Goal: Contribute content: Contribute content

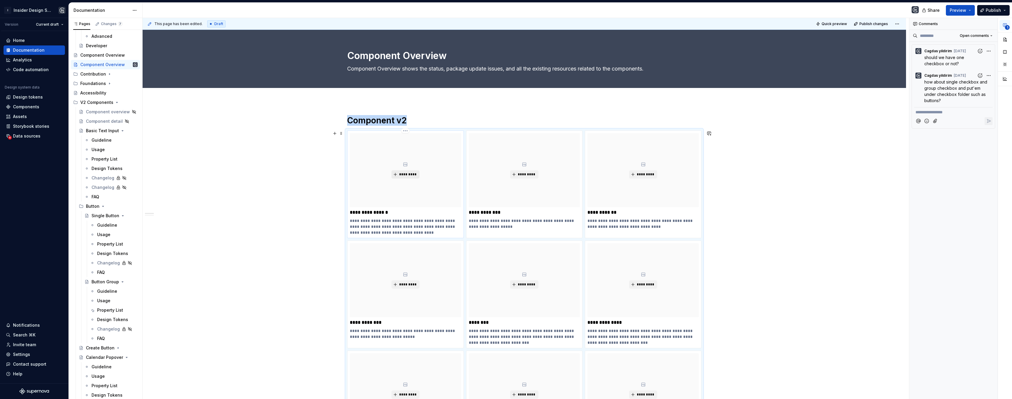
click at [409, 173] on span "*********" at bounding box center [408, 174] width 18 height 5
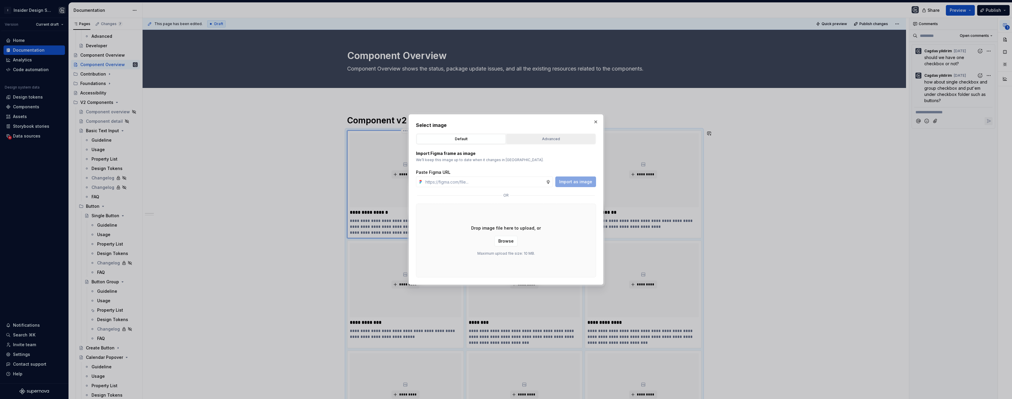
click at [535, 140] on div "Advanced" at bounding box center [550, 139] width 85 height 6
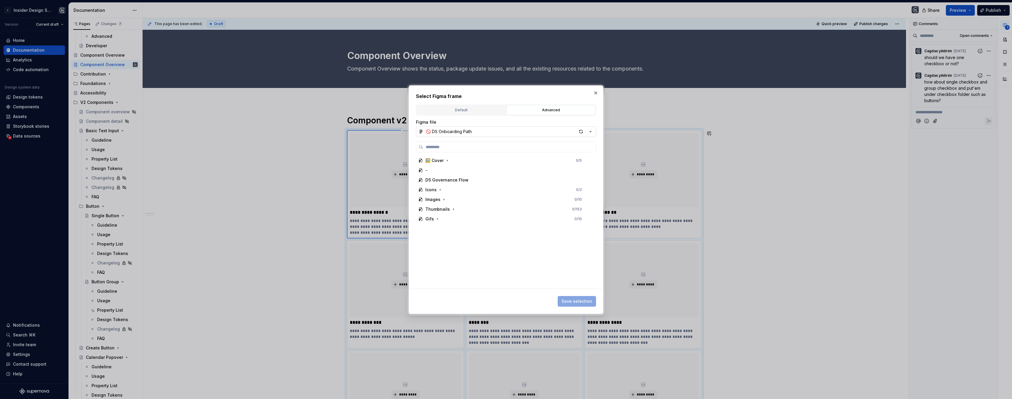
click at [534, 132] on button "🚫 DS Onboarding Path" at bounding box center [506, 131] width 180 height 11
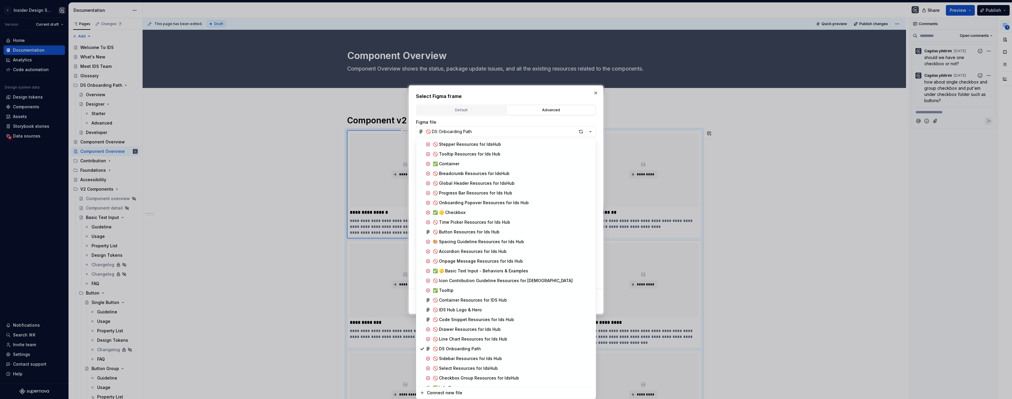
scroll to position [128, 0]
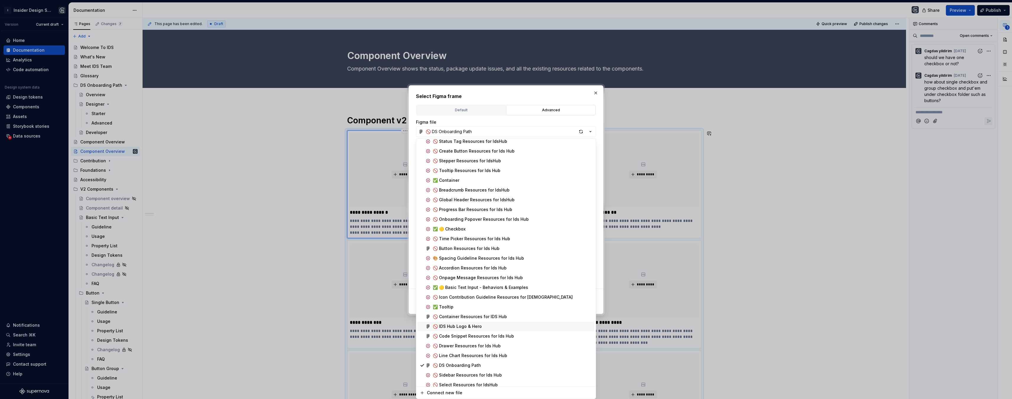
click at [480, 326] on div "🚫 IDS Hub Logo & Hero" at bounding box center [457, 327] width 49 height 6
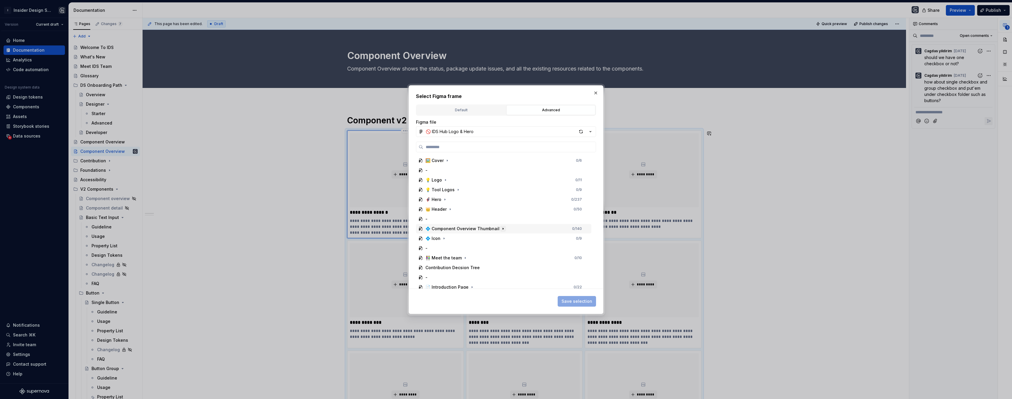
click at [501, 230] on icon "button" at bounding box center [503, 228] width 5 height 5
click at [582, 240] on div "0 / 6" at bounding box center [582, 238] width 13 height 5
click at [588, 301] on span "Save selection" at bounding box center [576, 301] width 31 height 6
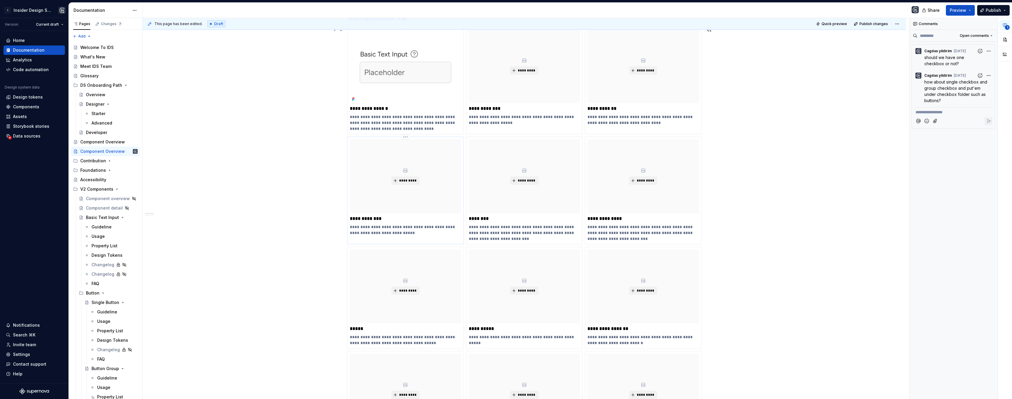
scroll to position [174, 0]
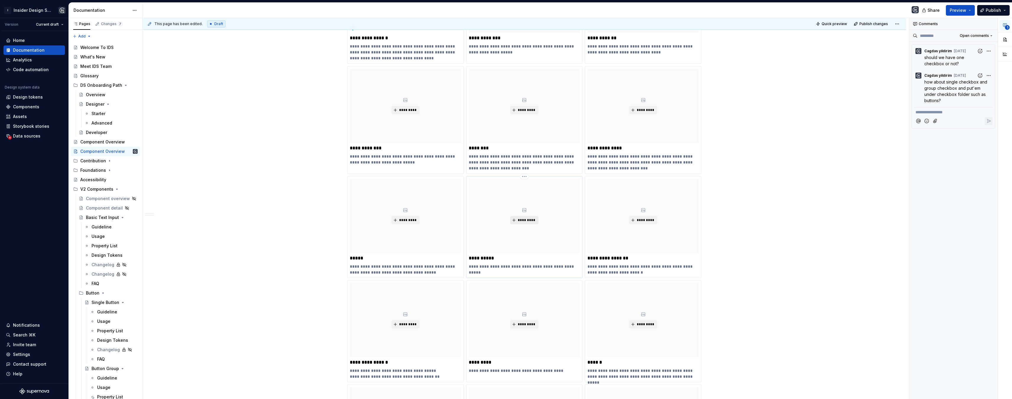
click at [532, 220] on span "*********" at bounding box center [526, 220] width 18 height 5
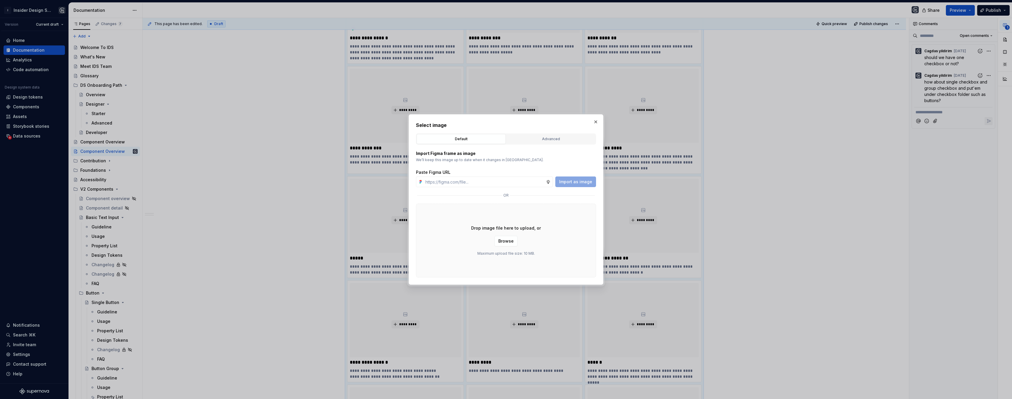
click at [540, 140] on div "Advanced" at bounding box center [550, 139] width 85 height 6
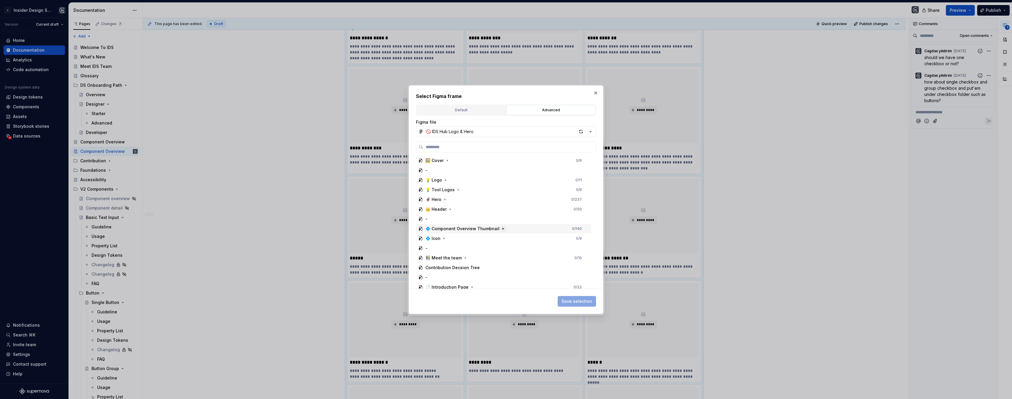
click at [501, 230] on icon "button" at bounding box center [503, 228] width 5 height 5
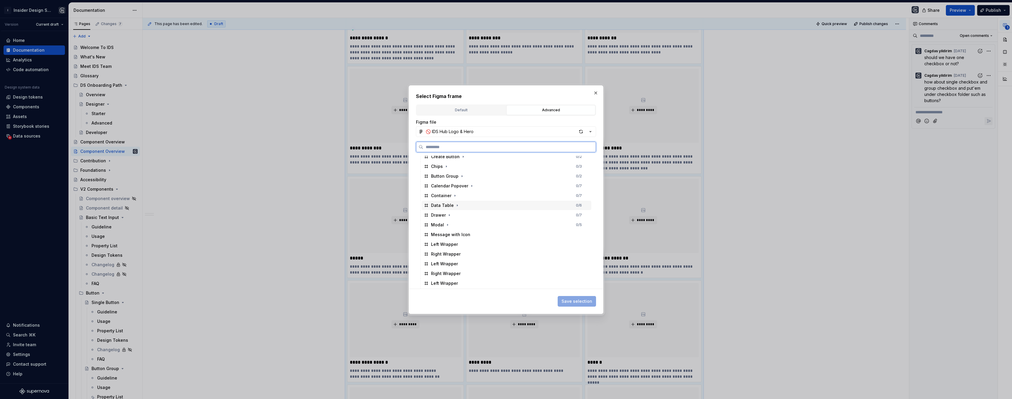
click at [489, 205] on div "Data Table 0 / 6" at bounding box center [507, 205] width 170 height 9
click at [587, 302] on span "Save selection" at bounding box center [576, 301] width 31 height 6
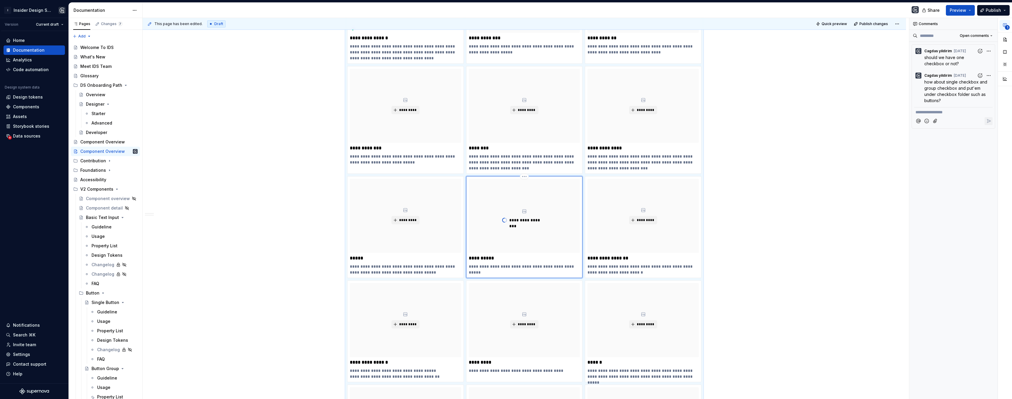
scroll to position [583, 0]
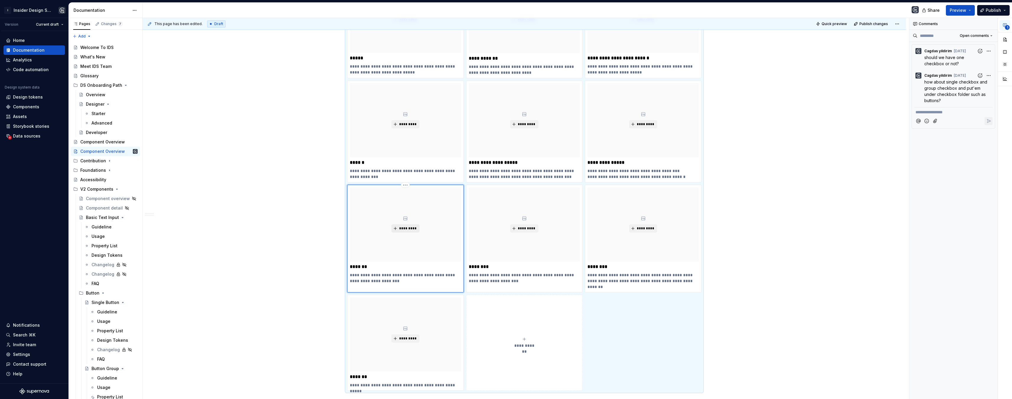
click at [401, 229] on span "*********" at bounding box center [408, 228] width 18 height 5
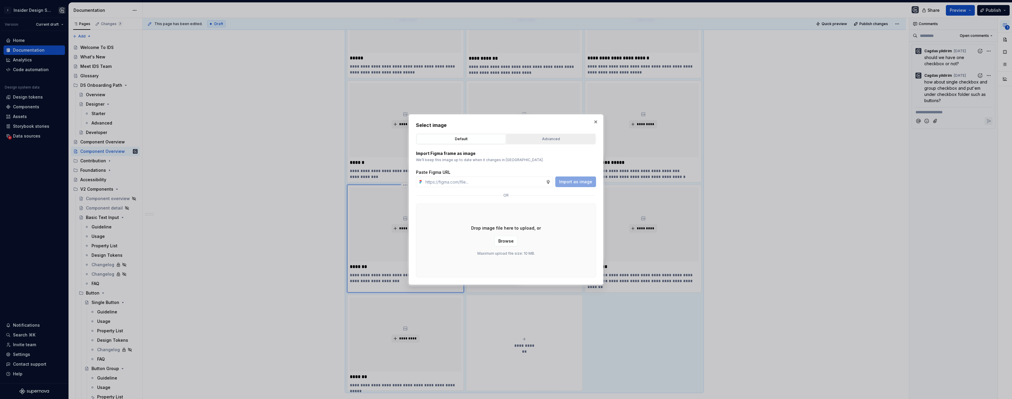
click at [558, 138] on div "Advanced" at bounding box center [550, 139] width 85 height 6
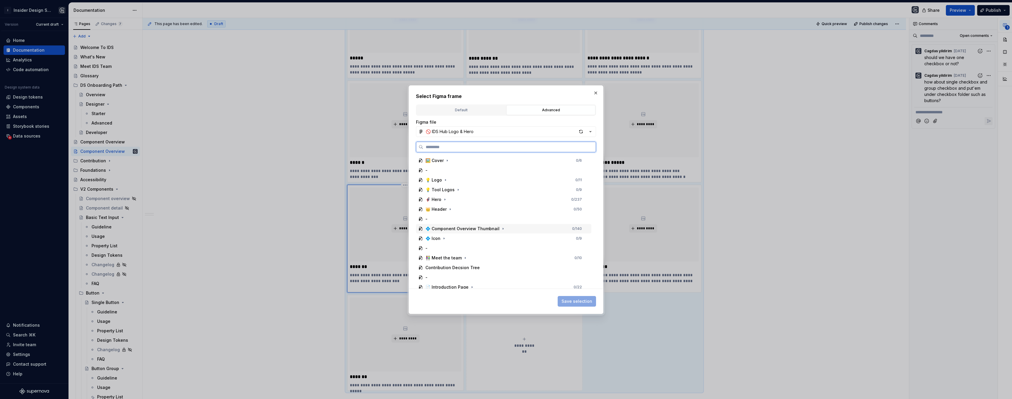
click at [449, 230] on div "💠 Component Overview Thumbnail" at bounding box center [462, 229] width 74 height 6
click at [456, 203] on div "Chips 0 / 3" at bounding box center [507, 205] width 170 height 9
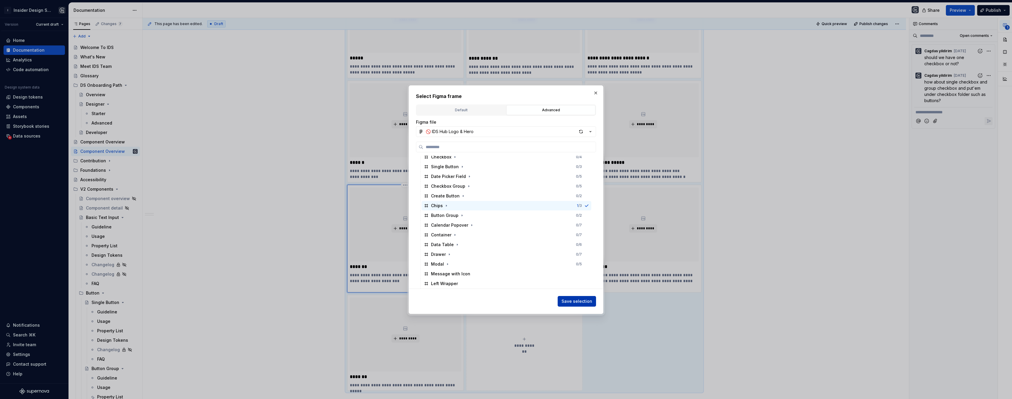
click at [577, 298] on button "Save selection" at bounding box center [577, 301] width 38 height 11
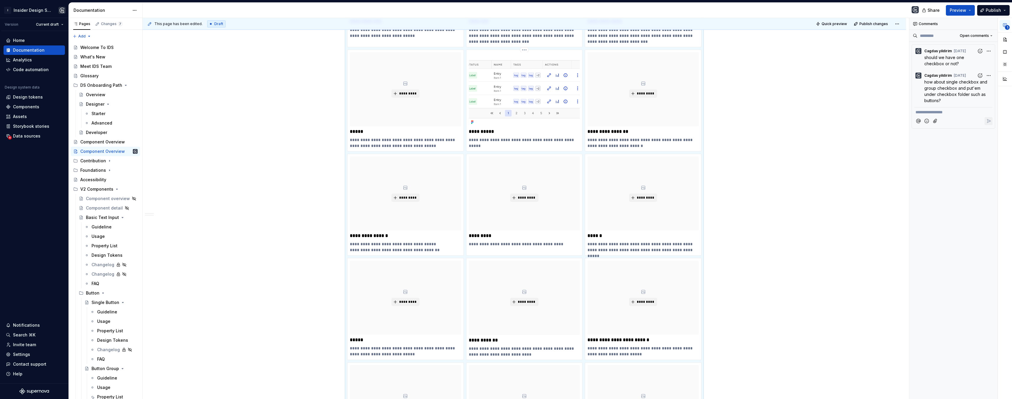
scroll to position [276, 0]
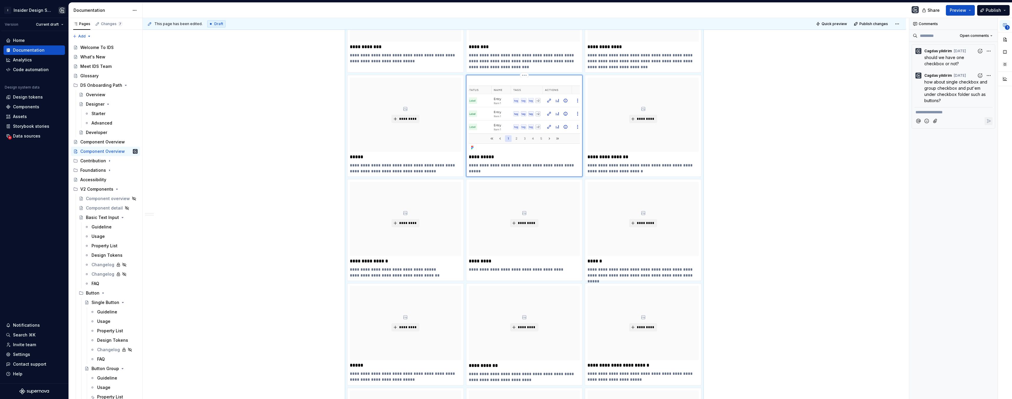
click at [532, 106] on img at bounding box center [524, 115] width 111 height 74
click at [1005, 24] on icon "button" at bounding box center [1005, 25] width 4 height 3
click at [660, 130] on div "*********" at bounding box center [642, 115] width 111 height 74
click at [1007, 65] on button "button" at bounding box center [1005, 64] width 11 height 11
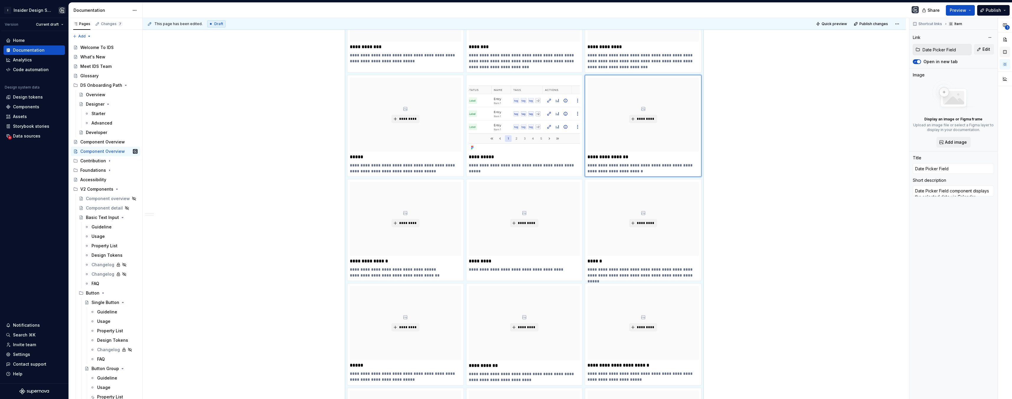
click at [1005, 54] on button "button" at bounding box center [1005, 52] width 11 height 11
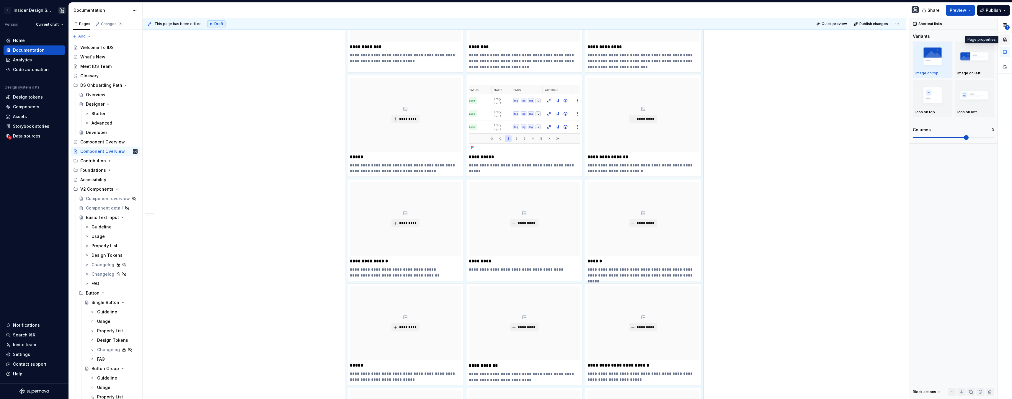
click at [1005, 42] on button "button" at bounding box center [1005, 39] width 11 height 11
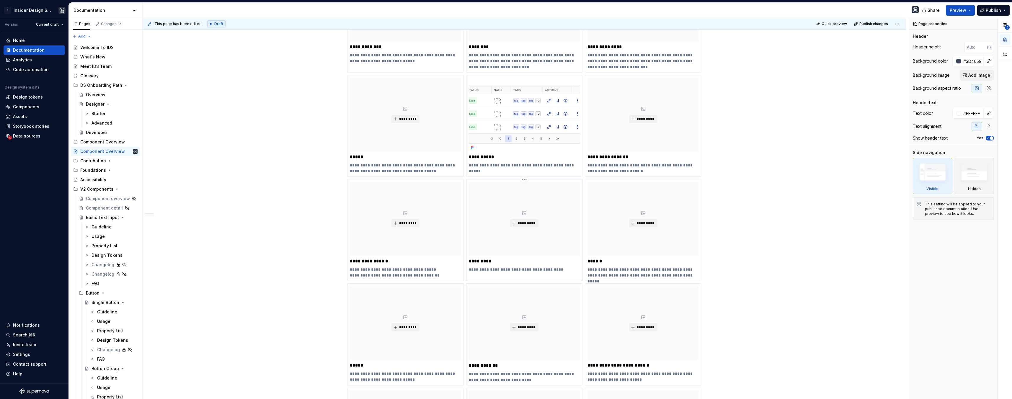
scroll to position [0, 0]
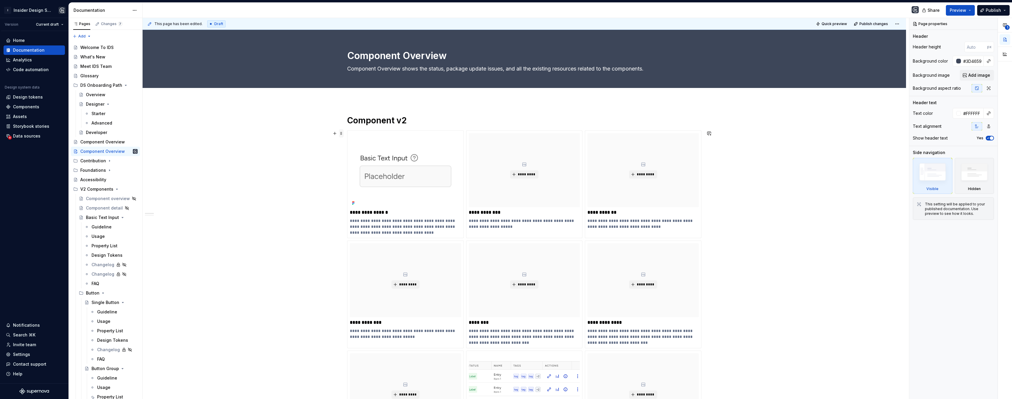
click at [342, 134] on span at bounding box center [341, 133] width 5 height 8
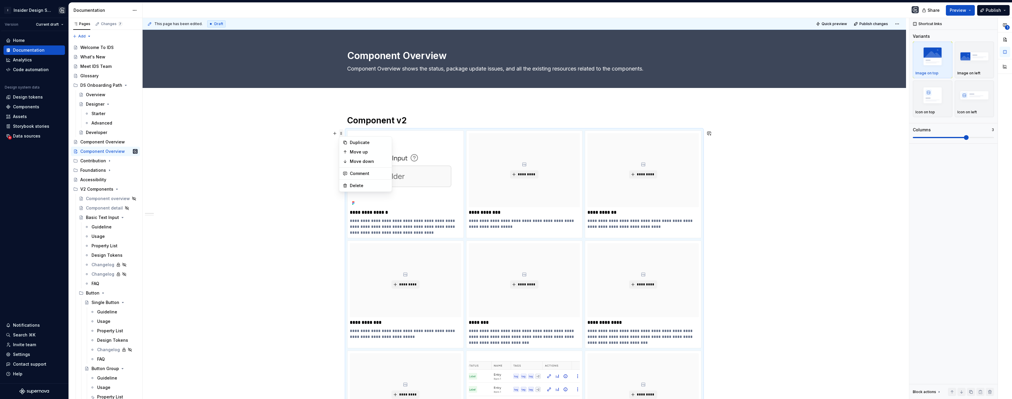
click at [342, 134] on span at bounding box center [341, 133] width 5 height 8
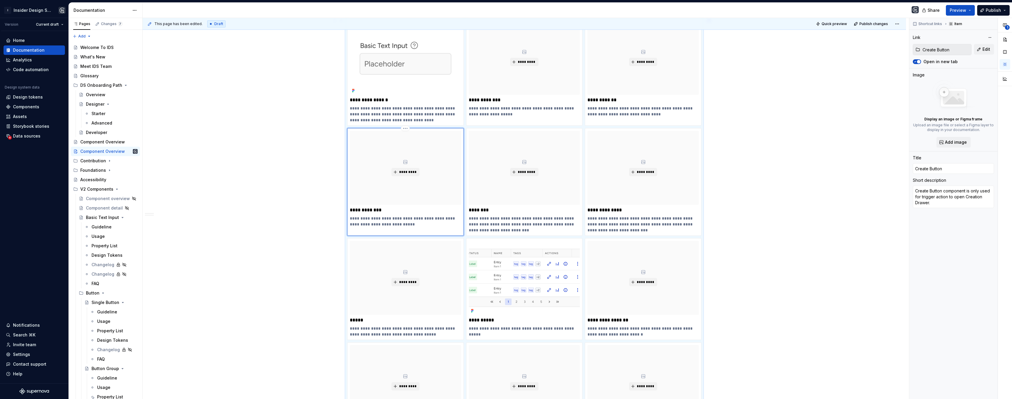
click at [430, 170] on div "*********" at bounding box center [405, 168] width 111 height 74
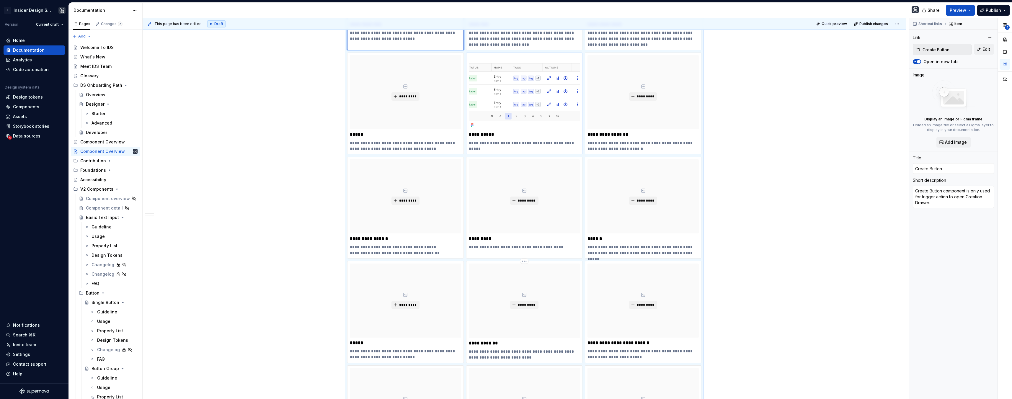
scroll to position [244, 0]
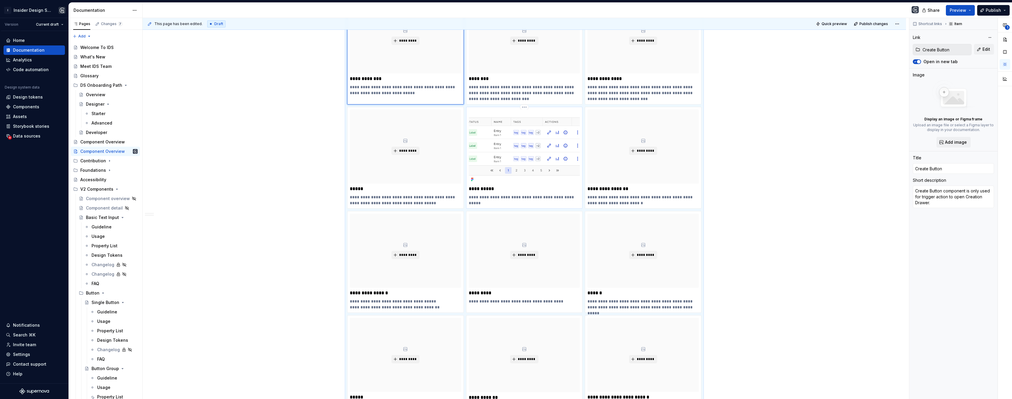
type textarea "*"
type input "Data Table"
click at [527, 153] on img at bounding box center [524, 147] width 111 height 74
type textarea "*"
click at [1005, 78] on button "button" at bounding box center [1005, 79] width 11 height 11
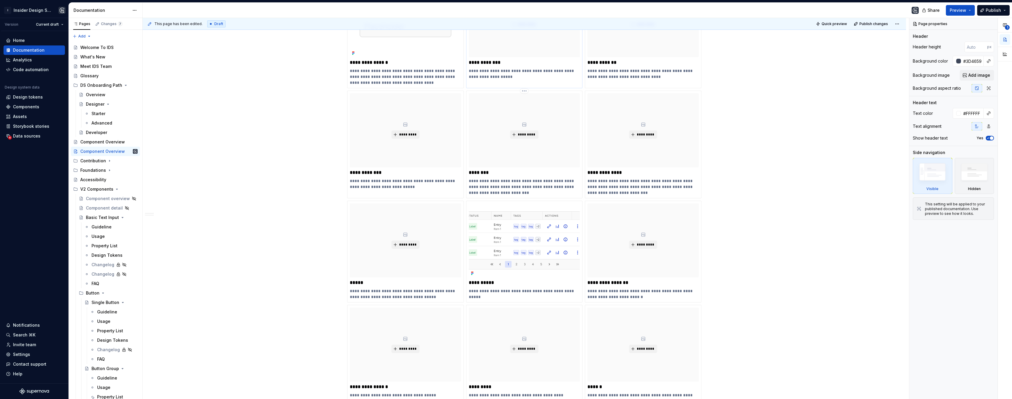
scroll to position [215, 0]
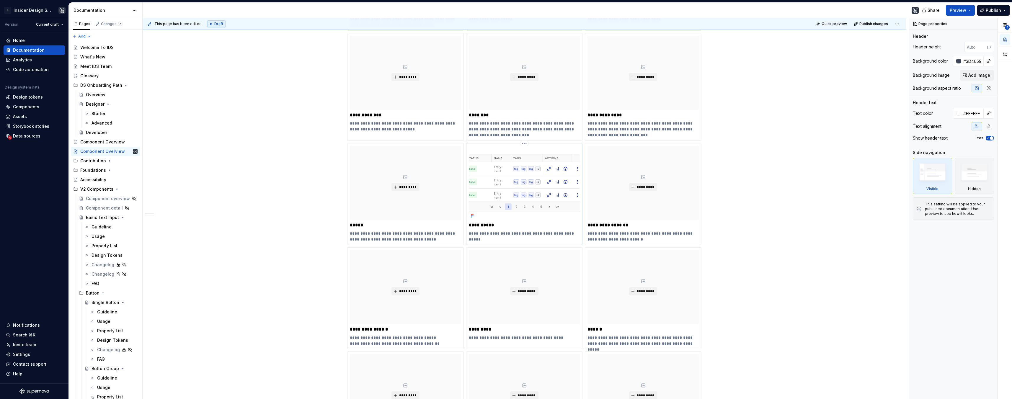
click at [535, 191] on img at bounding box center [524, 183] width 111 height 74
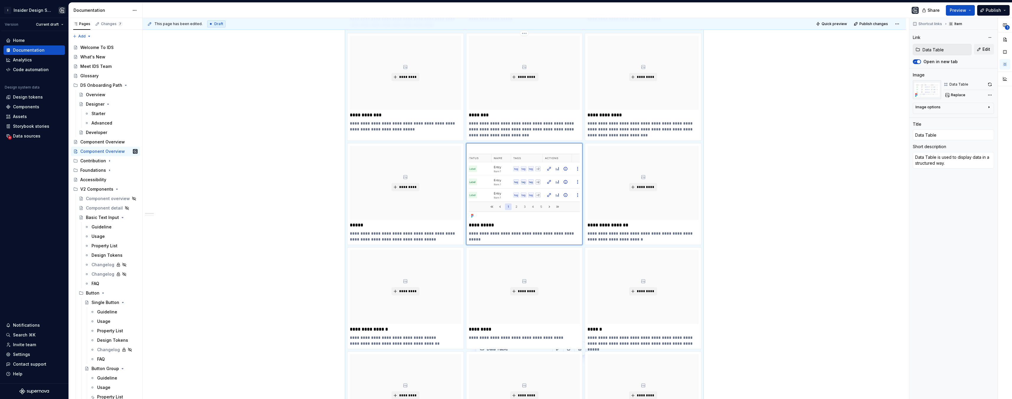
scroll to position [0, 0]
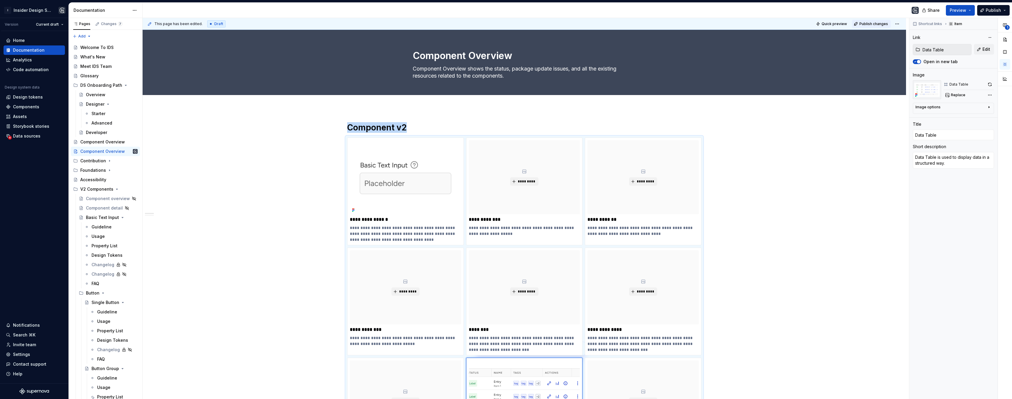
click at [863, 26] on span "Publish changes" at bounding box center [873, 24] width 29 height 5
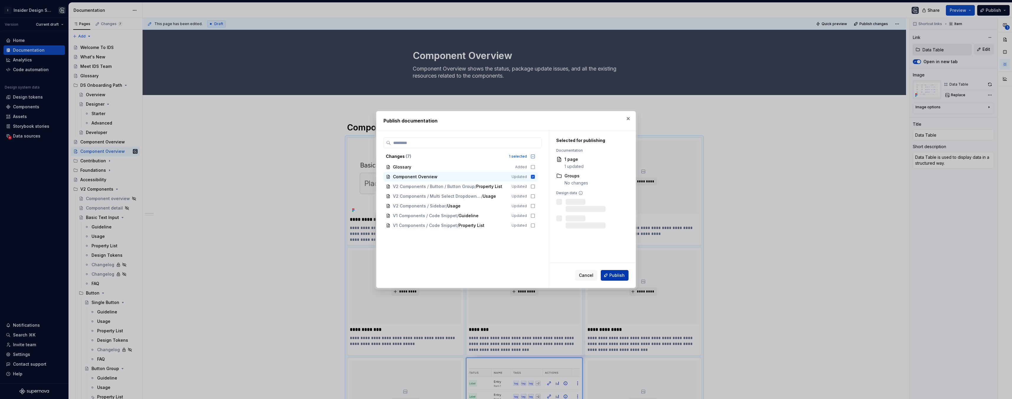
click at [622, 275] on span "Publish" at bounding box center [616, 275] width 15 height 6
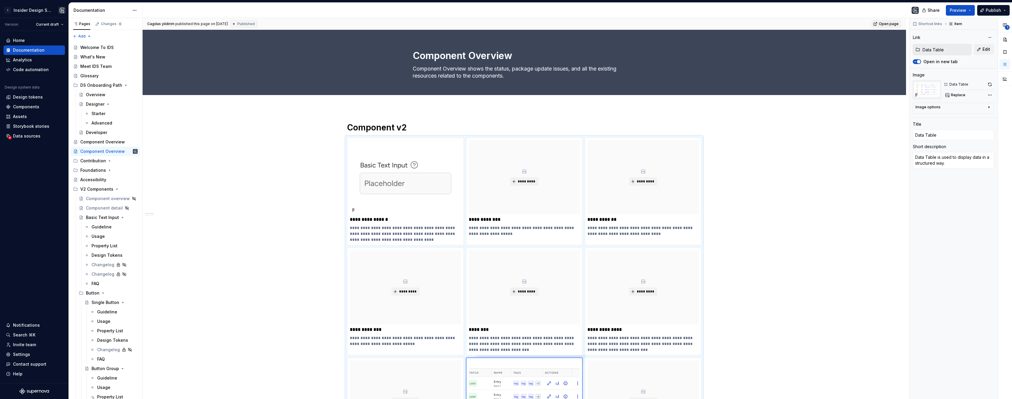
click at [887, 26] on span "Open page" at bounding box center [889, 24] width 20 height 5
click at [441, 183] on img at bounding box center [405, 177] width 111 height 74
type textarea "*"
type input "Basic Text Input"
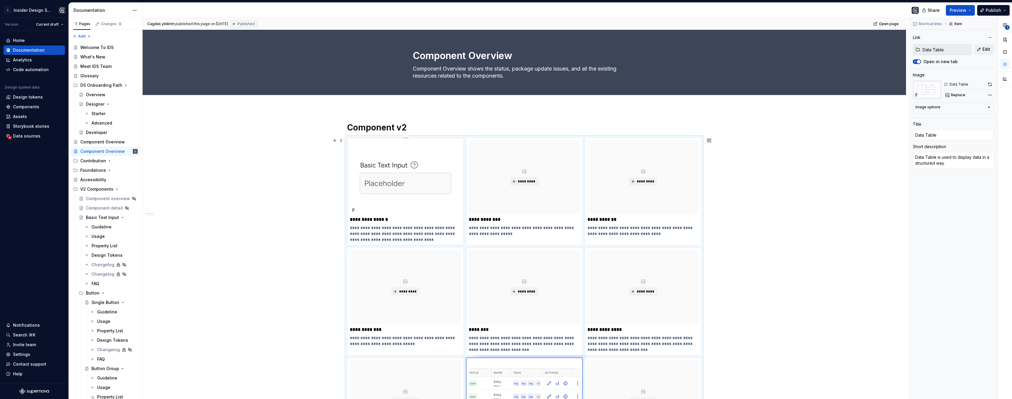
type input "Basic Text Input"
type textarea "A form control that allows user to enter or edit the input in a single line tex…"
click at [987, 82] on button "button" at bounding box center [990, 84] width 8 height 8
click at [395, 238] on p "**********" at bounding box center [405, 234] width 111 height 18
click at [386, 242] on p "**********" at bounding box center [405, 234] width 111 height 18
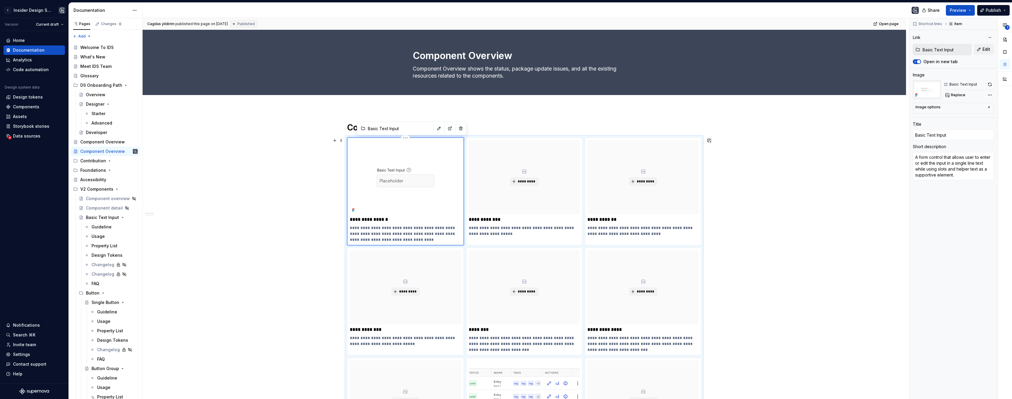
click at [391, 240] on p "**********" at bounding box center [405, 234] width 111 height 18
type textarea "*"
type textarea "A form control that allows user to enter or edit the input in a single line tex…"
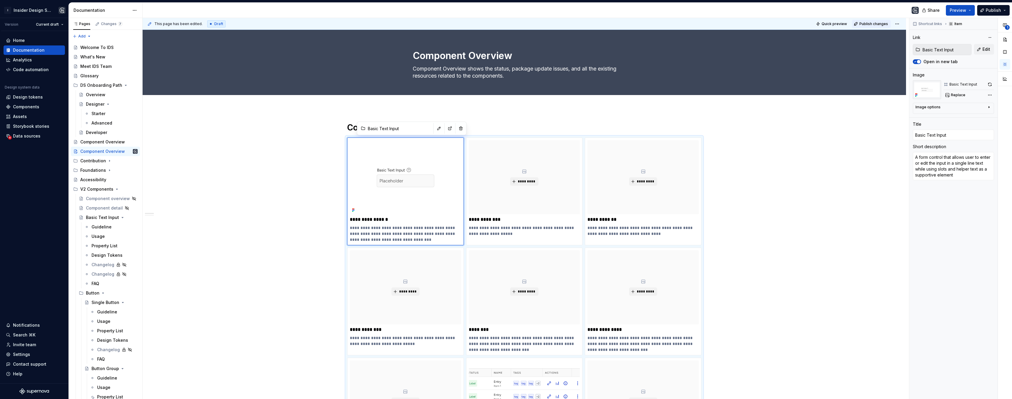
click at [866, 24] on span "Publish changes" at bounding box center [873, 24] width 29 height 5
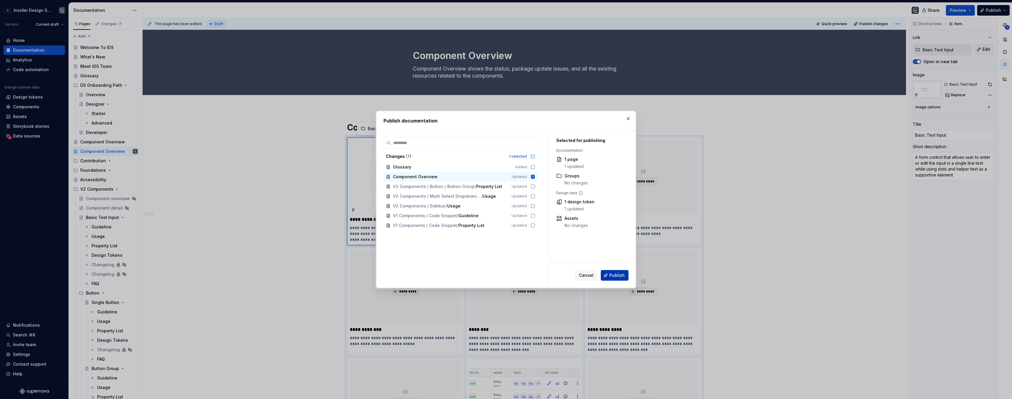
click at [613, 273] on span "Publish" at bounding box center [616, 275] width 15 height 6
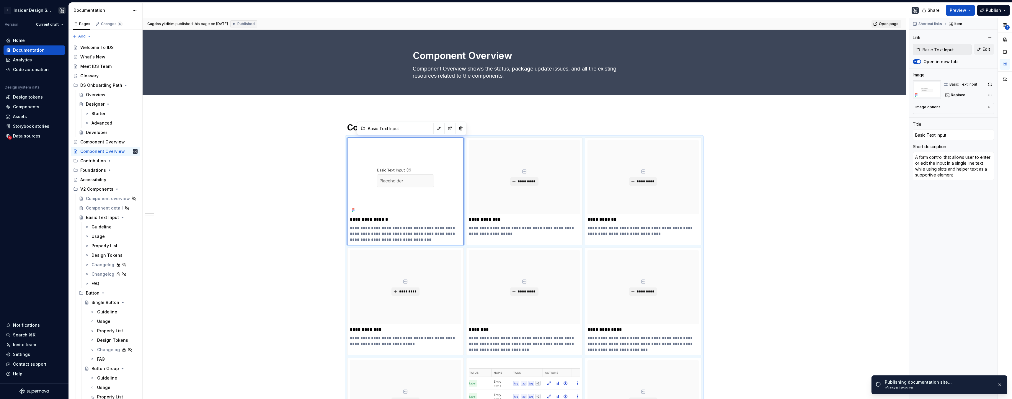
click at [889, 25] on span "Open page" at bounding box center [889, 24] width 20 height 5
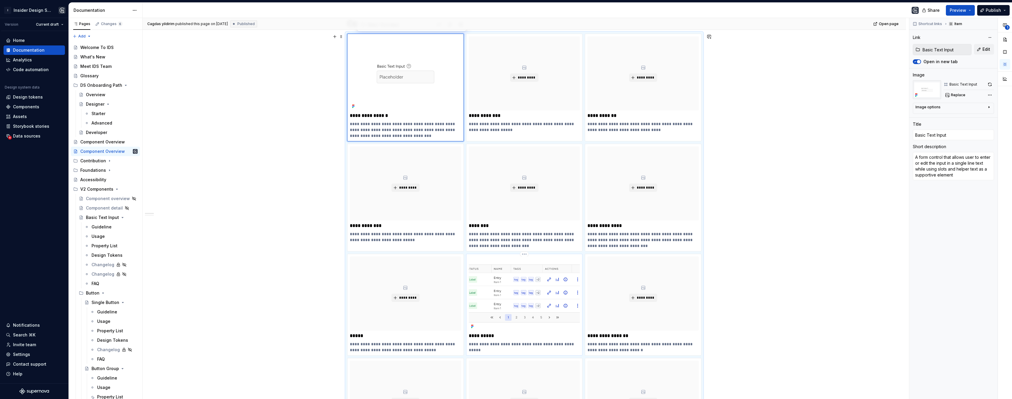
click at [525, 290] on img at bounding box center [524, 294] width 111 height 74
type textarea "*"
type input "Data Table"
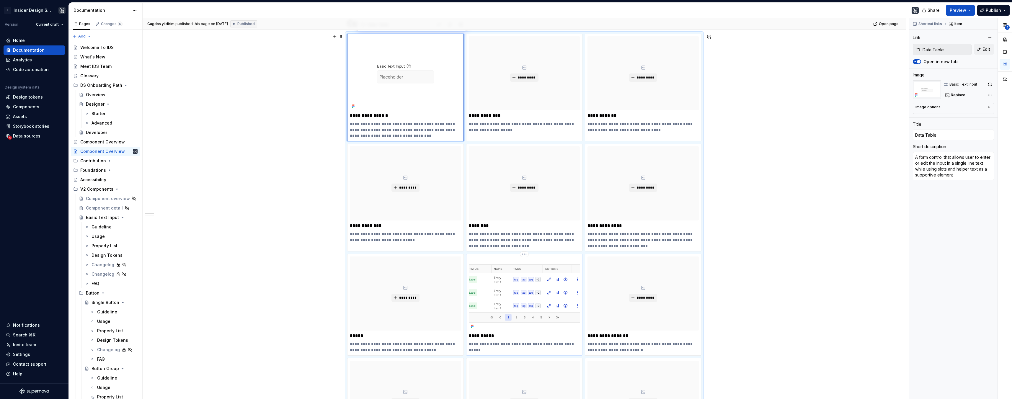
type textarea "Data Table is used to display data in a structured way."
click at [989, 84] on button "button" at bounding box center [990, 84] width 8 height 8
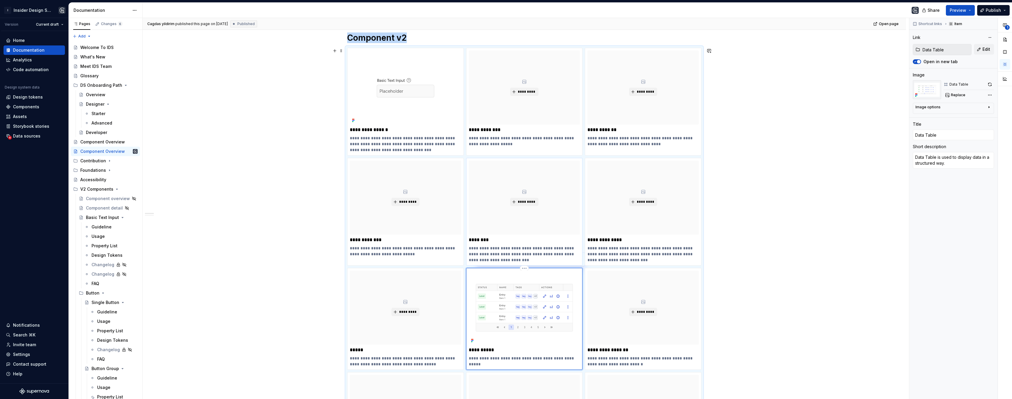
scroll to position [89, 0]
click at [576, 359] on p "**********" at bounding box center [524, 359] width 111 height 6
type textarea "*"
type textarea "Data Table is used to display data in a structured way"
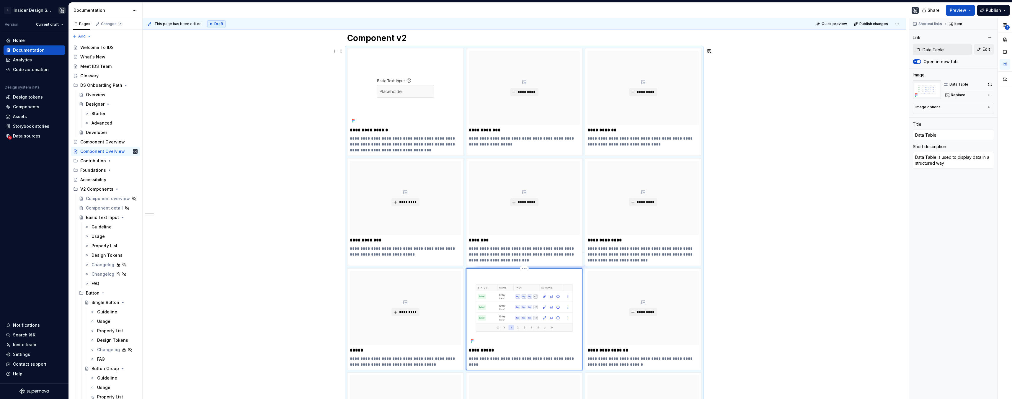
type textarea "*"
type textarea "Data Table is used to display data in a structured way."
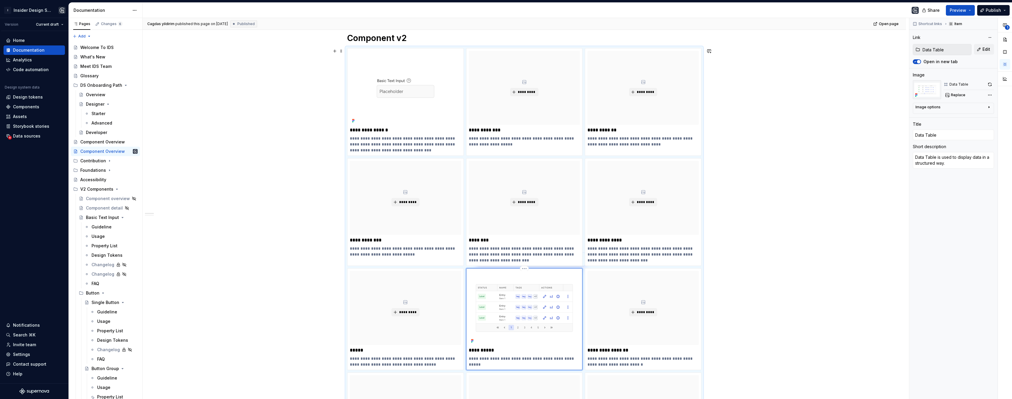
type textarea "*"
type textarea "Data Table is used to display data in a structured way"
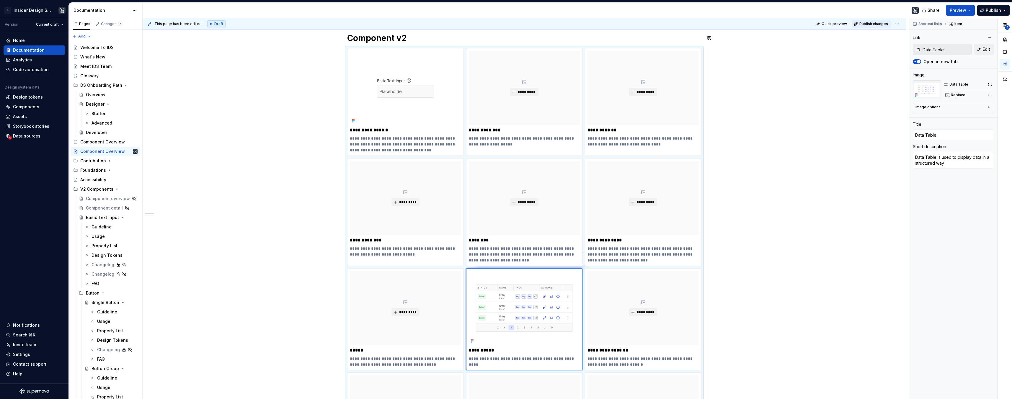
click at [869, 27] on button "Publish changes" at bounding box center [871, 24] width 39 height 8
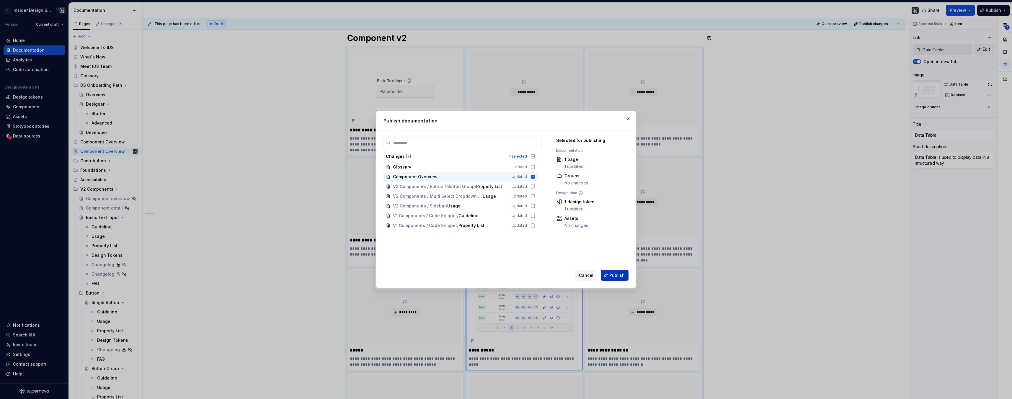
click at [615, 279] on button "Publish" at bounding box center [615, 275] width 28 height 11
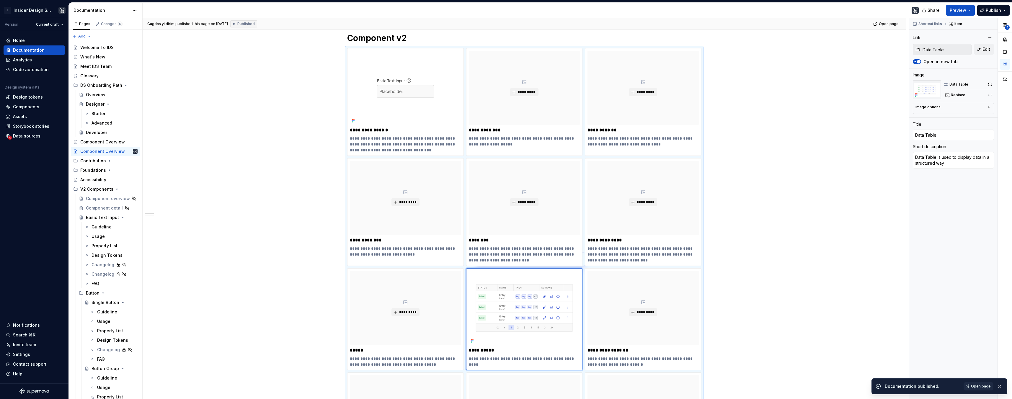
click at [972, 382] on div "Documentation published. Open page" at bounding box center [939, 386] width 136 height 16
click at [975, 386] on span "Open page" at bounding box center [981, 386] width 20 height 5
click at [991, 84] on button "button" at bounding box center [990, 84] width 8 height 8
click at [526, 306] on img at bounding box center [524, 308] width 111 height 74
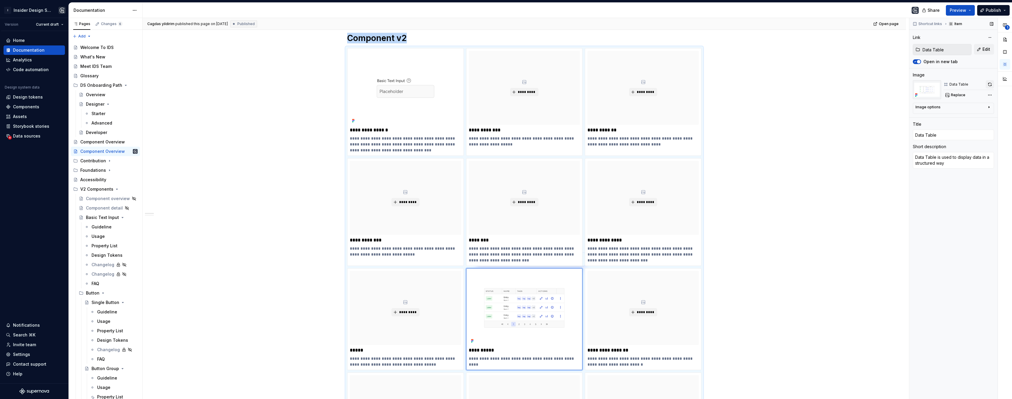
click at [992, 85] on button "button" at bounding box center [990, 84] width 8 height 8
click at [411, 100] on img at bounding box center [405, 88] width 111 height 74
type textarea "*"
type input "Basic Text Input"
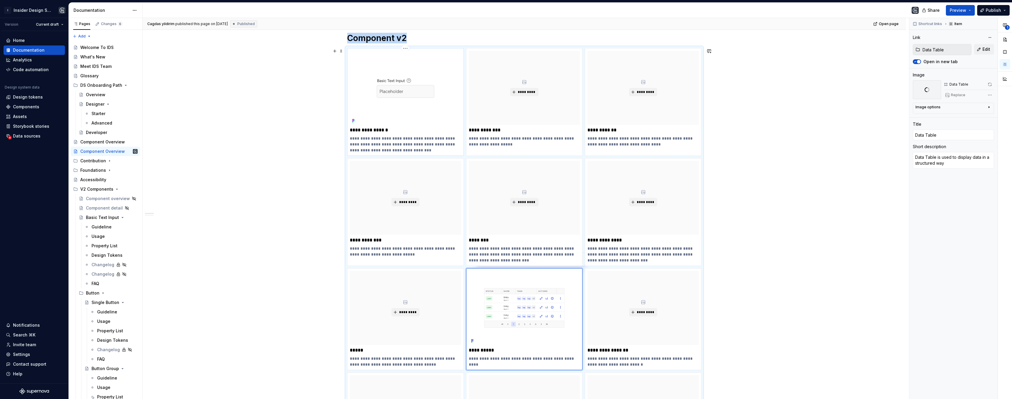
type input "Basic Text Input"
type textarea "A form control that allows user to enter or edit the input in a single line tex…"
click at [989, 84] on button "button" at bounding box center [990, 84] width 8 height 8
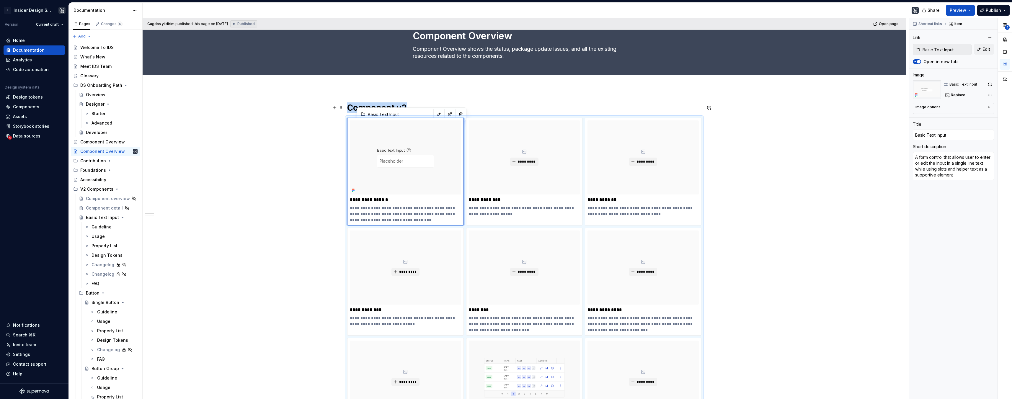
scroll to position [14, 0]
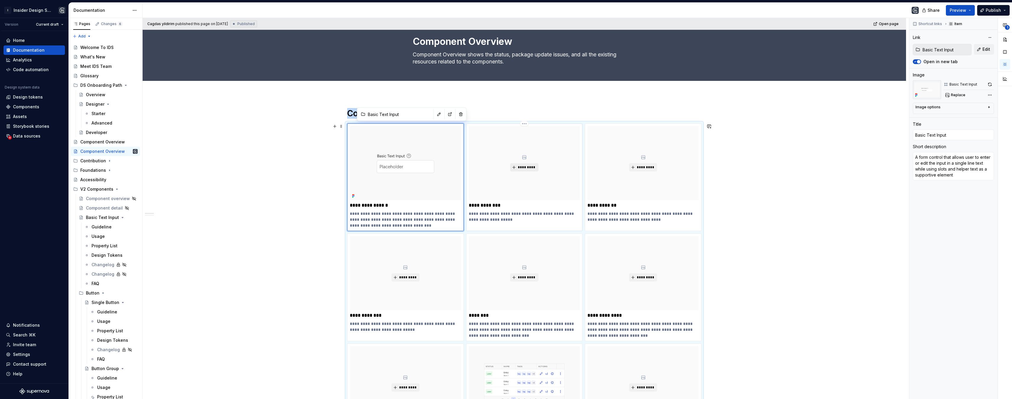
type textarea "*"
type input "Button"
click at [519, 168] on span "*********" at bounding box center [526, 167] width 18 height 5
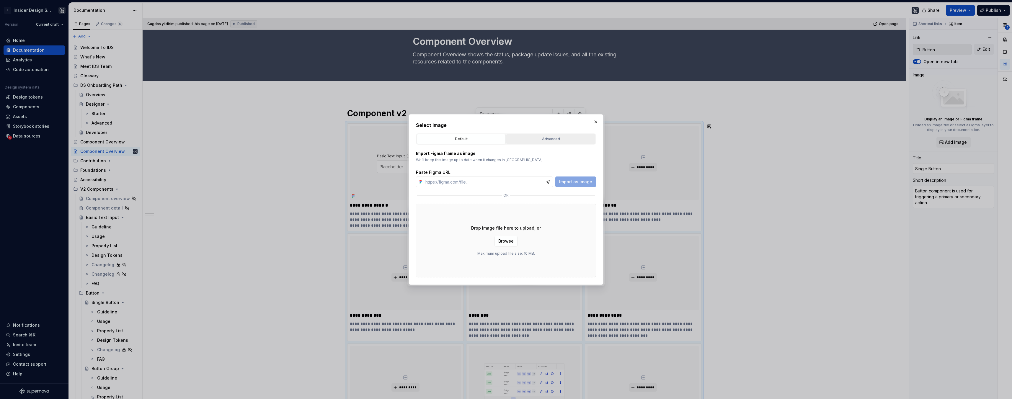
click at [551, 140] on div "Advanced" at bounding box center [550, 139] width 85 height 6
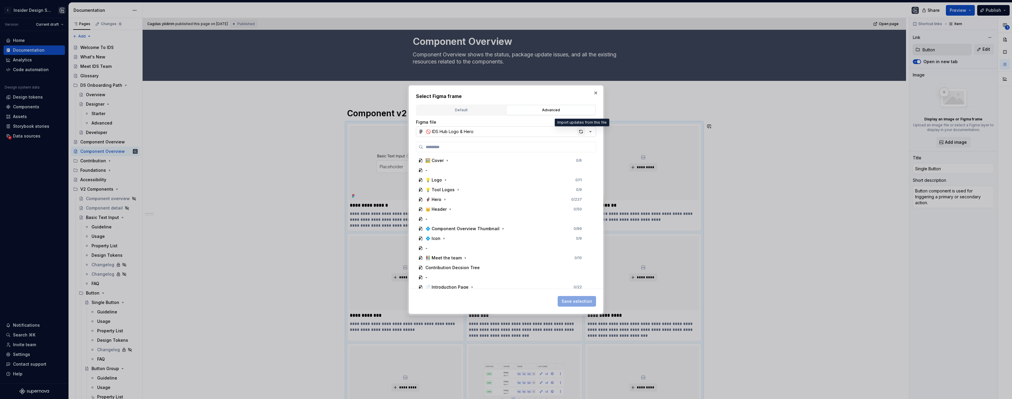
click at [582, 131] on div "button" at bounding box center [581, 132] width 8 height 8
click at [501, 228] on icon "button" at bounding box center [503, 228] width 5 height 5
click at [479, 248] on div "Single Button 0 / 3" at bounding box center [507, 248] width 170 height 9
click at [569, 302] on span "Save selection" at bounding box center [576, 301] width 31 height 6
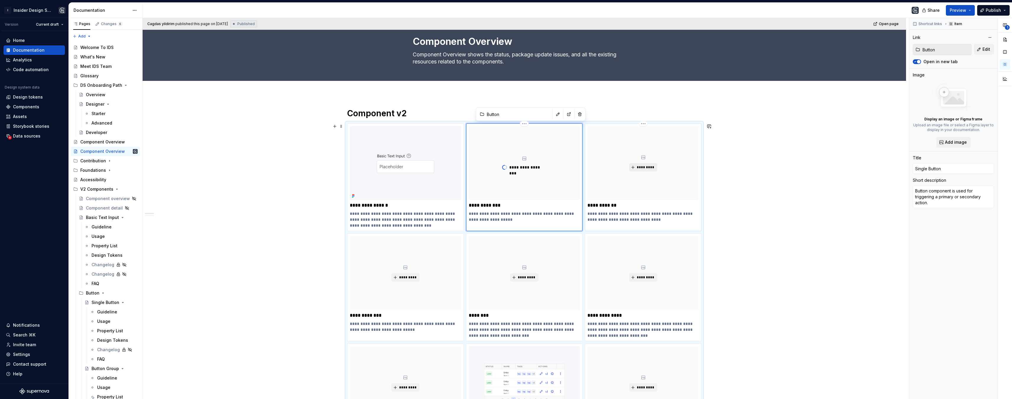
click at [641, 166] on span "*********" at bounding box center [645, 167] width 18 height 5
type textarea "*"
type input "Button Group"
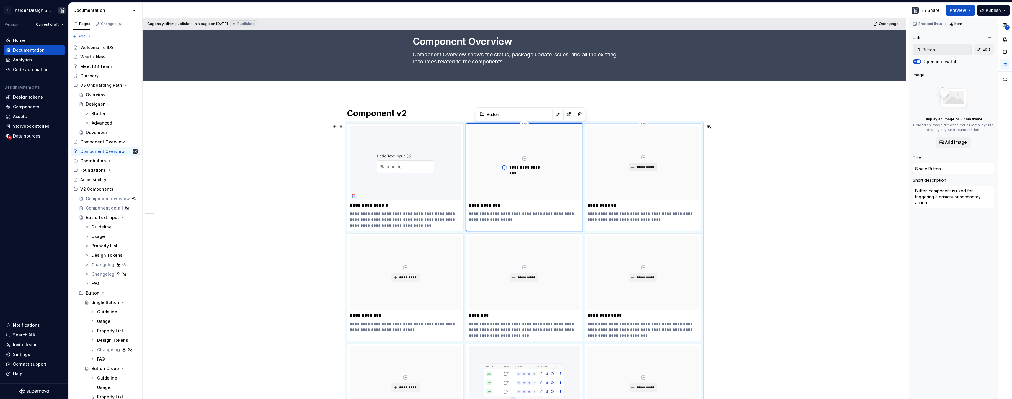
type textarea "Button Group component is being used to combine 2 relevant actions in one conta…"
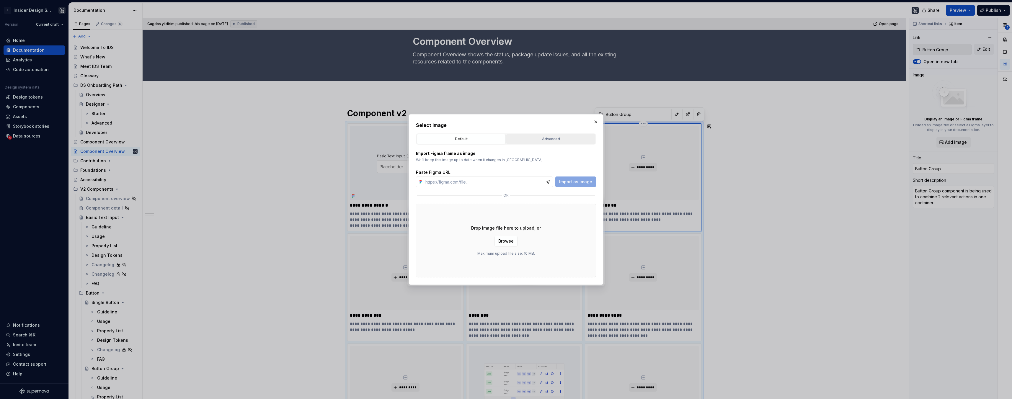
click at [538, 140] on div "Advanced" at bounding box center [550, 139] width 85 height 6
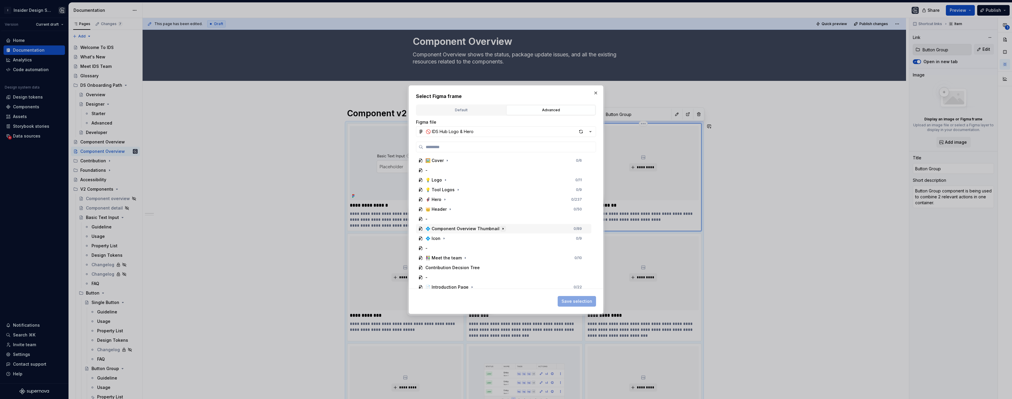
click at [501, 228] on icon "button" at bounding box center [503, 228] width 5 height 5
click at [490, 256] on div "Button Group 0 / 2" at bounding box center [507, 257] width 170 height 9
click at [566, 299] on span "Save selection" at bounding box center [576, 301] width 31 height 6
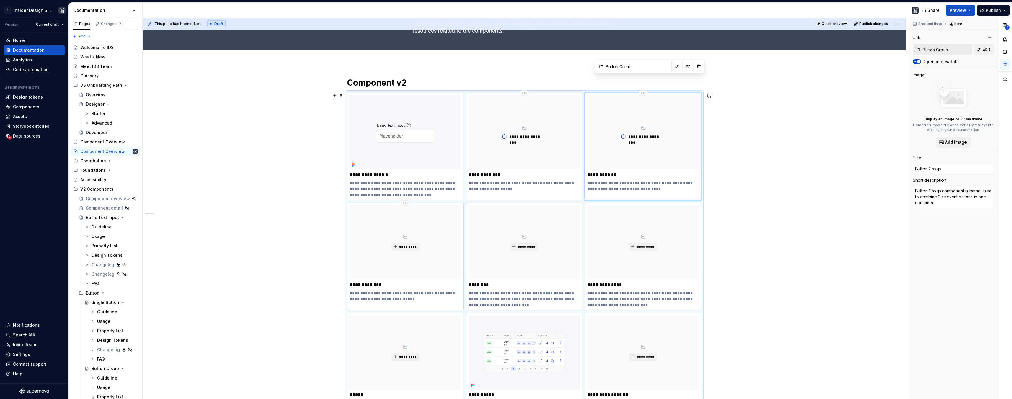
scroll to position [62, 0]
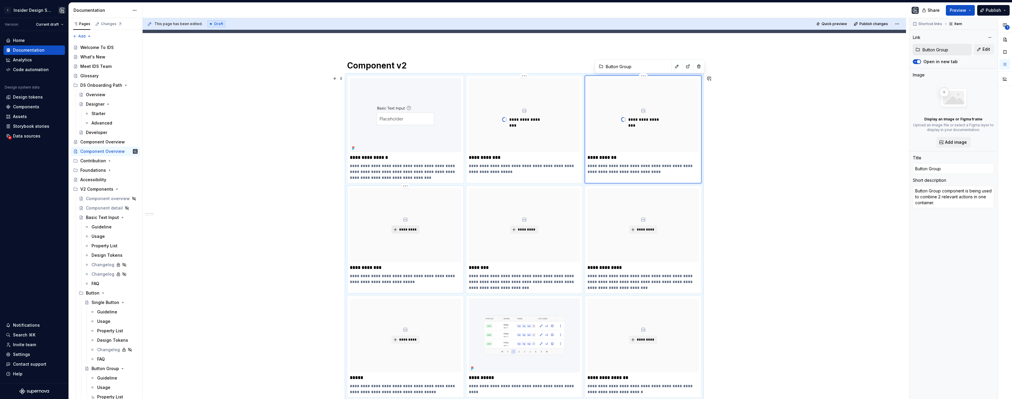
type textarea "*"
type input "Create Button"
type textarea "Create Button component is only used for trigger action to open Creation Drawer."
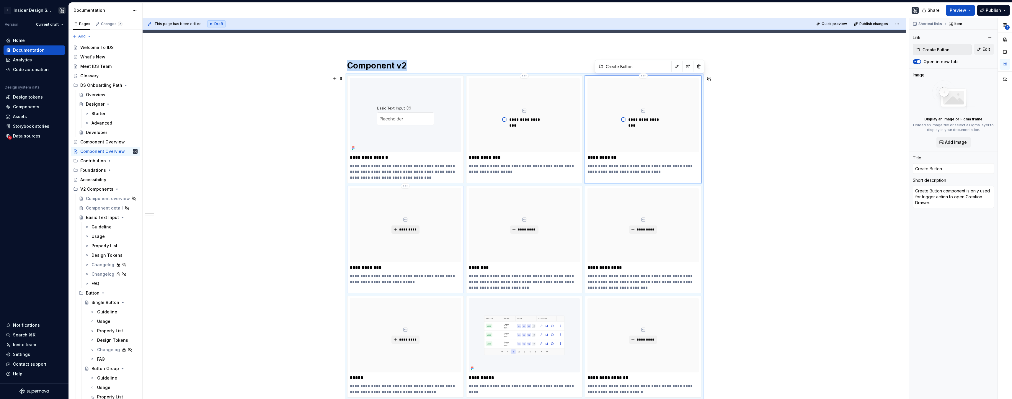
click at [408, 233] on button "*********" at bounding box center [405, 230] width 28 height 8
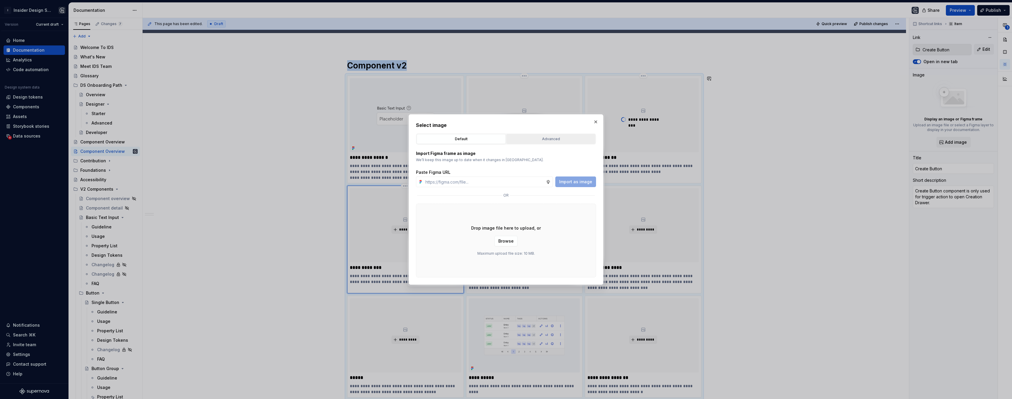
scroll to position [590, 0]
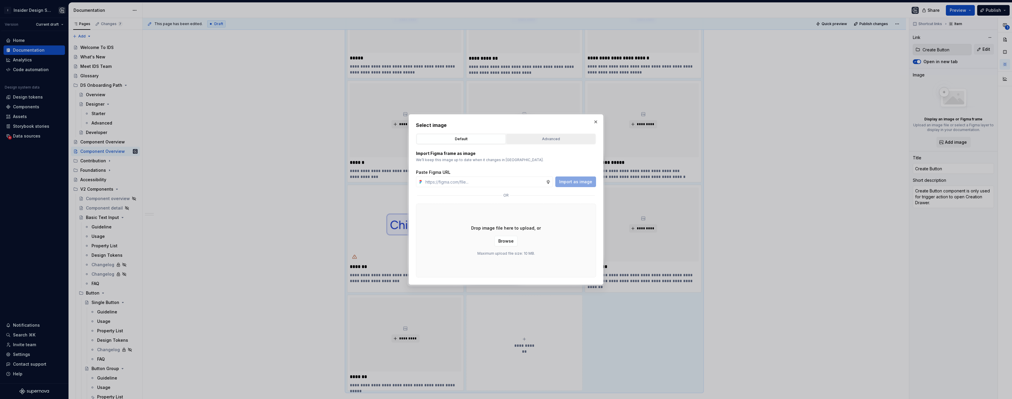
click at [563, 138] on div "Advanced" at bounding box center [550, 139] width 85 height 6
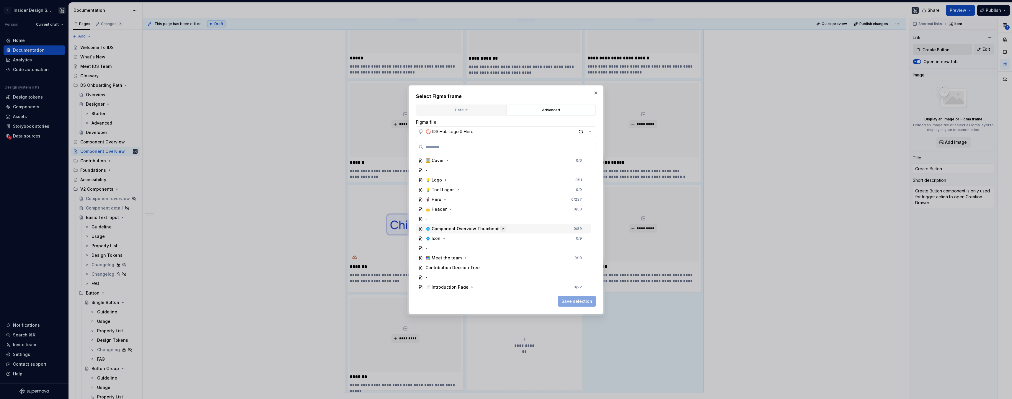
click at [501, 229] on icon "button" at bounding box center [503, 228] width 5 height 5
click at [472, 268] on div "Create Button 0 / 2" at bounding box center [507, 267] width 170 height 9
click at [583, 297] on button "Save selection" at bounding box center [577, 301] width 38 height 11
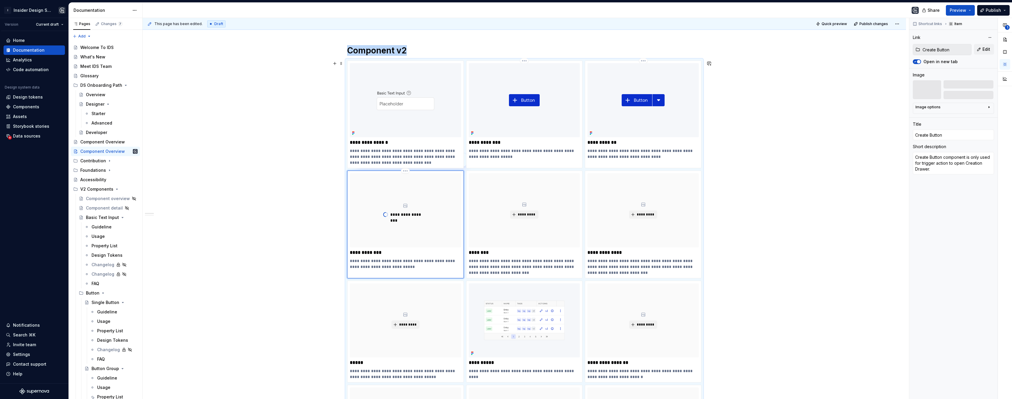
scroll to position [48, 0]
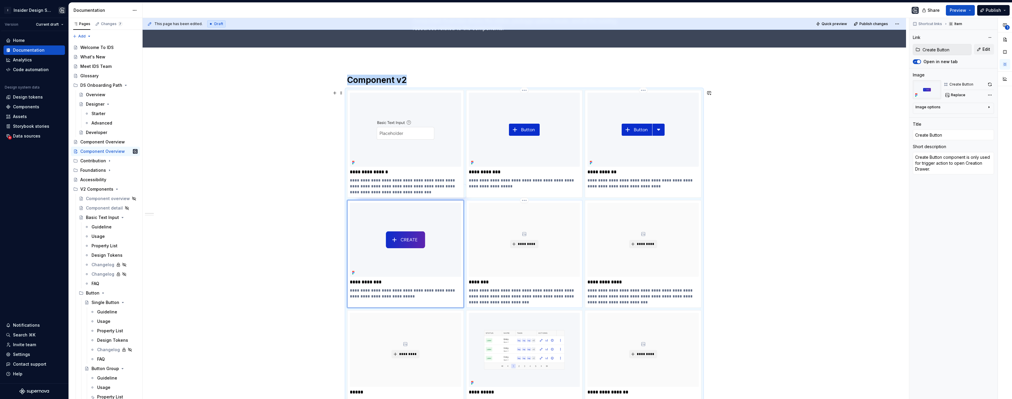
type textarea "*"
type input "Checkbox"
click at [498, 264] on div "*********" at bounding box center [524, 240] width 111 height 74
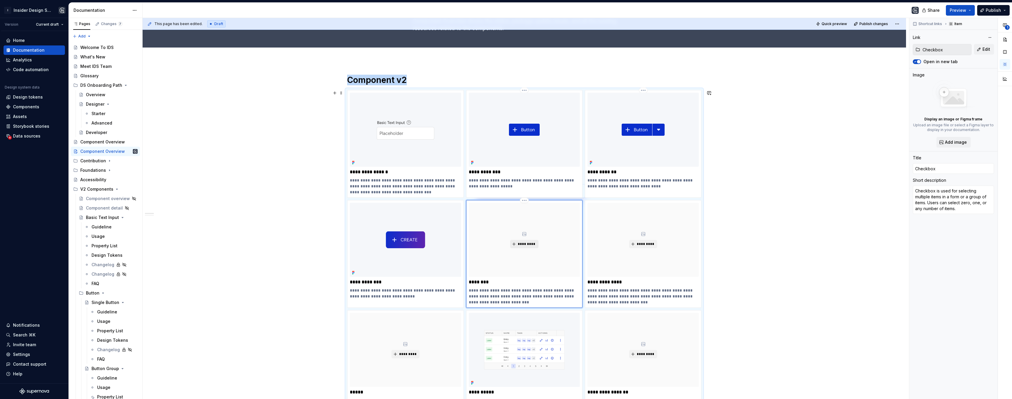
click at [529, 244] on span "*********" at bounding box center [526, 244] width 18 height 5
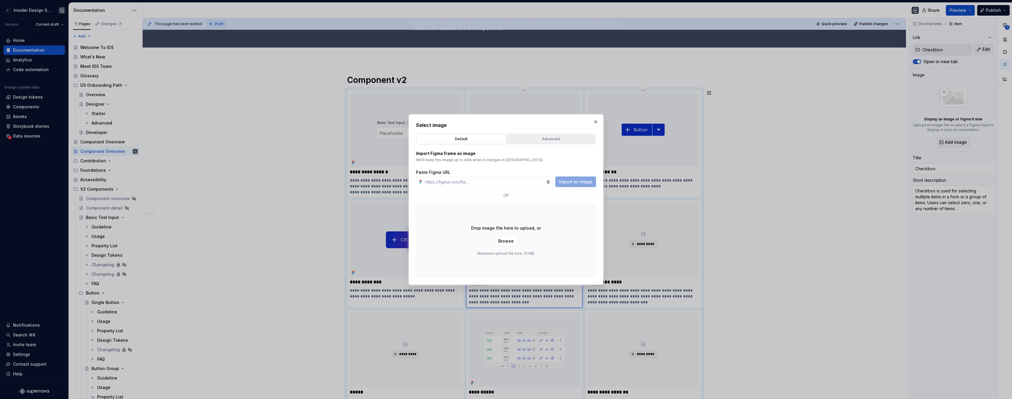
click at [562, 136] on button "Advanced" at bounding box center [550, 139] width 89 height 10
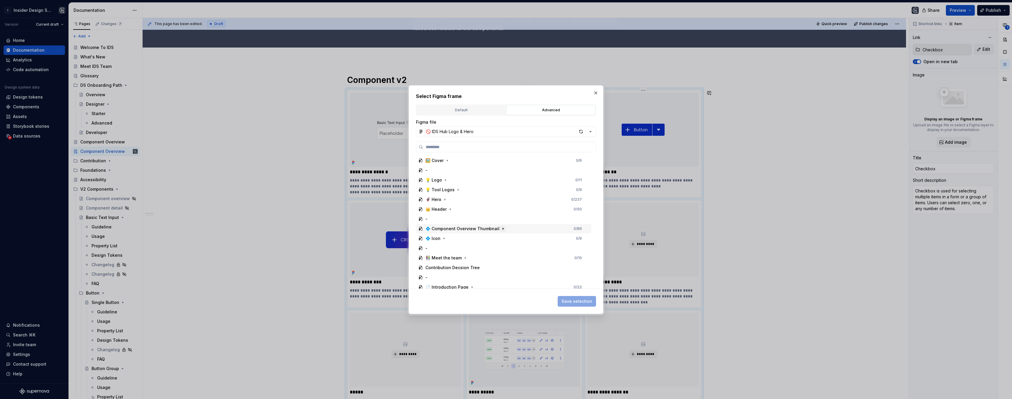
click at [501, 227] on icon "button" at bounding box center [503, 228] width 5 height 5
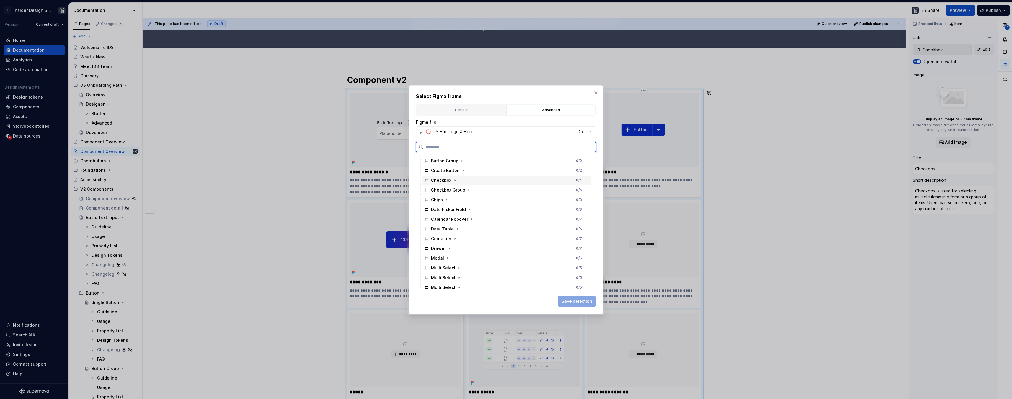
click at [479, 181] on div "Checkbox 0 / 4" at bounding box center [507, 180] width 170 height 9
click at [587, 301] on span "Save selection" at bounding box center [576, 301] width 31 height 6
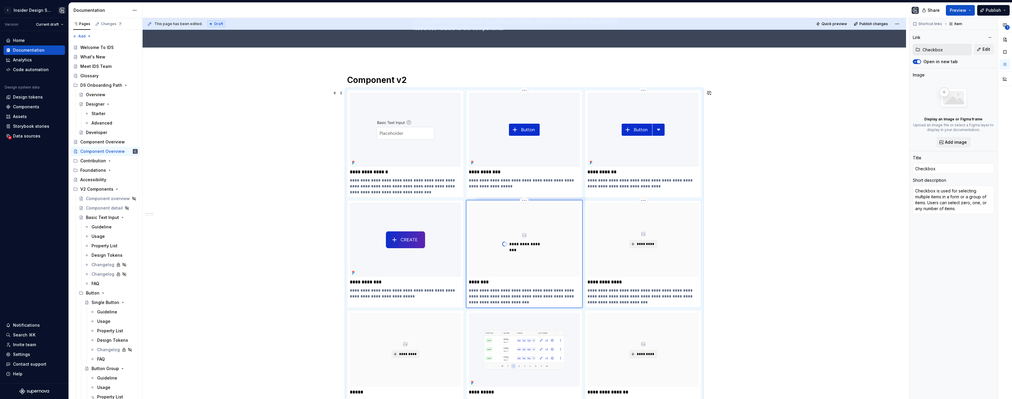
type textarea "*"
type input "Checkbox Group"
click at [649, 248] on div "*********" at bounding box center [642, 240] width 111 height 74
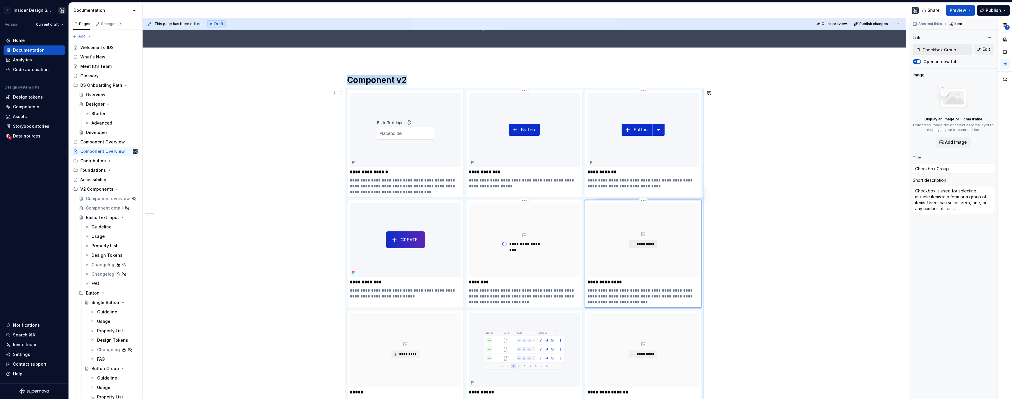
click at [642, 244] on span "*********" at bounding box center [645, 244] width 18 height 5
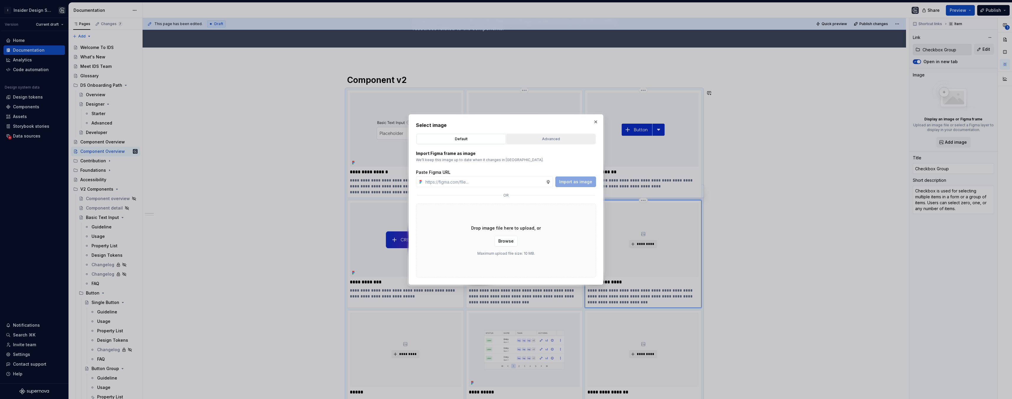
click at [539, 137] on div "Advanced" at bounding box center [550, 139] width 85 height 6
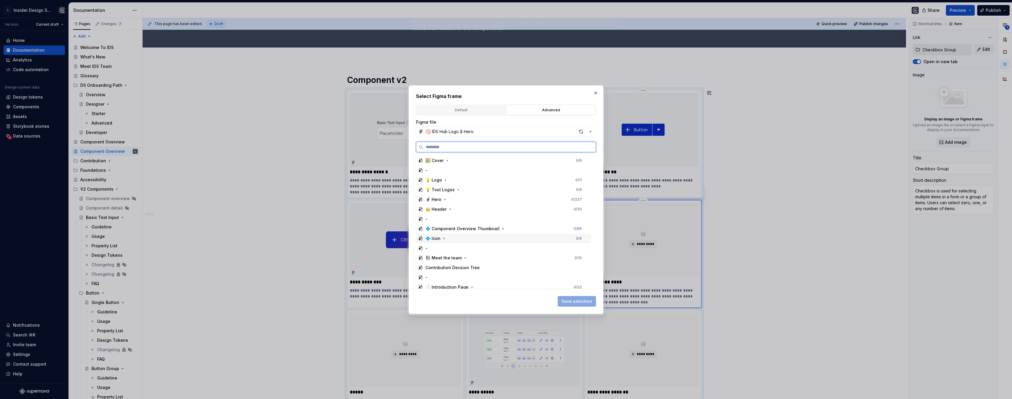
click at [463, 228] on div "💠 Component Overview Thumbnail" at bounding box center [462, 229] width 74 height 6
click at [474, 278] on div "Checkbox Group 0 / 5" at bounding box center [507, 279] width 170 height 9
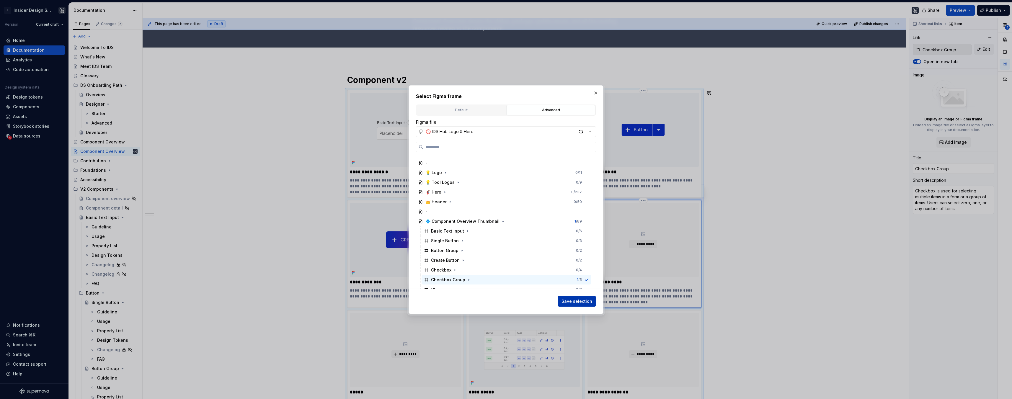
click at [575, 299] on span "Save selection" at bounding box center [576, 301] width 31 height 6
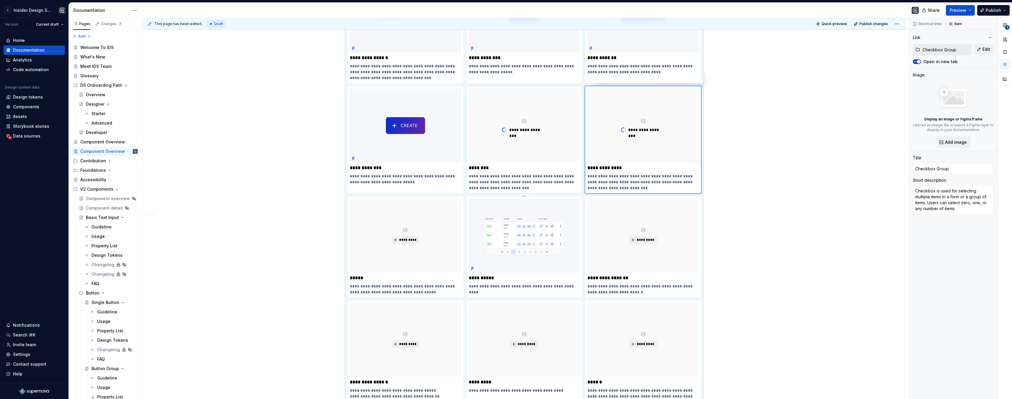
scroll to position [182, 0]
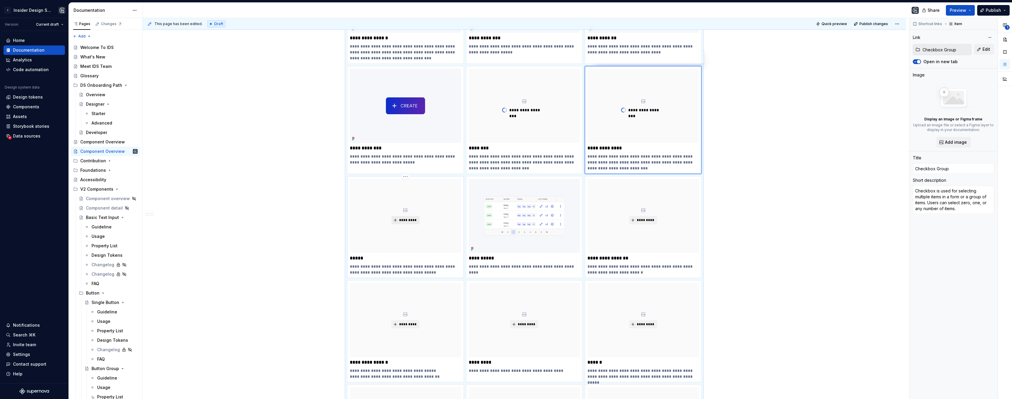
type textarea "*"
type input "Chips"
type textarea "Used for assisting, input, filter, and organizing items using keywords that des…"
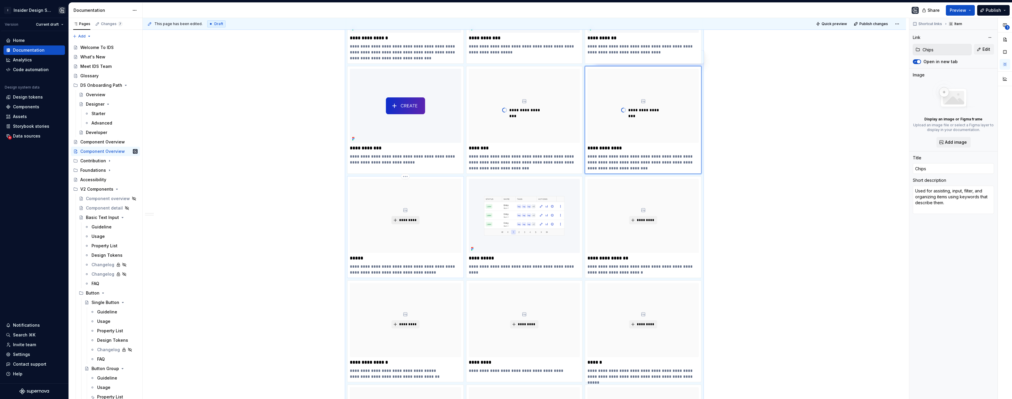
click at [410, 217] on button "*********" at bounding box center [405, 220] width 28 height 8
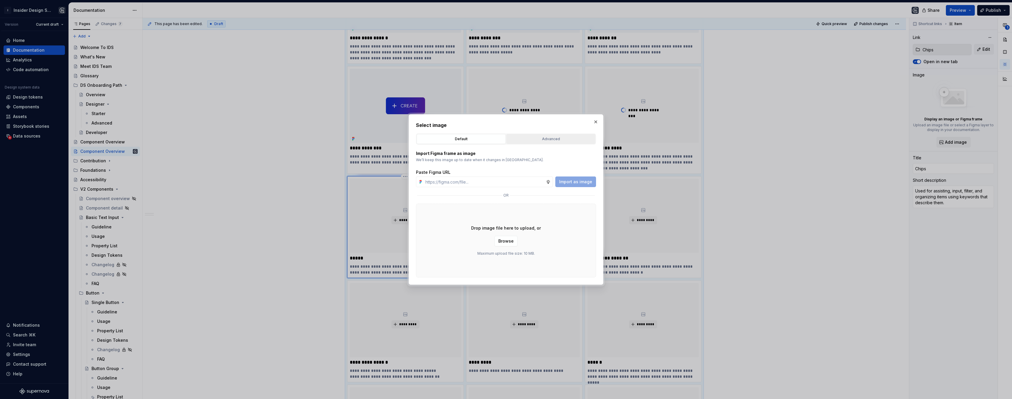
scroll to position [590, 0]
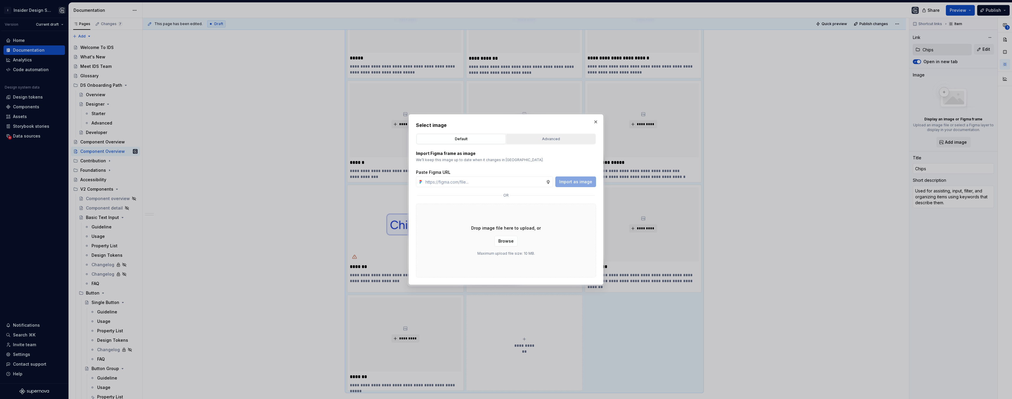
click at [542, 140] on div "Advanced" at bounding box center [550, 139] width 85 height 6
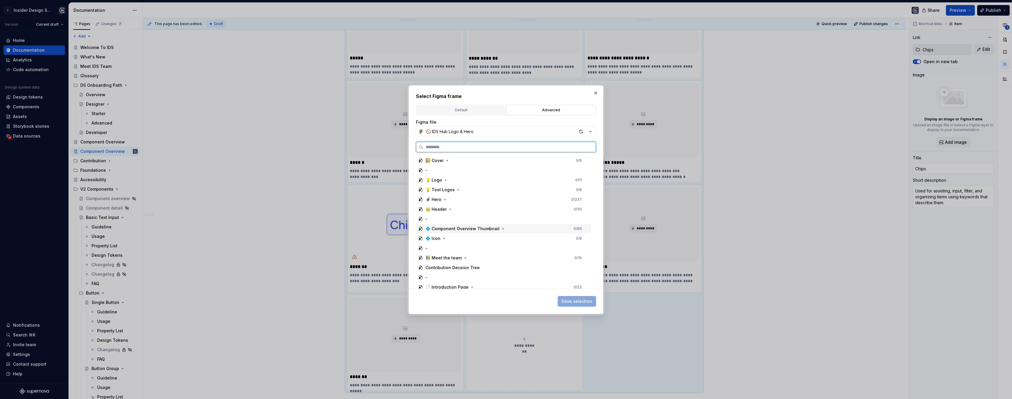
click at [466, 231] on div "💠 Component Overview Thumbnail" at bounding box center [462, 229] width 74 height 6
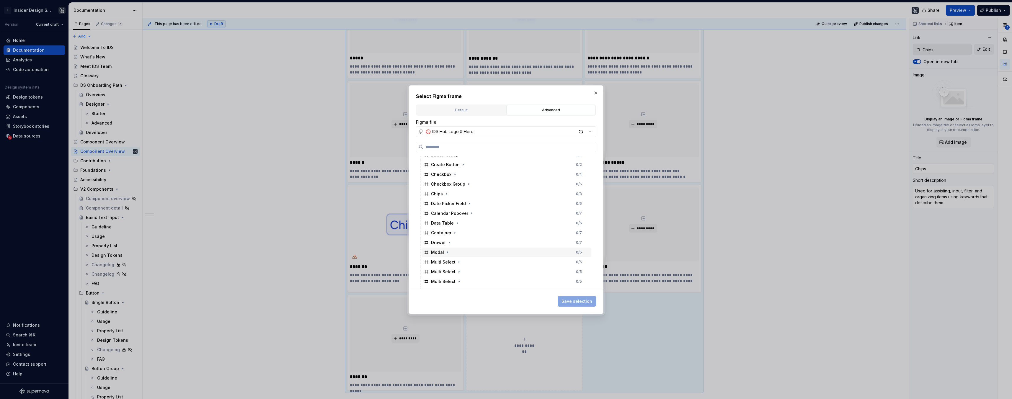
scroll to position [102, 0]
click at [471, 193] on div "Chips 0 / 3" at bounding box center [507, 194] width 170 height 9
click at [580, 301] on span "Save selection" at bounding box center [576, 301] width 31 height 6
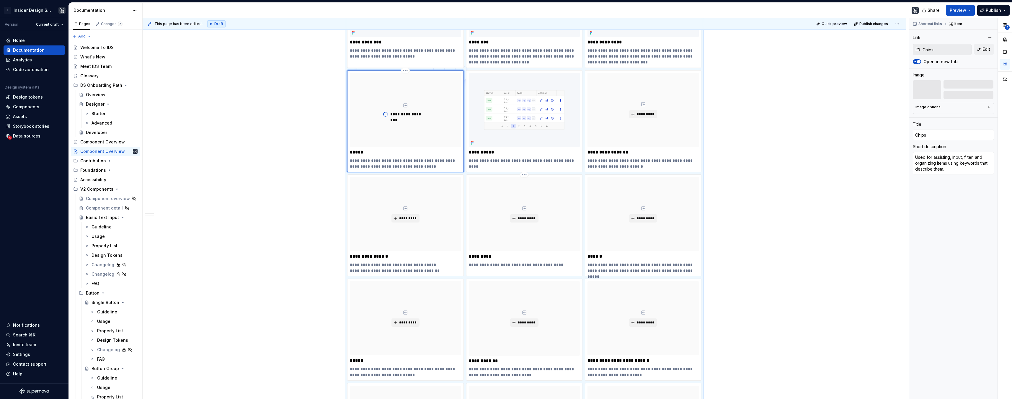
scroll to position [268, 0]
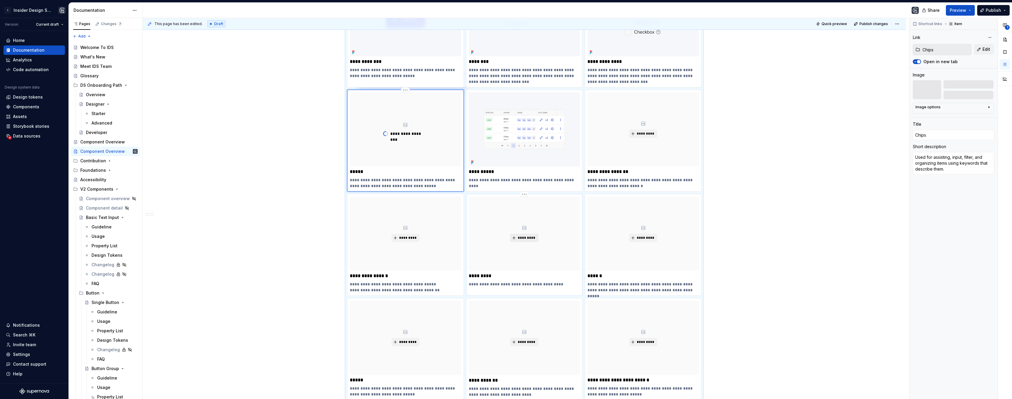
type textarea "*"
type input "Container"
click at [523, 239] on span "*********" at bounding box center [526, 238] width 18 height 5
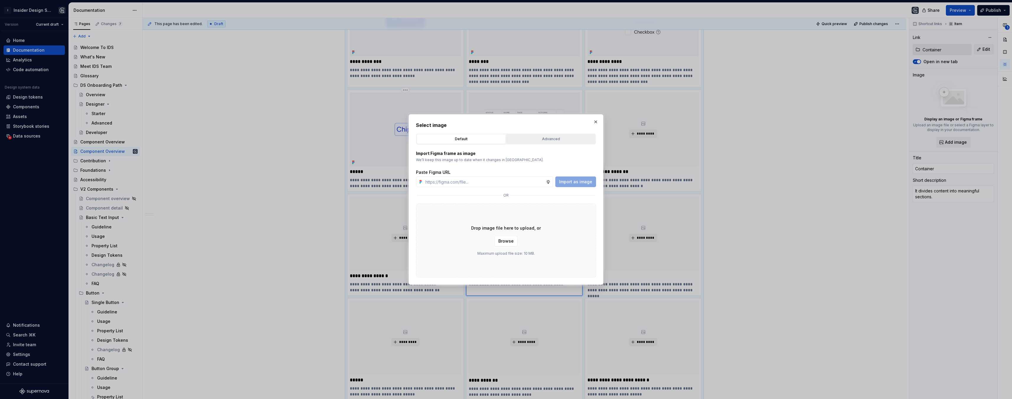
click at [549, 138] on div "Advanced" at bounding box center [550, 139] width 85 height 6
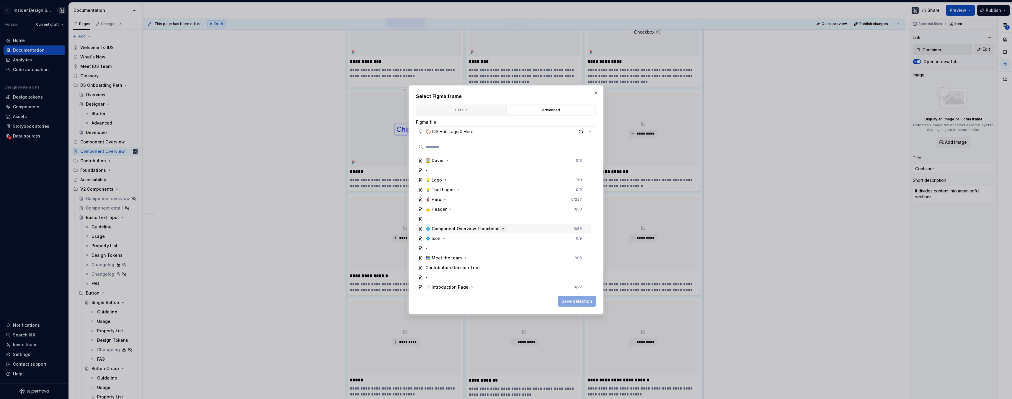
click at [503, 228] on icon "button" at bounding box center [503, 228] width 1 height 1
click at [493, 253] on div "Container 0 / 7" at bounding box center [507, 256] width 170 height 9
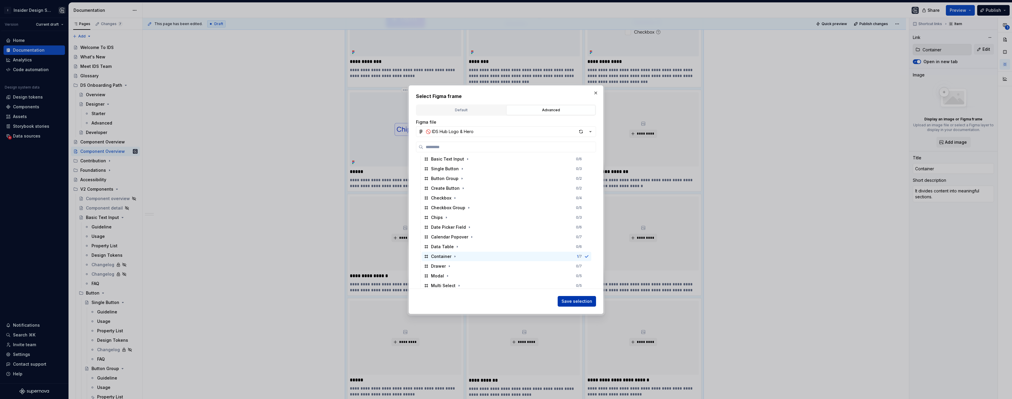
click at [579, 303] on span "Save selection" at bounding box center [576, 301] width 31 height 6
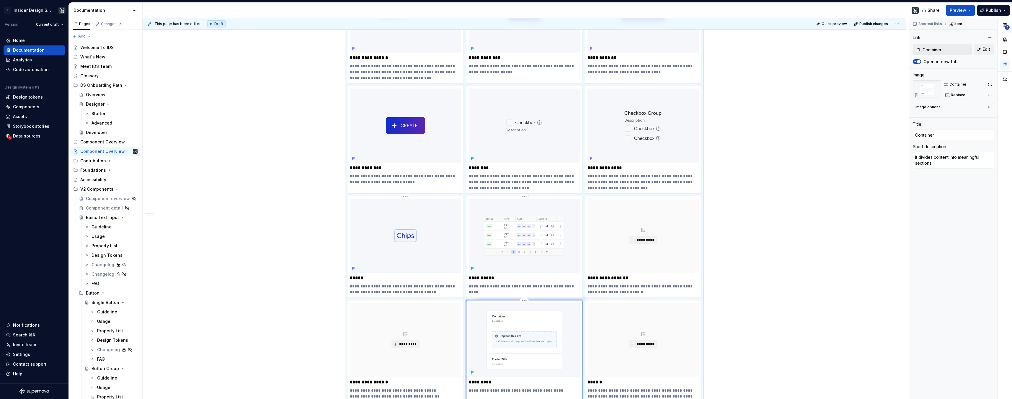
scroll to position [187, 0]
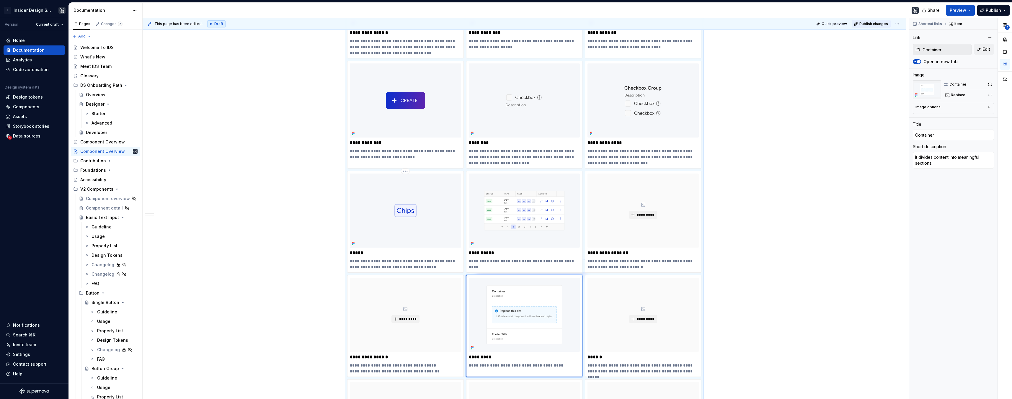
click at [878, 25] on span "Publish changes" at bounding box center [873, 24] width 29 height 5
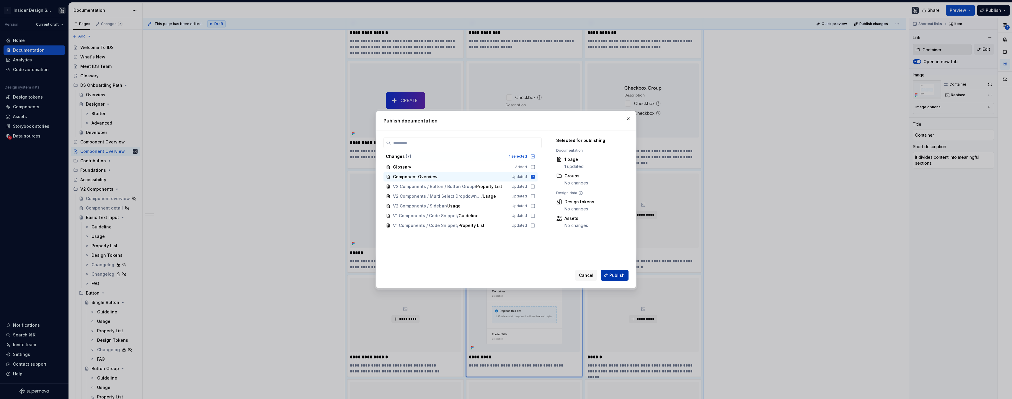
click at [621, 272] on button "Publish" at bounding box center [615, 275] width 28 height 11
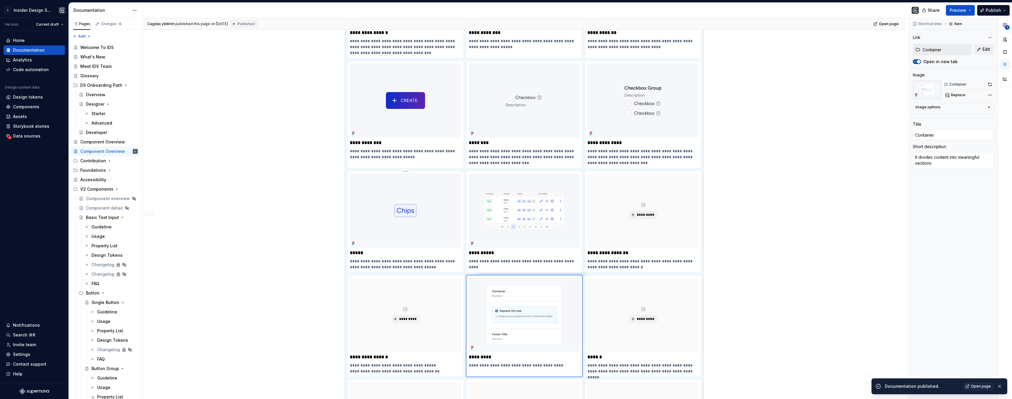
click at [970, 382] on div "Documentation published. Open page" at bounding box center [939, 386] width 136 height 16
click at [974, 386] on span "Open page" at bounding box center [981, 386] width 20 height 5
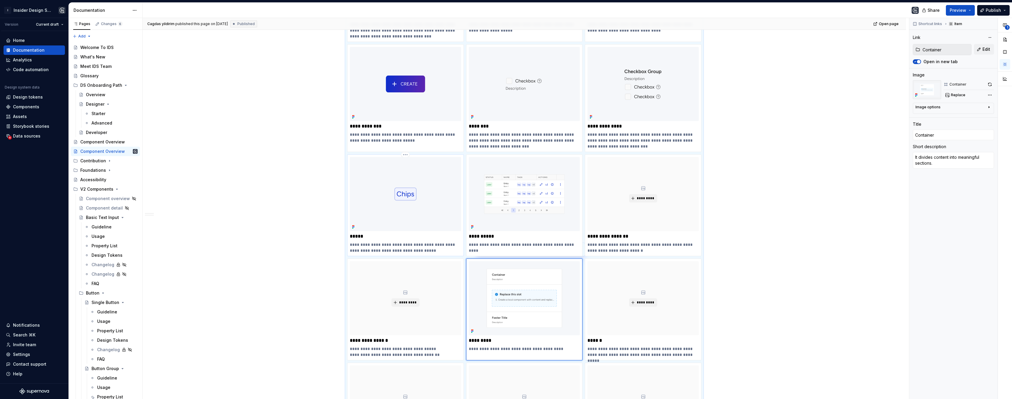
scroll to position [240, 0]
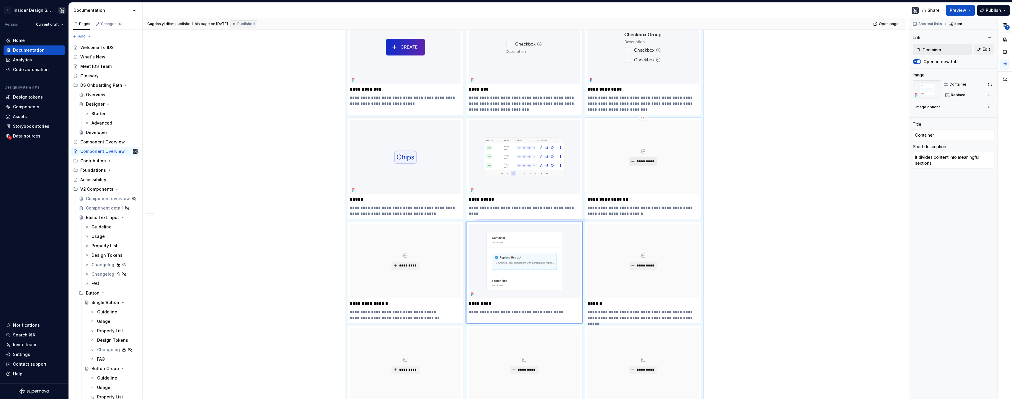
click at [644, 163] on span "*********" at bounding box center [645, 161] width 18 height 5
type textarea "*"
type input "Date Picker Field"
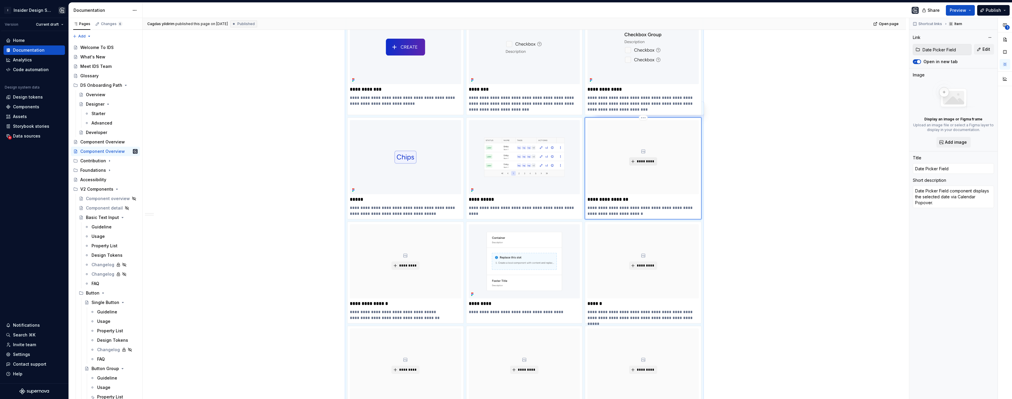
click at [643, 161] on span "*********" at bounding box center [645, 161] width 18 height 5
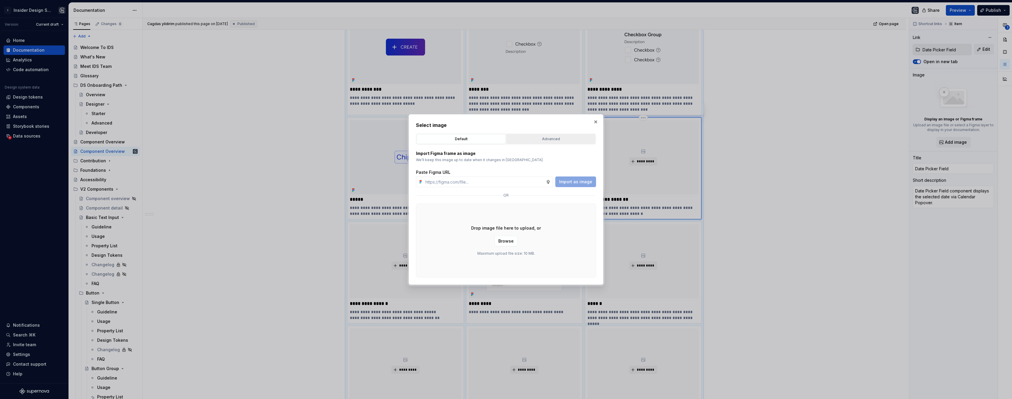
click at [571, 136] on div "Advanced" at bounding box center [550, 139] width 85 height 6
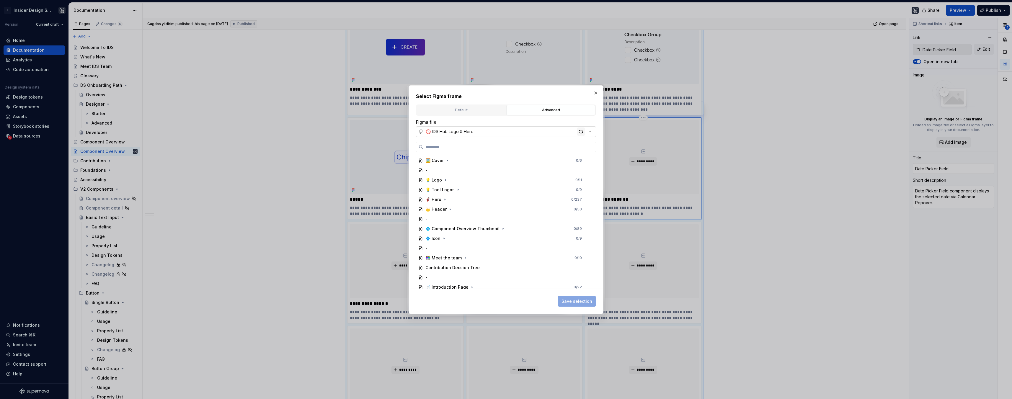
click at [582, 132] on div "button" at bounding box center [581, 132] width 8 height 8
click at [503, 228] on icon "button" at bounding box center [503, 228] width 1 height 1
click at [478, 226] on div "Date Picker Field 0 / 6" at bounding box center [507, 227] width 170 height 9
click at [576, 300] on span "Save selection" at bounding box center [576, 301] width 31 height 6
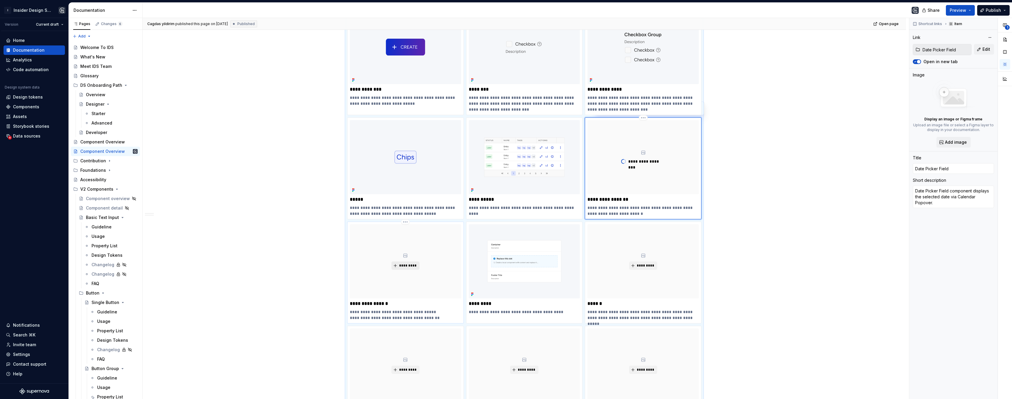
type textarea "*"
type input "Calendar Popover"
type textarea "Calendar Popover is an overlay component where users select the date, date rang…"
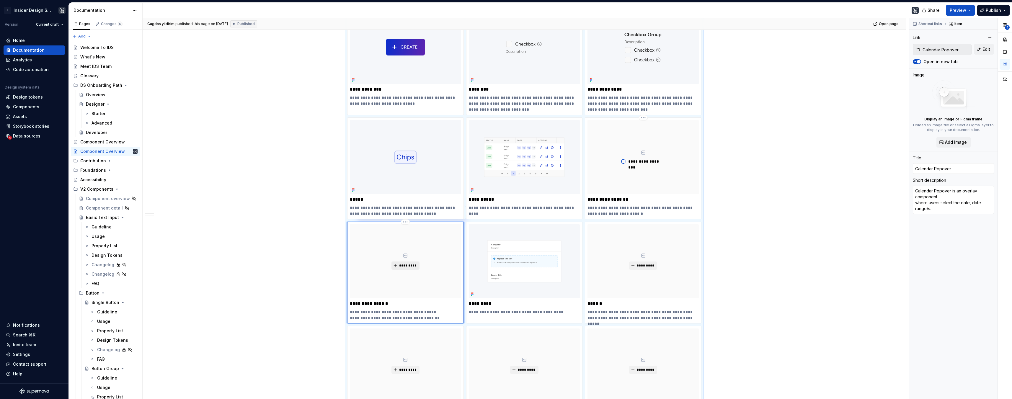
click at [403, 267] on span "*********" at bounding box center [408, 265] width 18 height 5
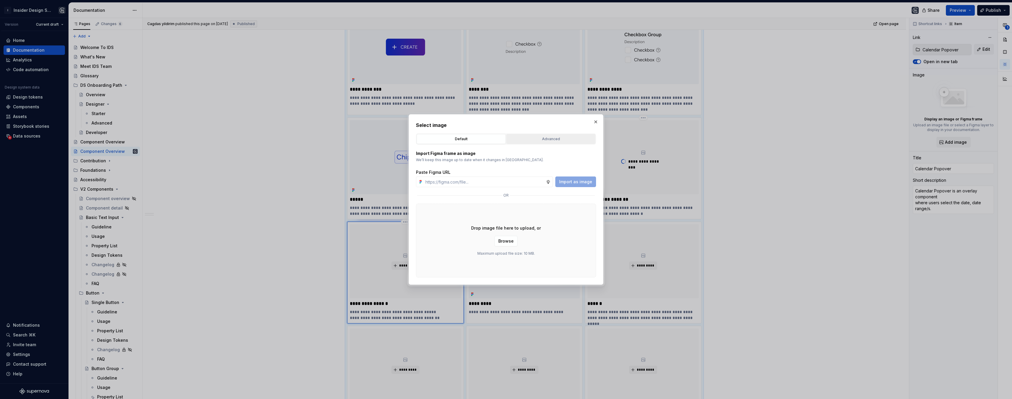
click at [536, 142] on button "Advanced" at bounding box center [550, 139] width 89 height 10
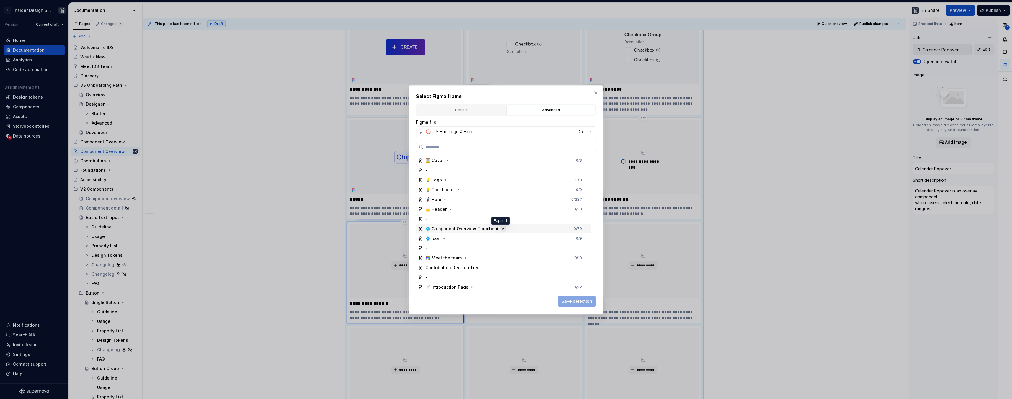
click at [501, 228] on icon "button" at bounding box center [503, 228] width 5 height 5
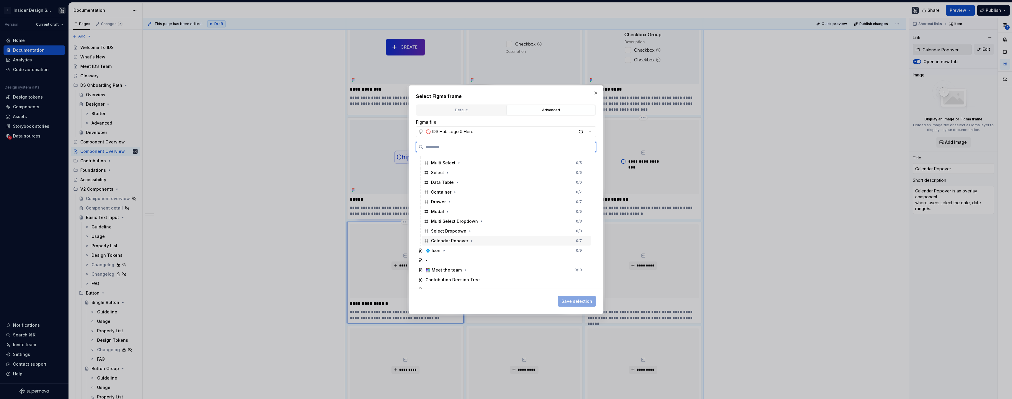
click at [494, 239] on div "Calendar Popover 0 / 7" at bounding box center [507, 240] width 170 height 9
click at [574, 299] on span "Save selection" at bounding box center [576, 301] width 31 height 6
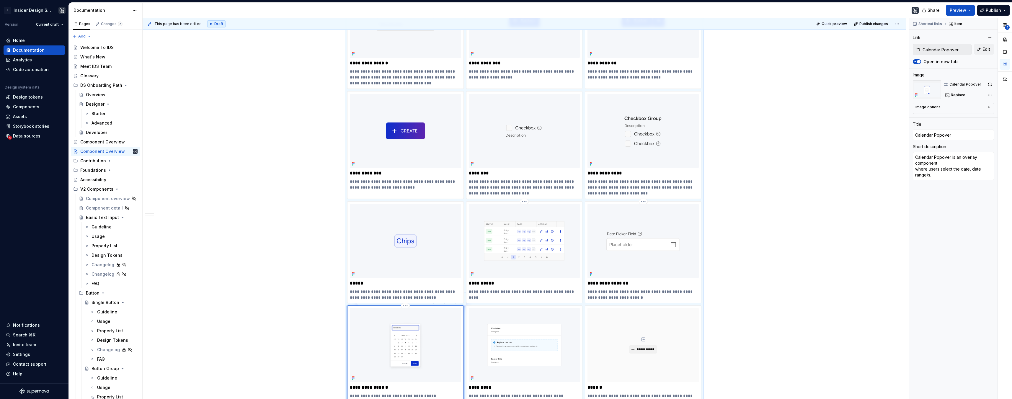
scroll to position [154, 0]
type textarea "*"
type input "Date Picker Field"
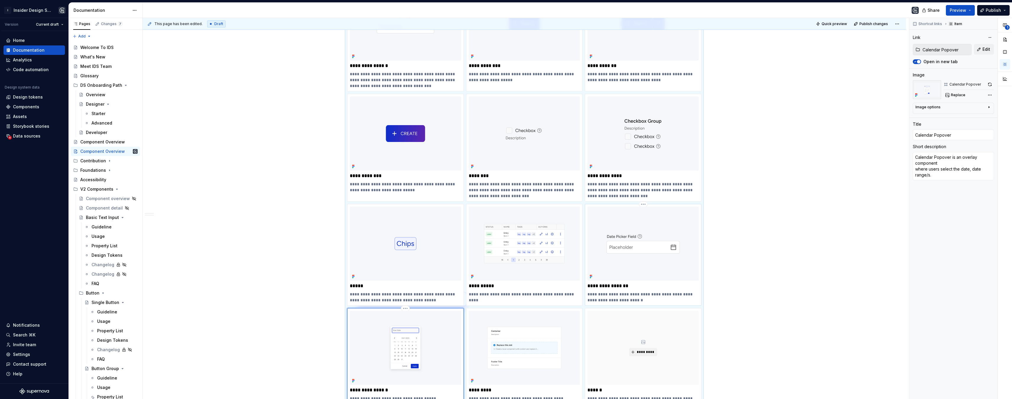
type textarea "Date Picker Field component displays the selected date via Calendar Popover."
click at [622, 228] on img at bounding box center [642, 244] width 111 height 74
click at [990, 83] on button "button" at bounding box center [990, 84] width 8 height 8
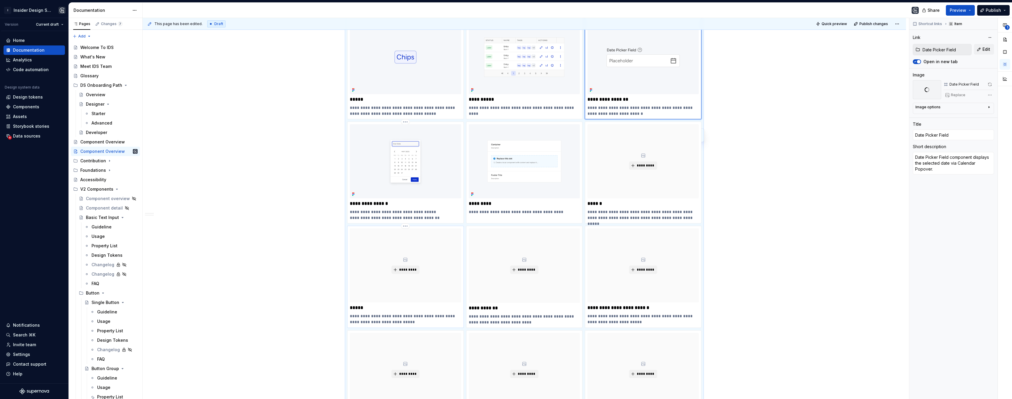
scroll to position [301, 0]
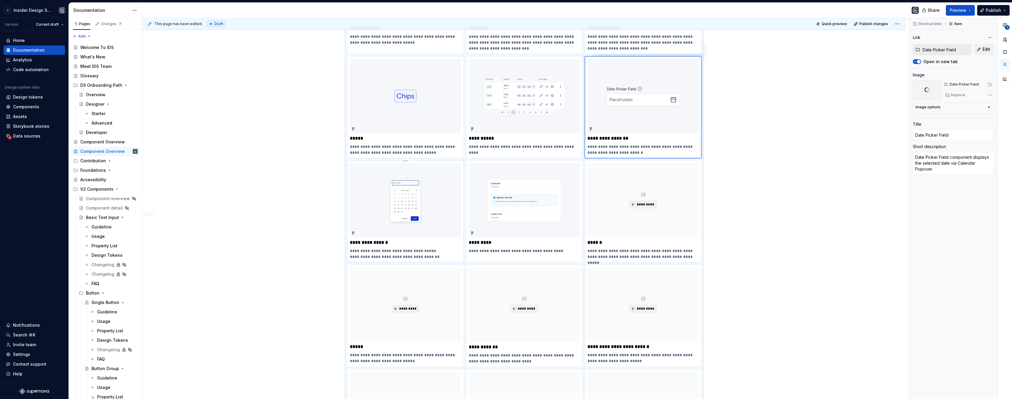
click at [444, 198] on img at bounding box center [405, 200] width 111 height 74
type textarea "*"
type input "Calendar Popover"
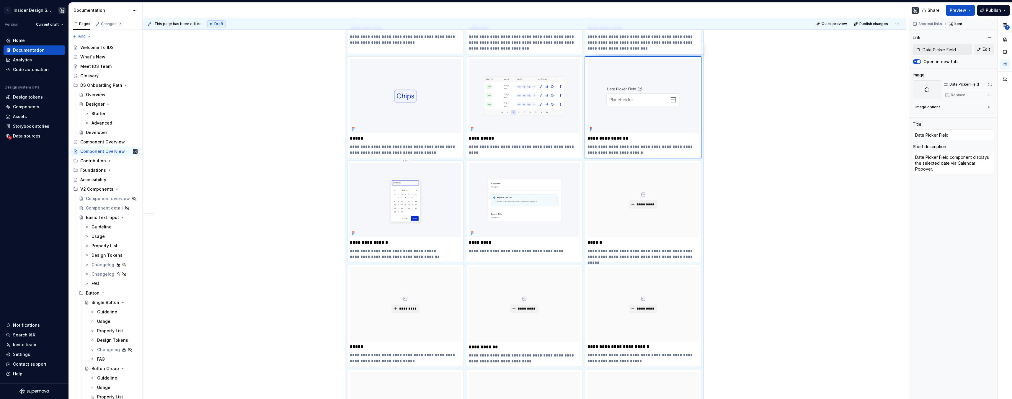
type textarea "Calendar Popover is an overlay component where users select the date, date rang…"
click at [990, 85] on button "button" at bounding box center [990, 84] width 8 height 8
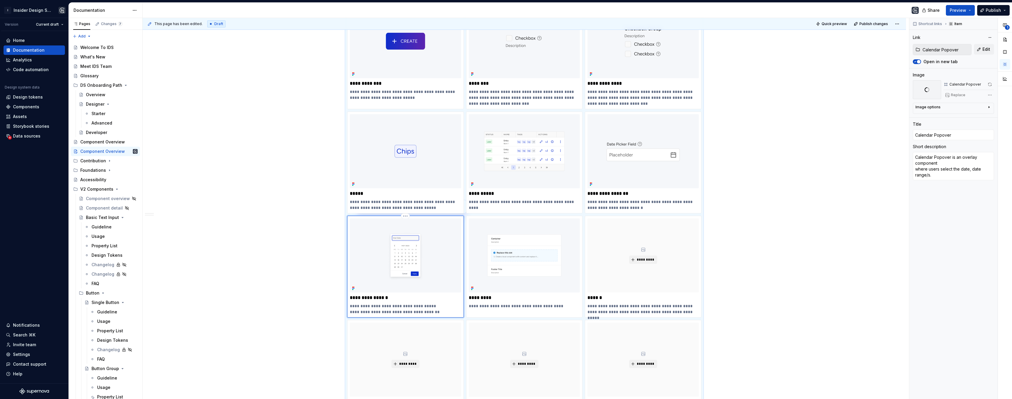
scroll to position [246, 0]
click at [990, 84] on button "button" at bounding box center [990, 84] width 8 height 8
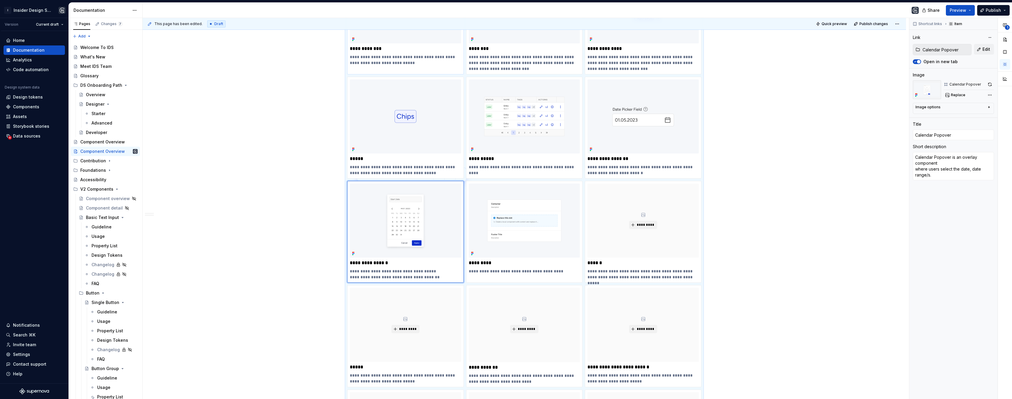
scroll to position [278, 0]
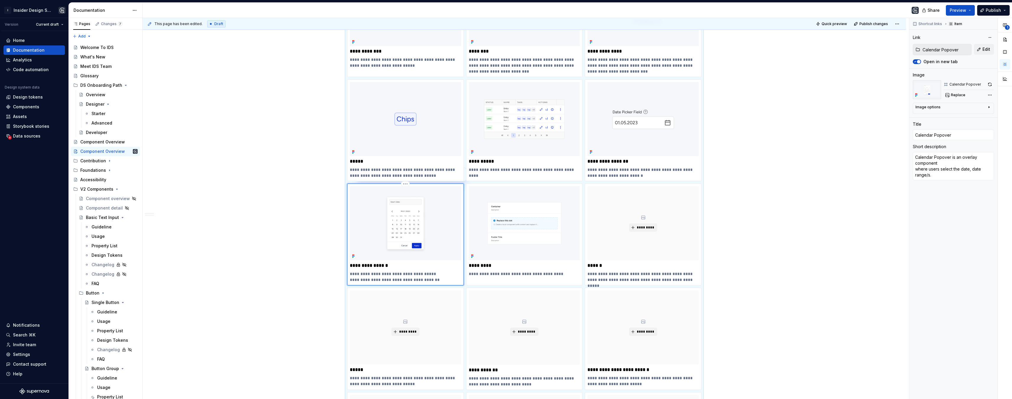
click at [404, 203] on img at bounding box center [405, 223] width 111 height 74
click at [991, 84] on button "button" at bounding box center [990, 84] width 8 height 8
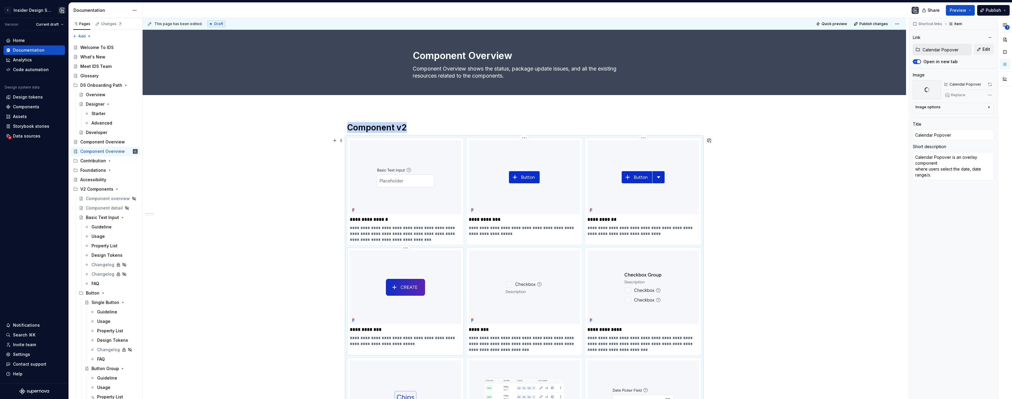
scroll to position [84, 0]
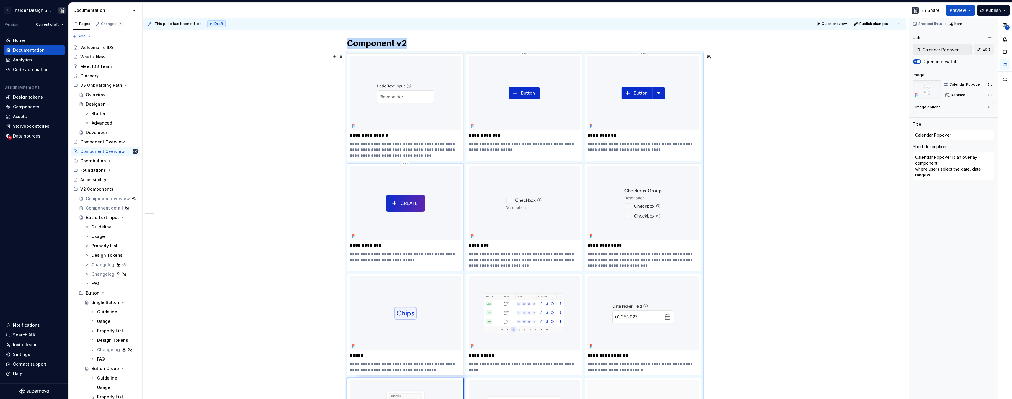
click at [437, 216] on img at bounding box center [405, 203] width 111 height 74
type textarea "*"
type input "Create Button"
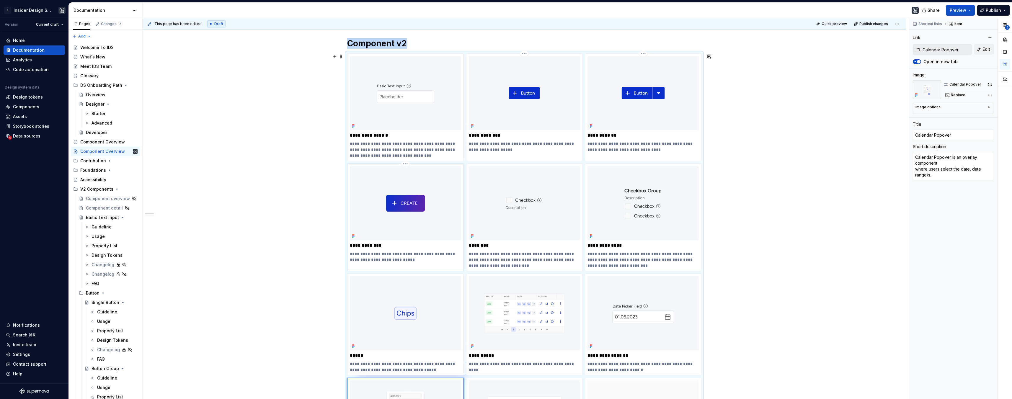
type textarea "Create Button component is only used for trigger action to open Creation Drawer."
click at [989, 84] on button "button" at bounding box center [990, 84] width 8 height 8
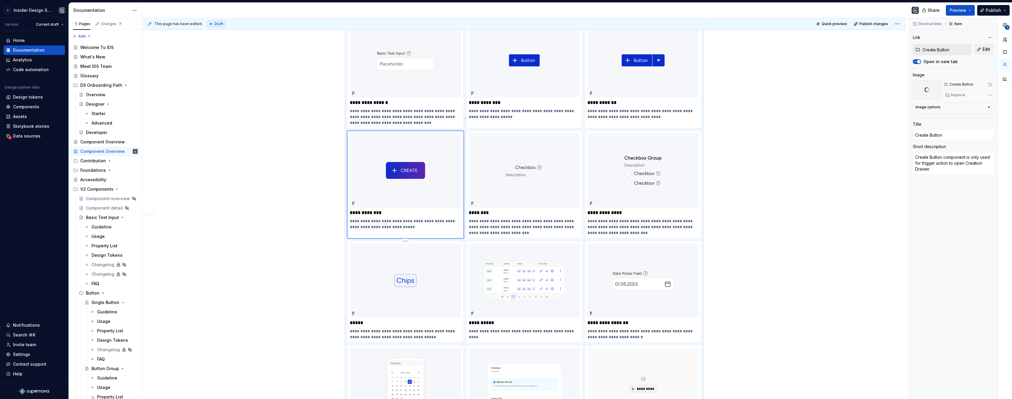
scroll to position [134, 0]
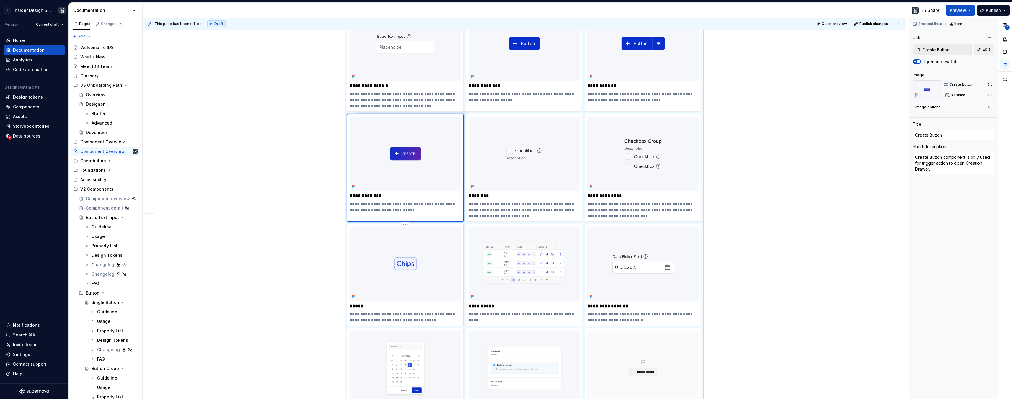
click at [390, 259] on img at bounding box center [405, 264] width 111 height 74
type textarea "*"
type input "Chips"
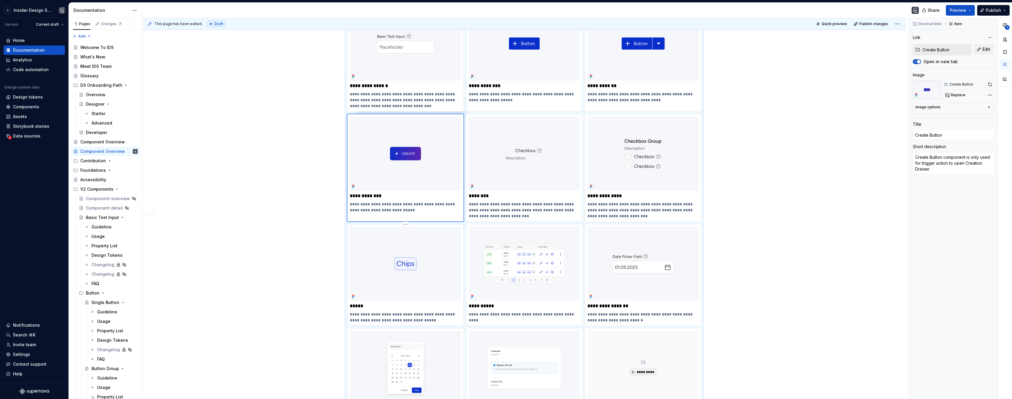
type textarea "Used for assisting, input, filter, and organizing items using keywords that des…"
click at [988, 86] on button "button" at bounding box center [990, 84] width 8 height 8
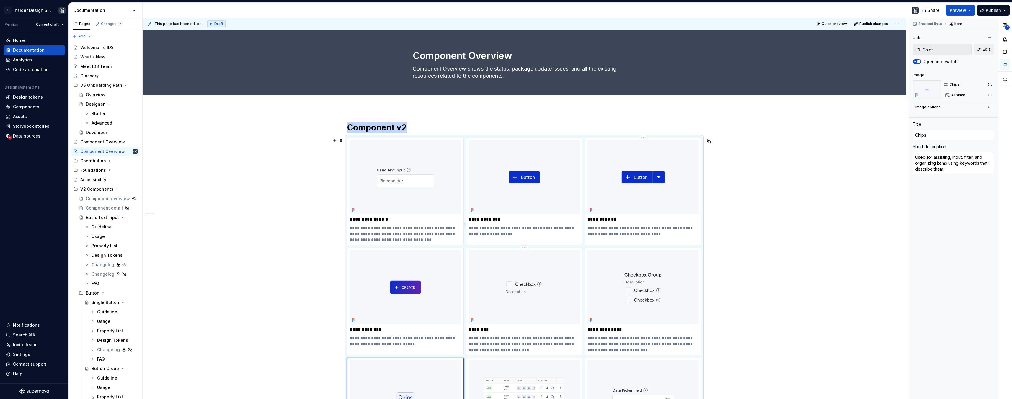
scroll to position [161, 0]
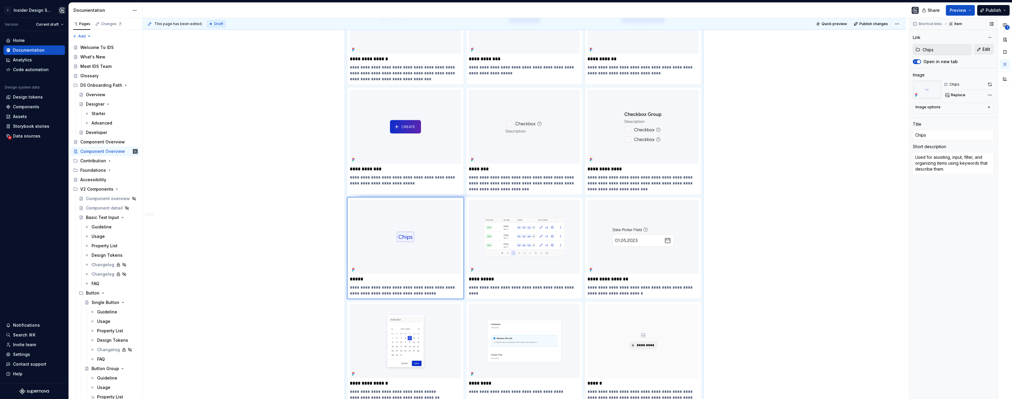
click at [986, 50] on span "Edit" at bounding box center [986, 49] width 8 height 6
click at [930, 89] on img at bounding box center [927, 89] width 28 height 19
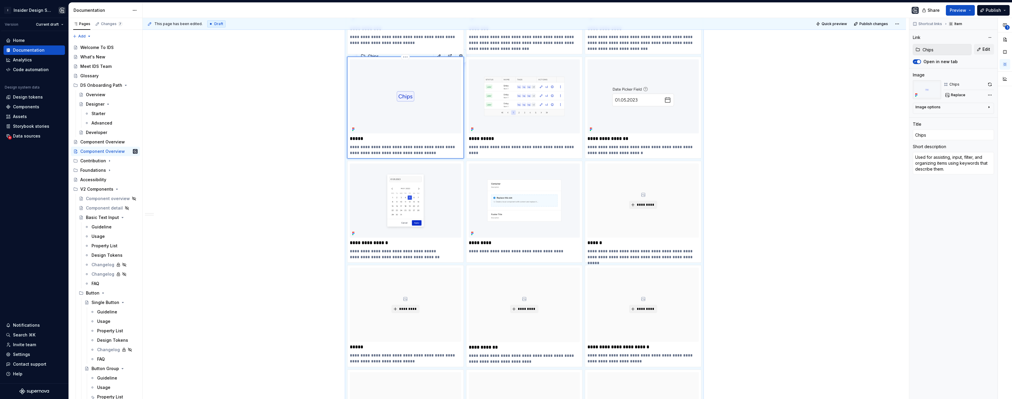
scroll to position [298, 0]
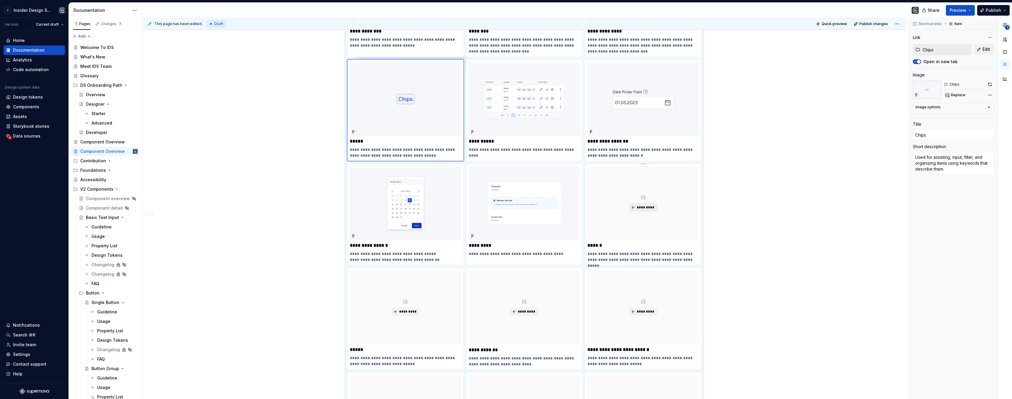
click at [650, 207] on span "*********" at bounding box center [645, 207] width 18 height 5
type textarea "*"
type input "Drawer"
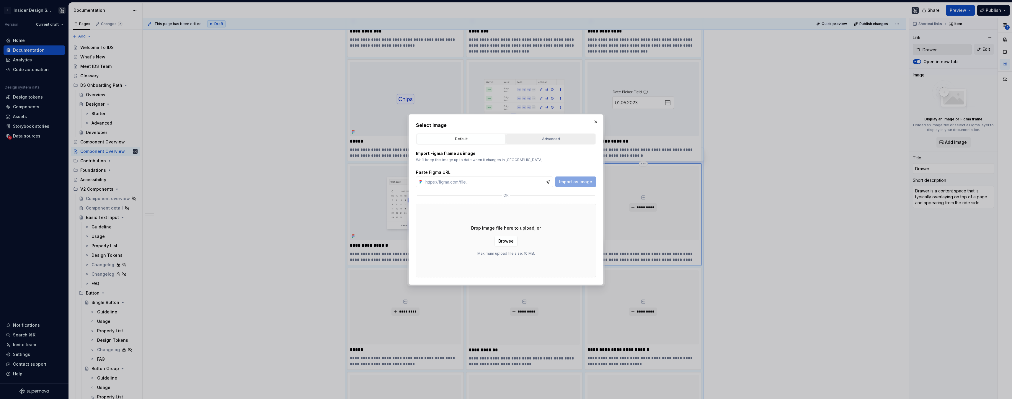
click at [545, 141] on div "Advanced" at bounding box center [550, 139] width 85 height 6
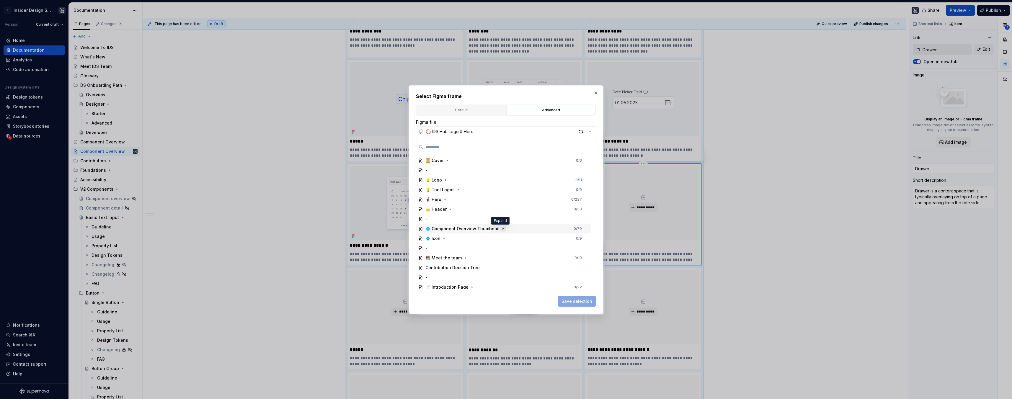
click at [501, 230] on icon "button" at bounding box center [503, 228] width 5 height 5
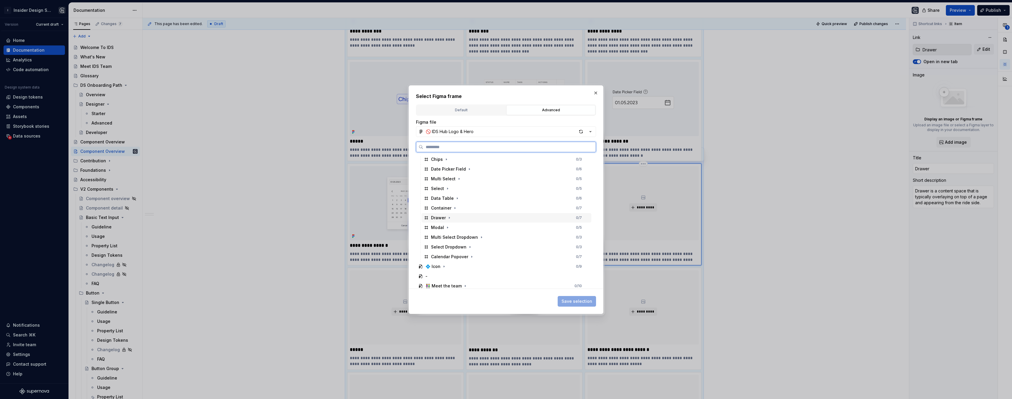
click at [475, 216] on div "Drawer 0 / 7" at bounding box center [507, 217] width 170 height 9
click at [575, 299] on span "Save selection" at bounding box center [576, 301] width 31 height 6
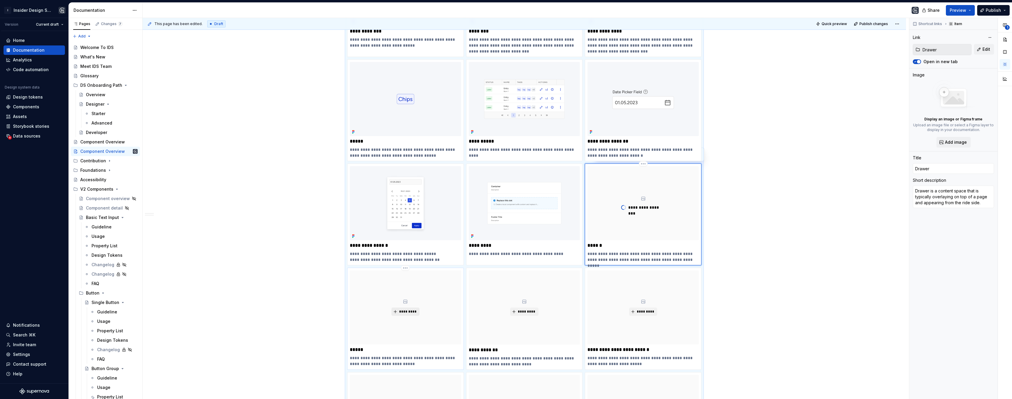
type textarea "*"
type input "Modal"
type textarea "It is typically overlay on top of a page and appear in the center of the screen."
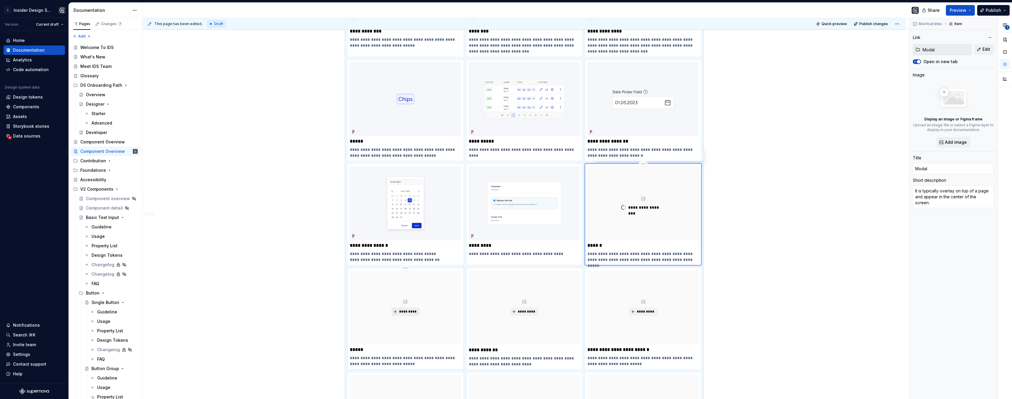
click at [408, 313] on span "*********" at bounding box center [408, 311] width 18 height 5
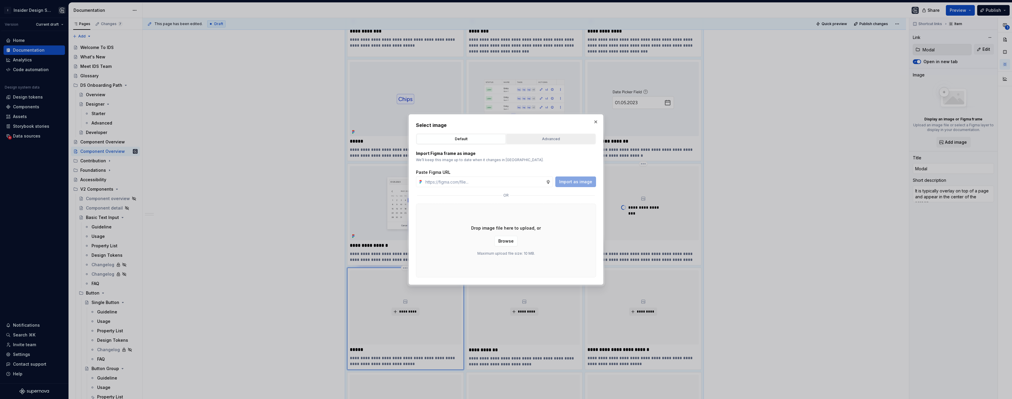
click at [555, 142] on button "Advanced" at bounding box center [550, 139] width 89 height 10
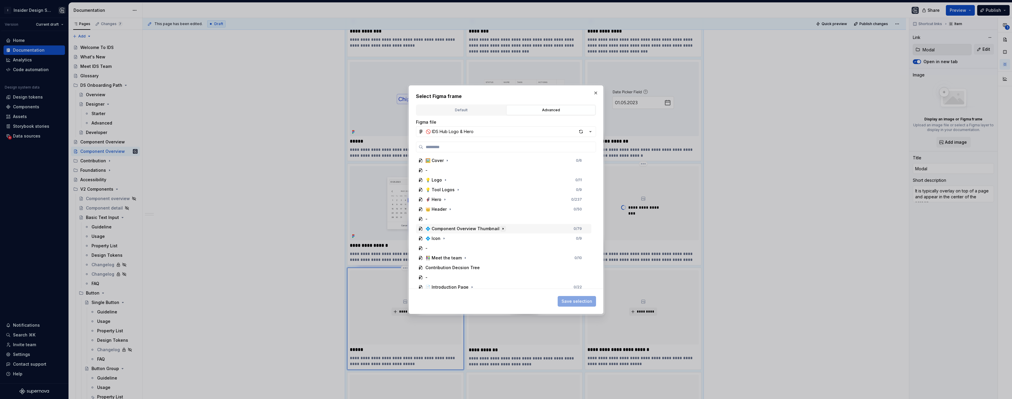
click at [501, 228] on icon "button" at bounding box center [503, 228] width 5 height 5
click at [468, 274] on div "Modal 0 / 5" at bounding box center [507, 271] width 170 height 9
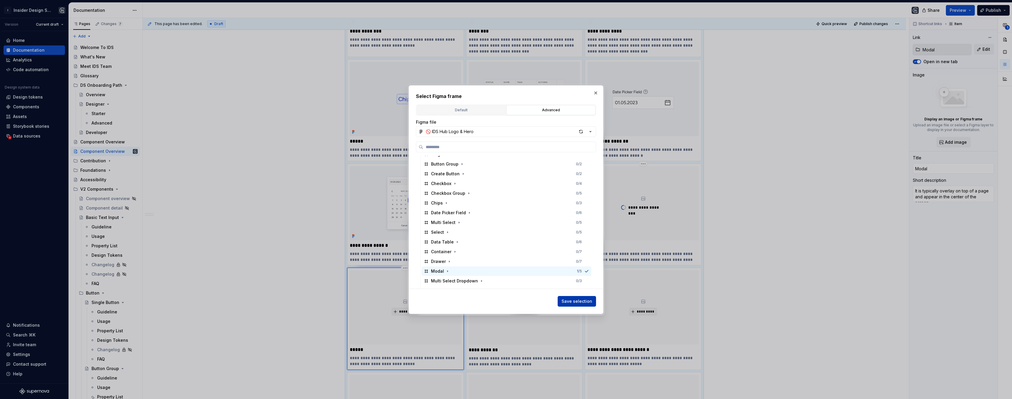
click at [572, 300] on span "Save selection" at bounding box center [576, 301] width 31 height 6
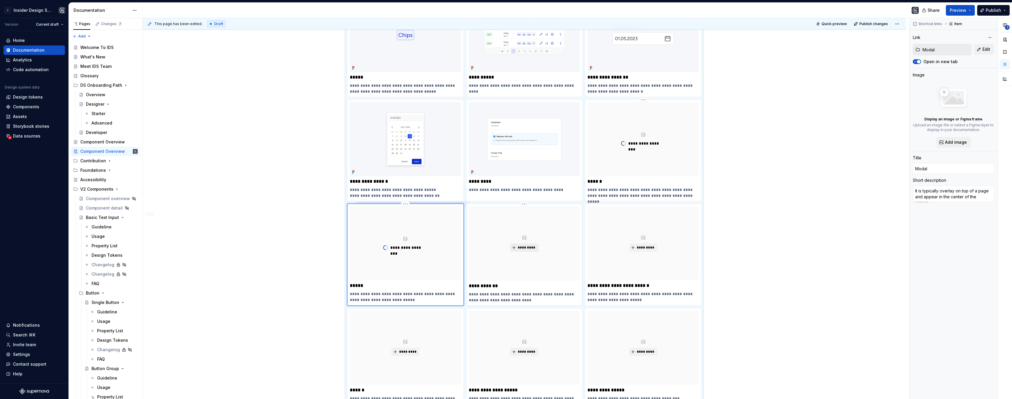
scroll to position [362, 0]
type textarea "*"
type input "Multi Select"
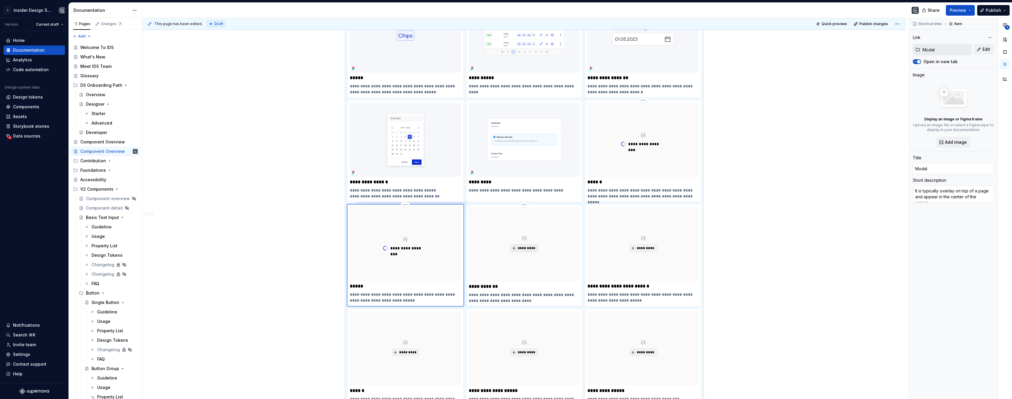
type textarea "The Multi Select component allows users to choose multiple options from a list."
click at [524, 249] on span "*********" at bounding box center [526, 248] width 18 height 5
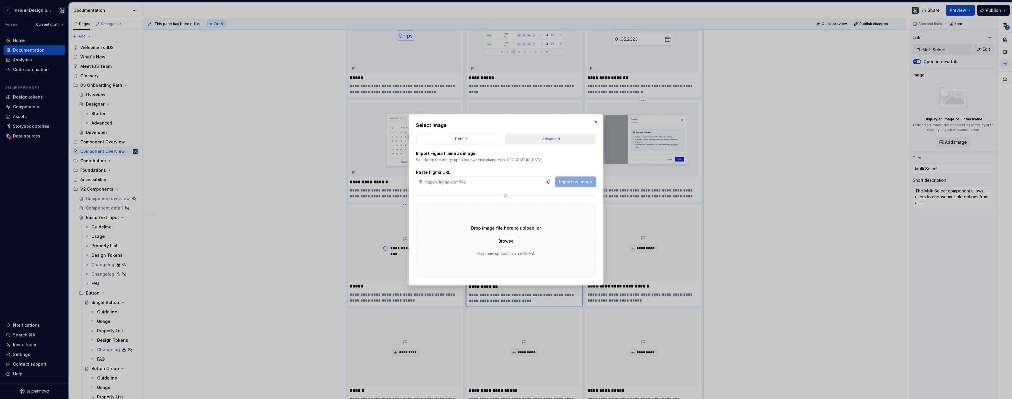
click at [560, 141] on div "Advanced" at bounding box center [550, 139] width 85 height 6
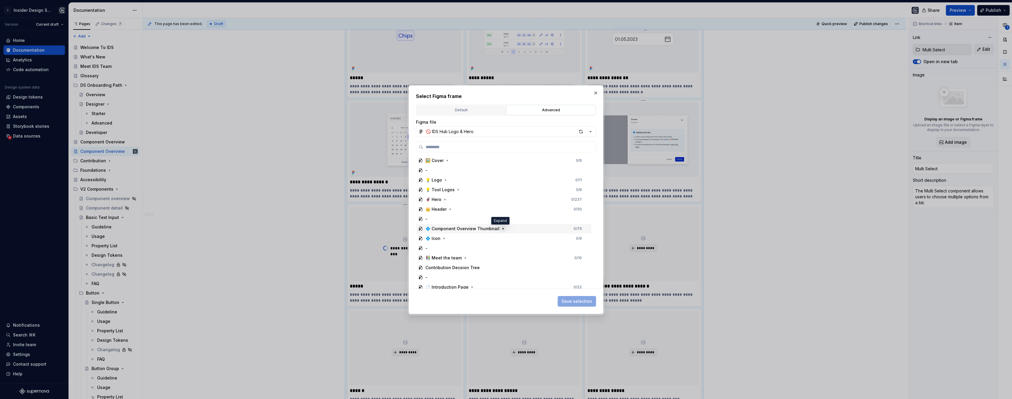
click at [501, 227] on icon "button" at bounding box center [503, 228] width 5 height 5
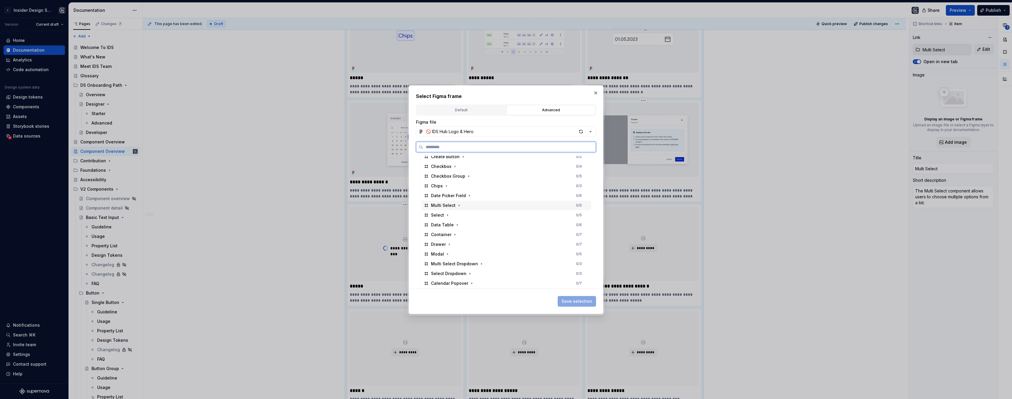
click at [484, 205] on div "Multi Select 0 / 5" at bounding box center [507, 205] width 170 height 9
click at [577, 300] on span "Save selection" at bounding box center [576, 301] width 31 height 6
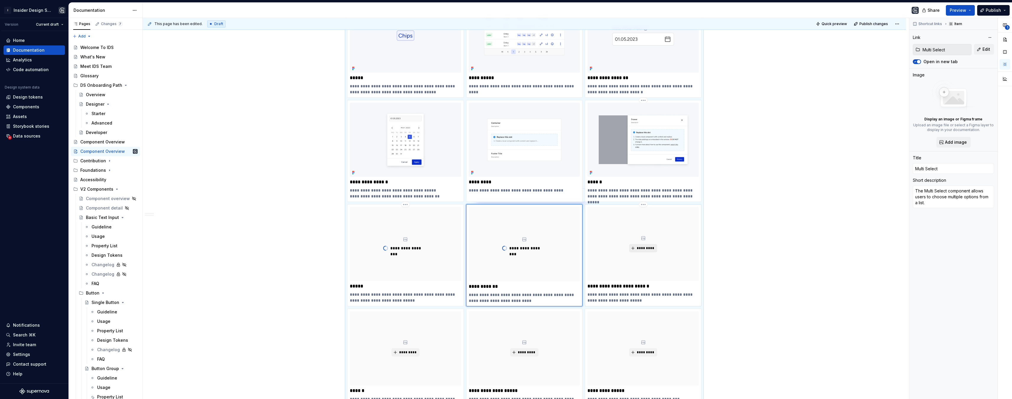
type textarea "*"
type input "Multi Select Dropdown Menu"
type textarea "Multi Select component allows users to choose multiple options from a list."
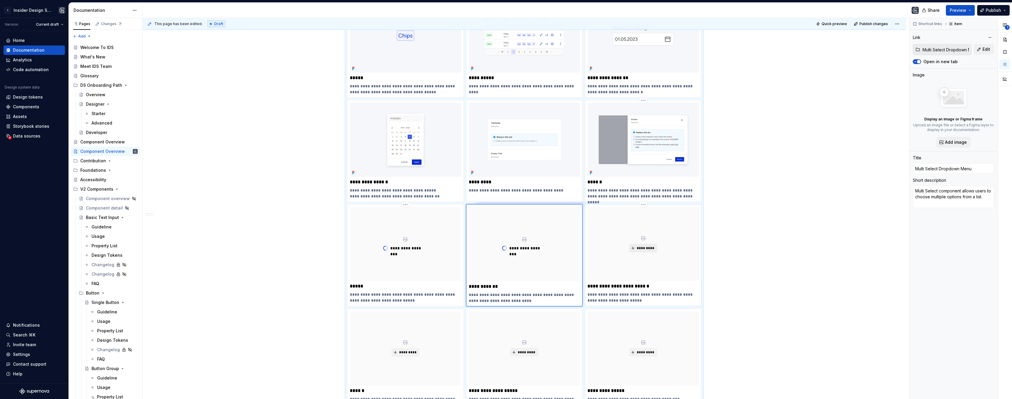
click at [636, 252] on button "*********" at bounding box center [643, 248] width 28 height 8
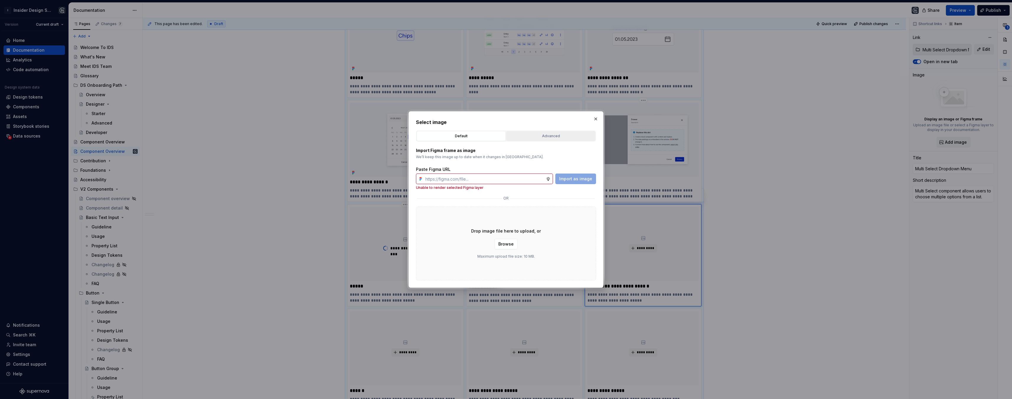
type textarea "*"
type input "Multi Select"
type textarea "The Multi Select component allows users to choose multiple options from a list."
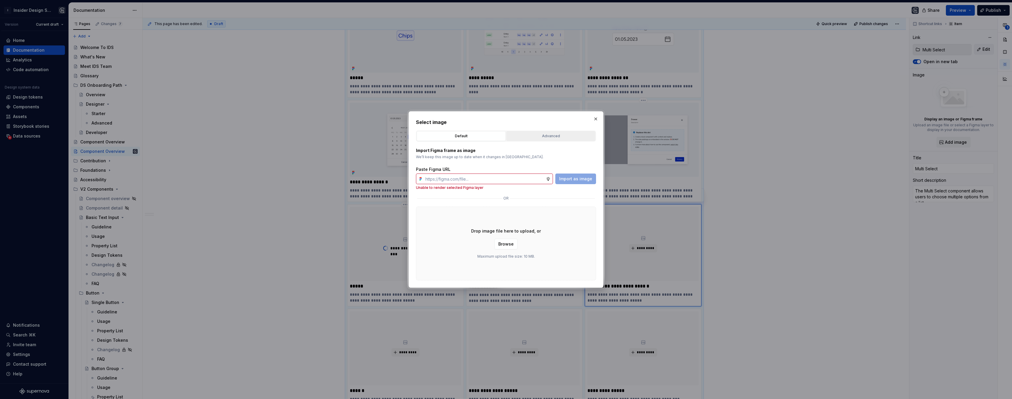
click at [557, 135] on div "Advanced" at bounding box center [550, 136] width 85 height 6
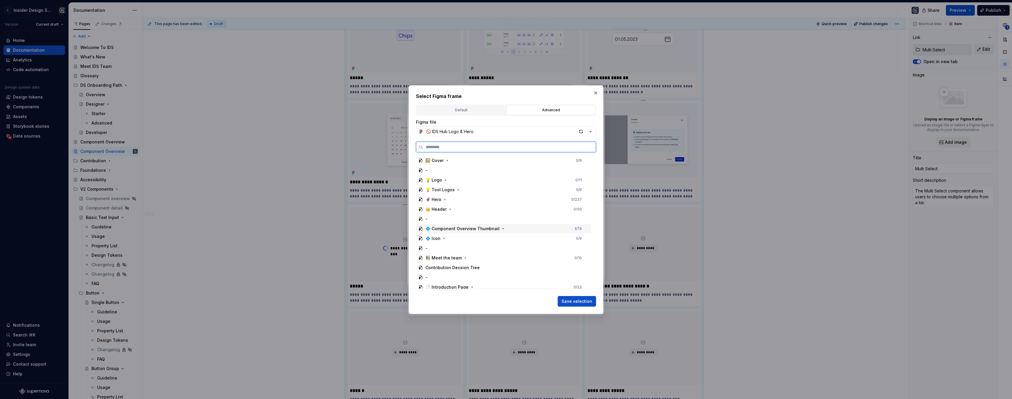
click at [467, 229] on div "💠 Component Overview Thumbnail" at bounding box center [462, 229] width 74 height 6
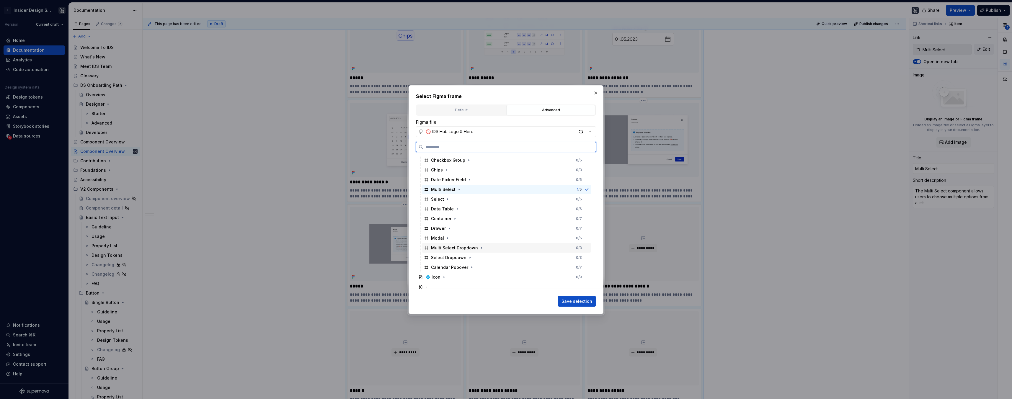
click at [462, 248] on div "Multi Select Dropdown" at bounding box center [454, 248] width 47 height 6
click at [580, 300] on span "Save selection" at bounding box center [576, 301] width 31 height 6
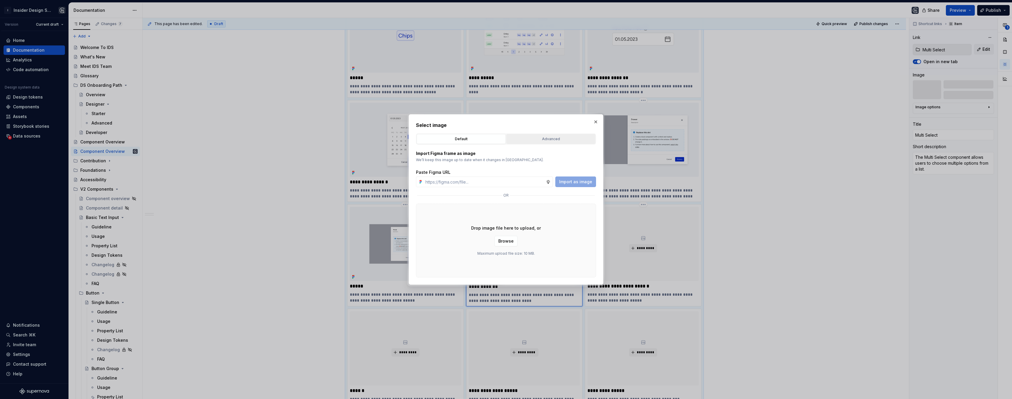
scroll to position [590, 0]
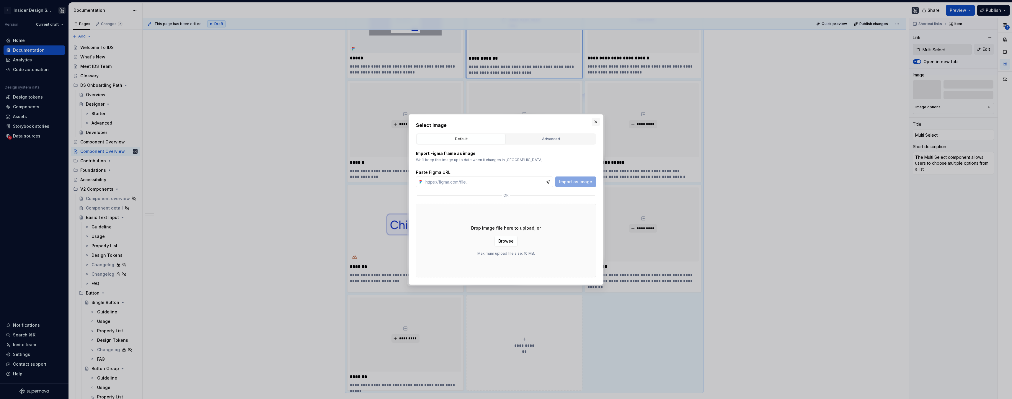
type textarea "*"
type input "Multi Select Dropdown Menu"
click at [595, 120] on button "button" at bounding box center [596, 122] width 8 height 8
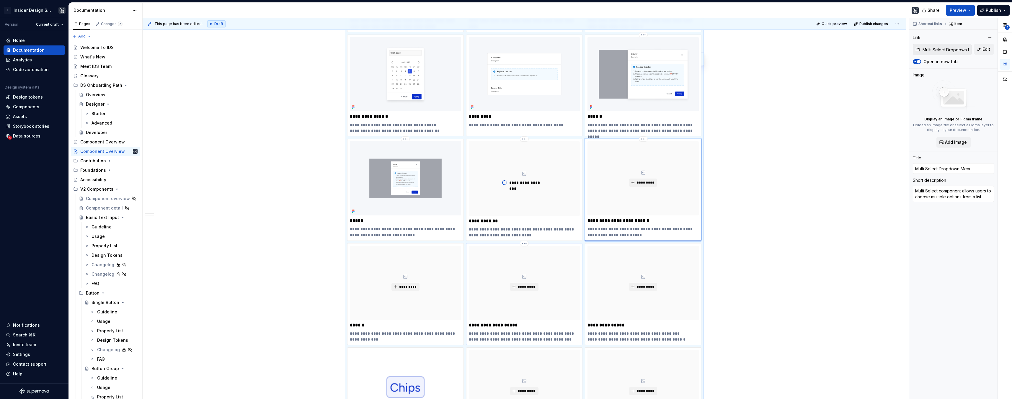
scroll to position [351, 0]
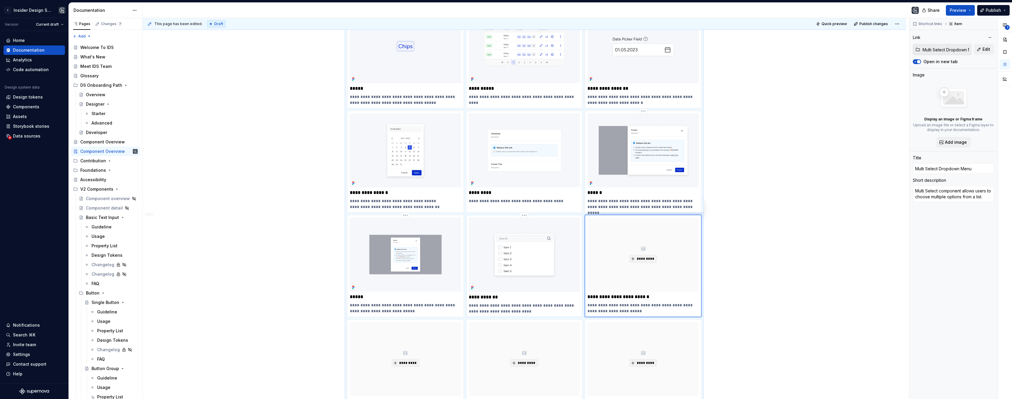
type textarea "*"
type input "Multi Select"
click at [510, 255] on img at bounding box center [524, 255] width 111 height 74
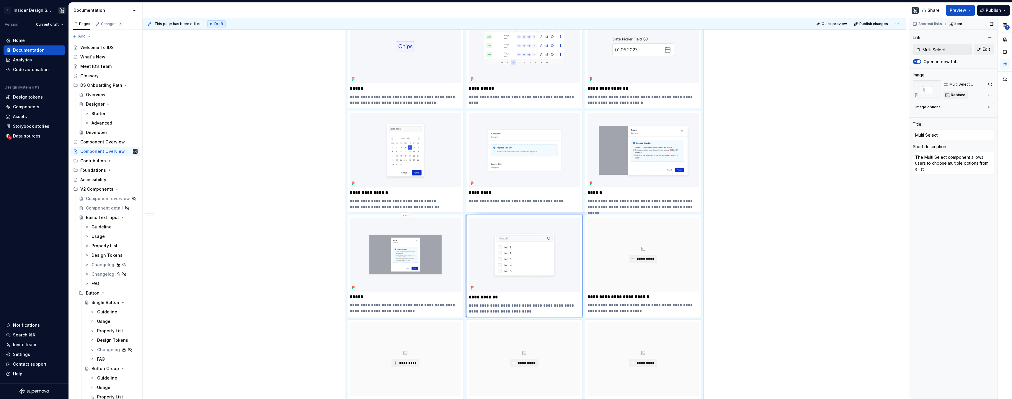
click at [958, 95] on span "Replace" at bounding box center [958, 95] width 14 height 5
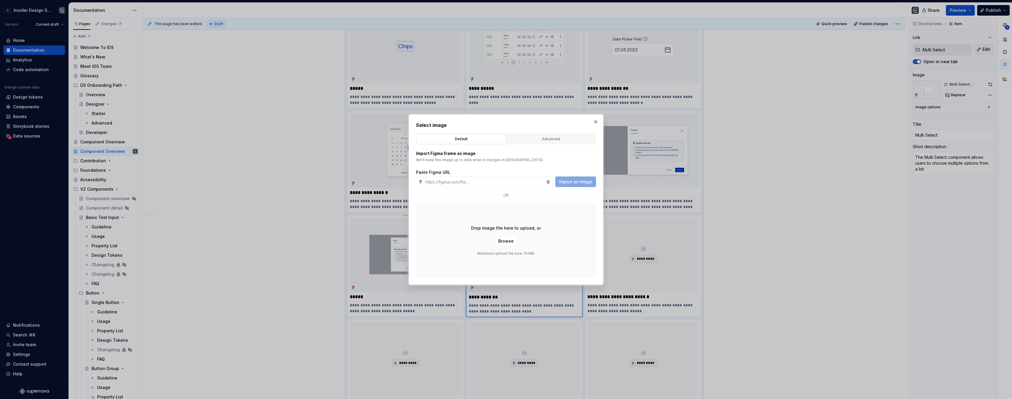
click at [545, 136] on div "Advanced" at bounding box center [550, 139] width 85 height 6
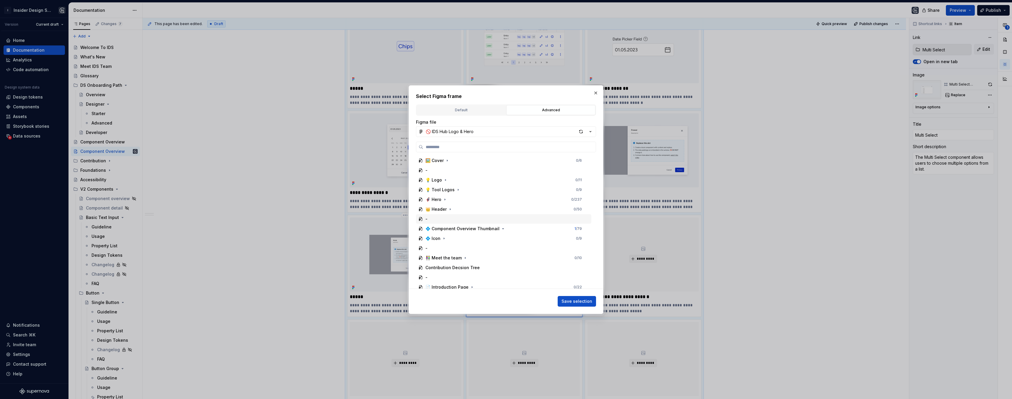
scroll to position [23, 0]
click at [501, 205] on icon "button" at bounding box center [503, 205] width 5 height 5
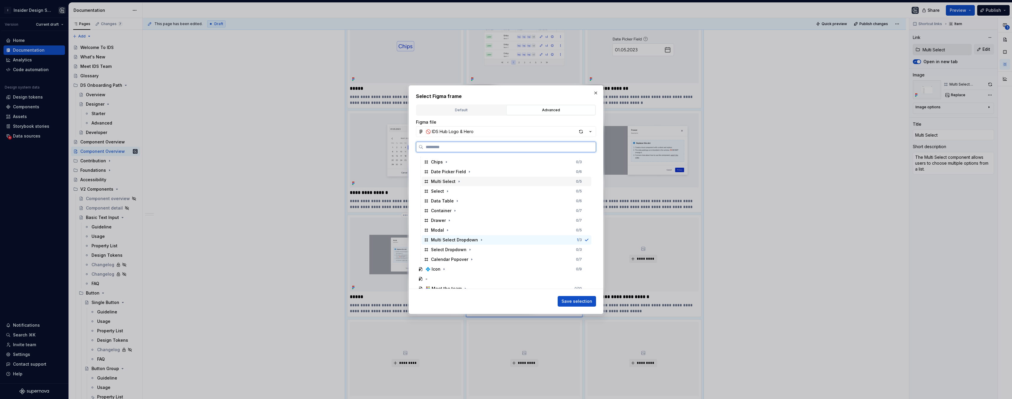
click at [486, 182] on div "Multi Select 0 / 5" at bounding box center [507, 181] width 170 height 9
click at [577, 299] on span "Save selection" at bounding box center [576, 301] width 31 height 6
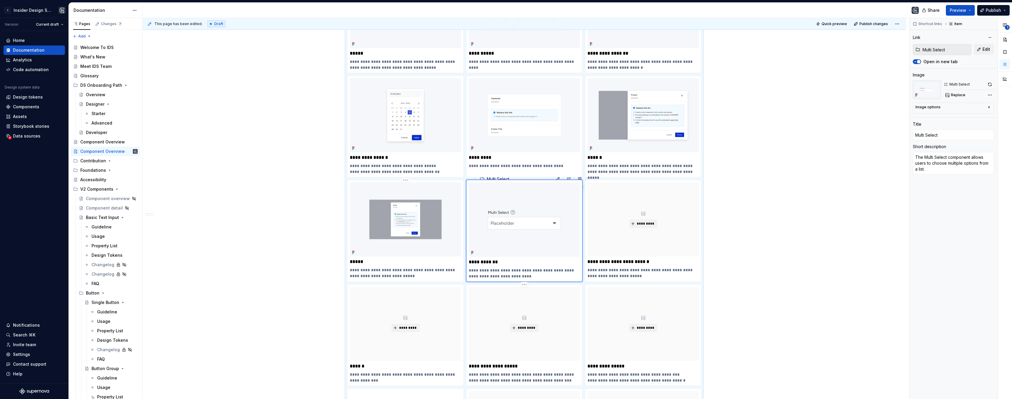
scroll to position [365, 0]
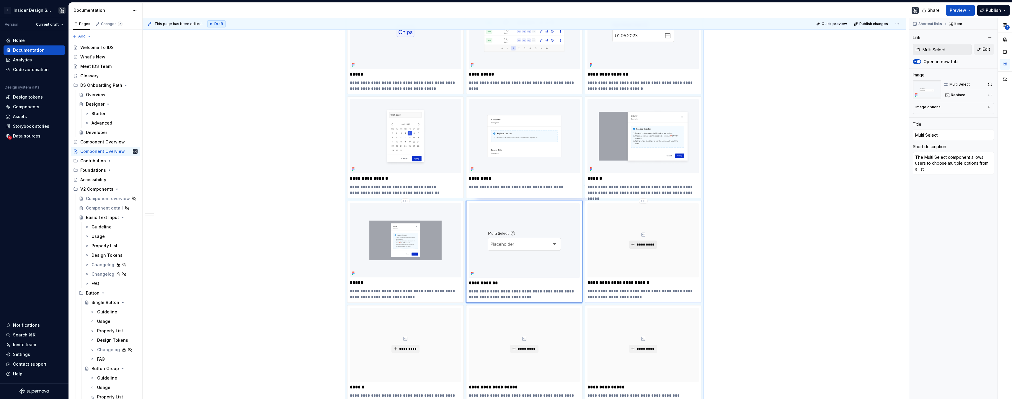
click at [646, 244] on span "*********" at bounding box center [645, 244] width 18 height 5
type textarea "*"
type input "Multi Select Dropdown Menu"
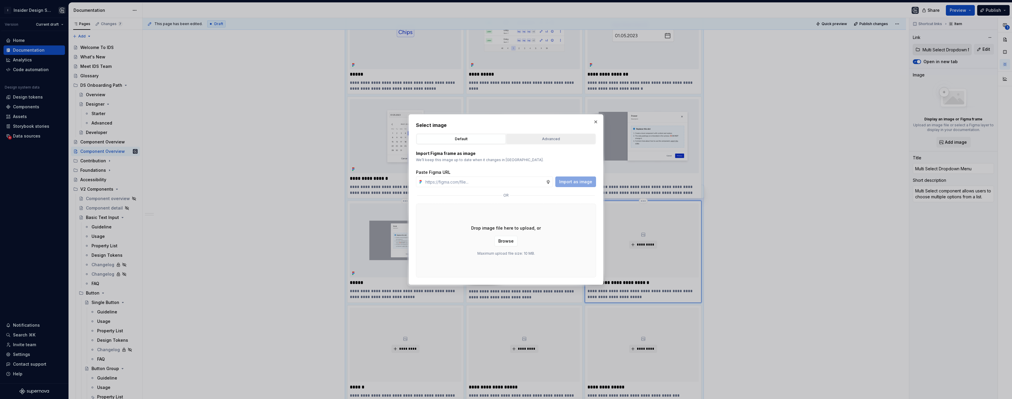
click at [549, 134] on button "Advanced" at bounding box center [550, 139] width 89 height 10
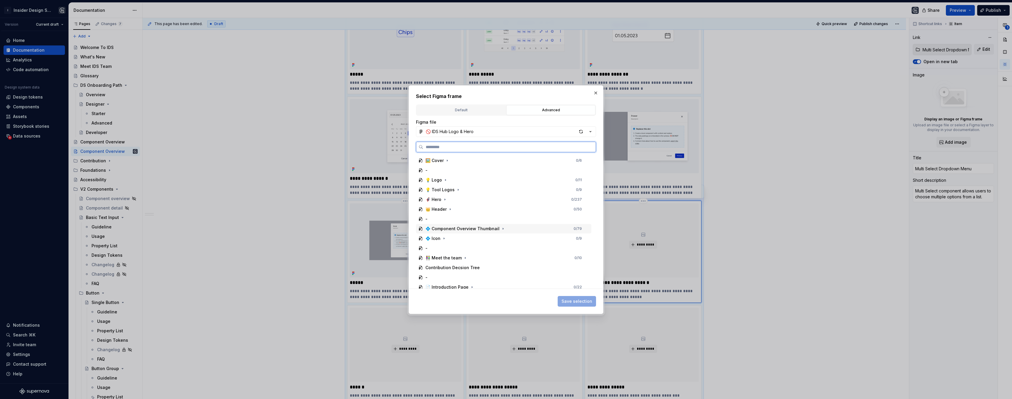
click at [468, 230] on div "💠 Component Overview Thumbnail" at bounding box center [462, 229] width 74 height 6
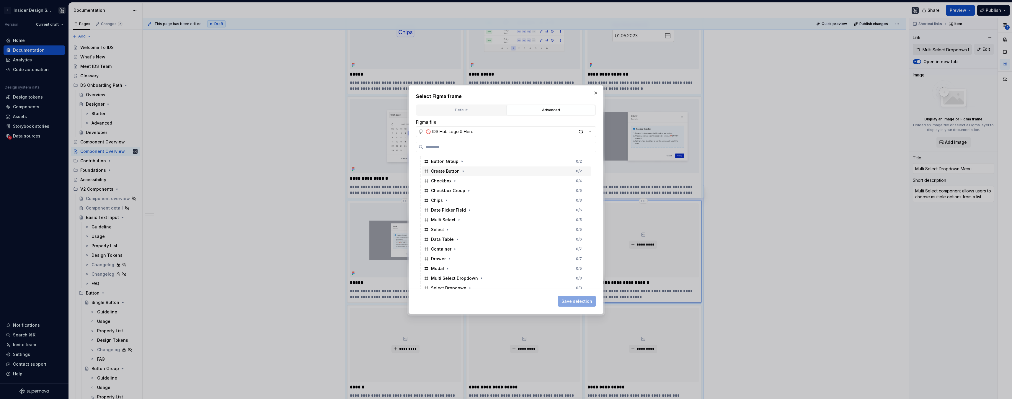
scroll to position [148, 0]
click at [494, 228] on div "Multi Select Dropdown 0 / 3" at bounding box center [507, 227] width 170 height 9
click at [581, 298] on span "Save selection" at bounding box center [576, 301] width 31 height 6
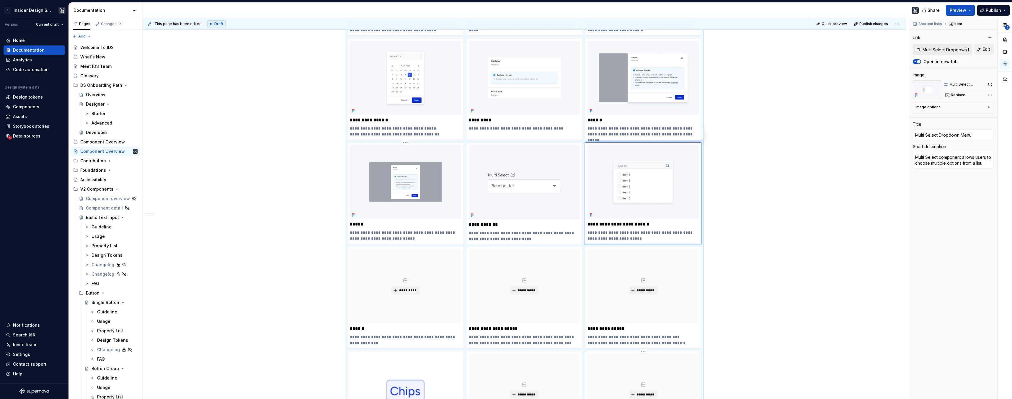
scroll to position [418, 0]
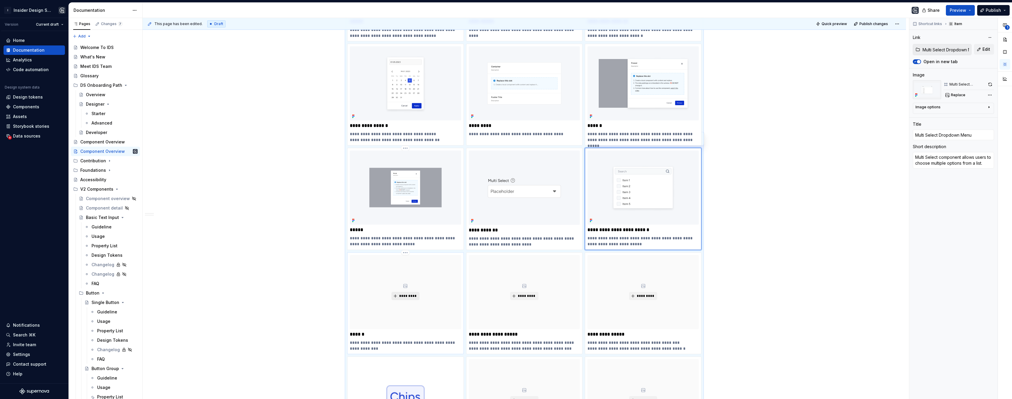
type textarea "*"
type input "Select"
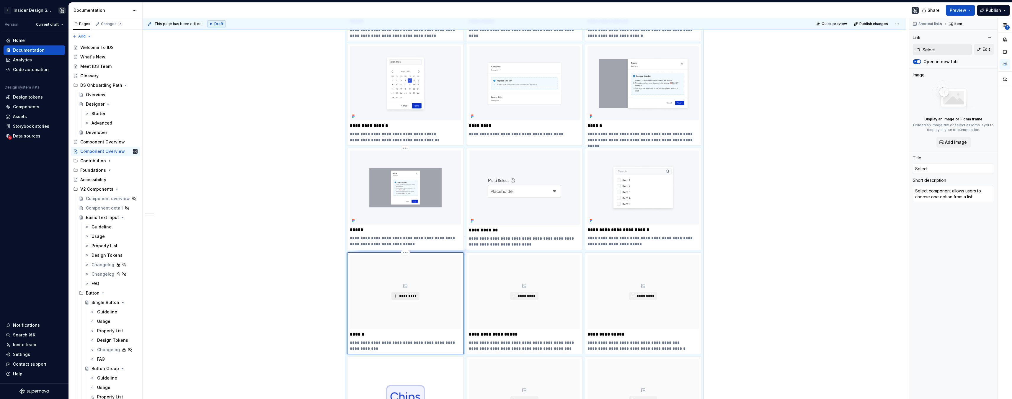
click at [408, 294] on span "*********" at bounding box center [408, 296] width 18 height 5
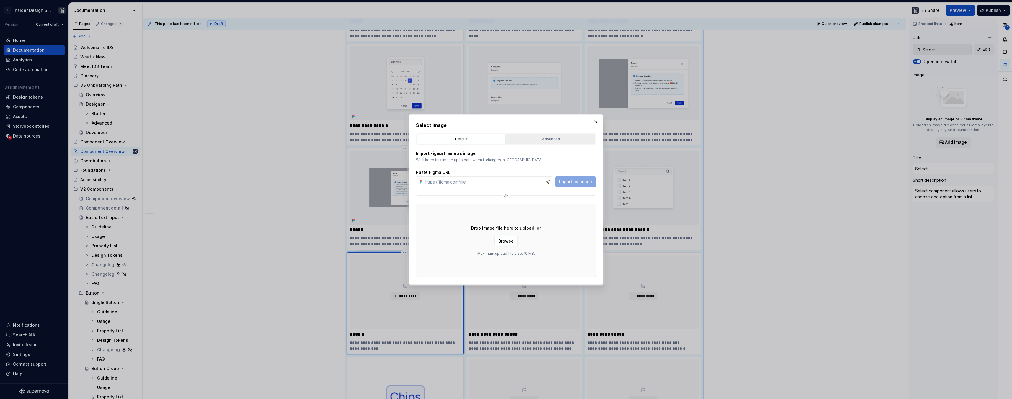
click at [540, 140] on div "Advanced" at bounding box center [550, 139] width 85 height 6
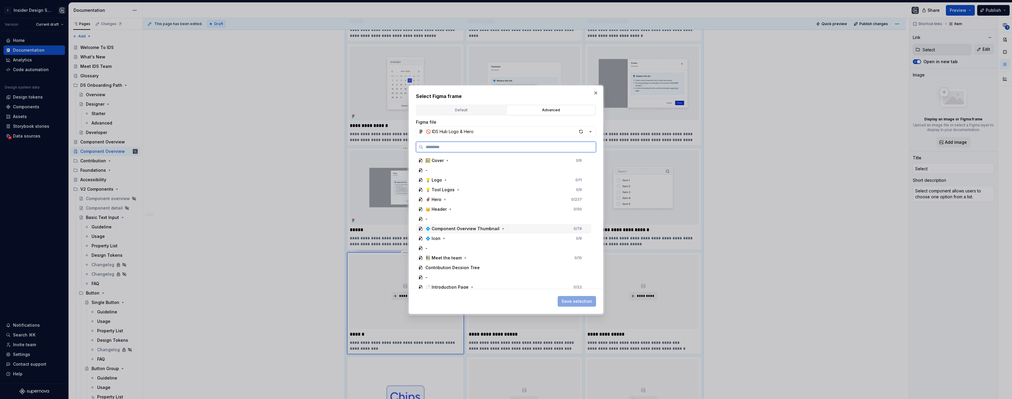
click at [457, 228] on div "💠 Component Overview Thumbnail" at bounding box center [462, 229] width 74 height 6
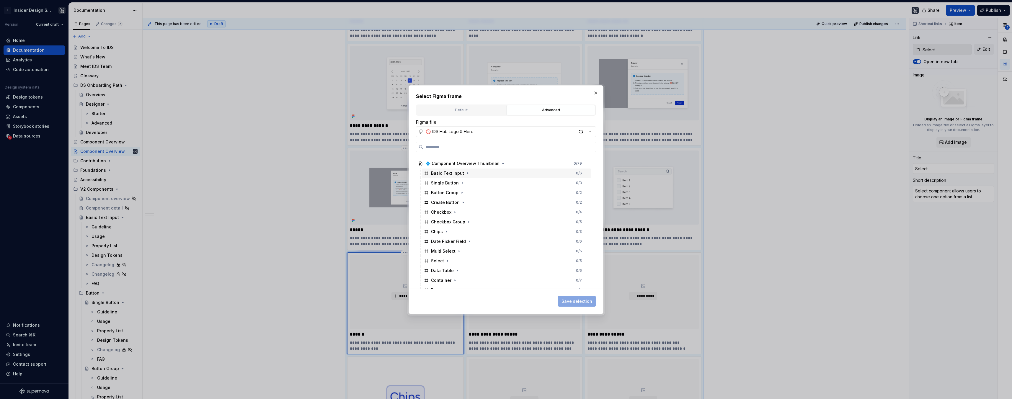
scroll to position [79, 0]
click at [462, 244] on div "Select 0 / 5" at bounding box center [507, 246] width 170 height 9
click at [585, 299] on span "Save selection" at bounding box center [576, 301] width 31 height 6
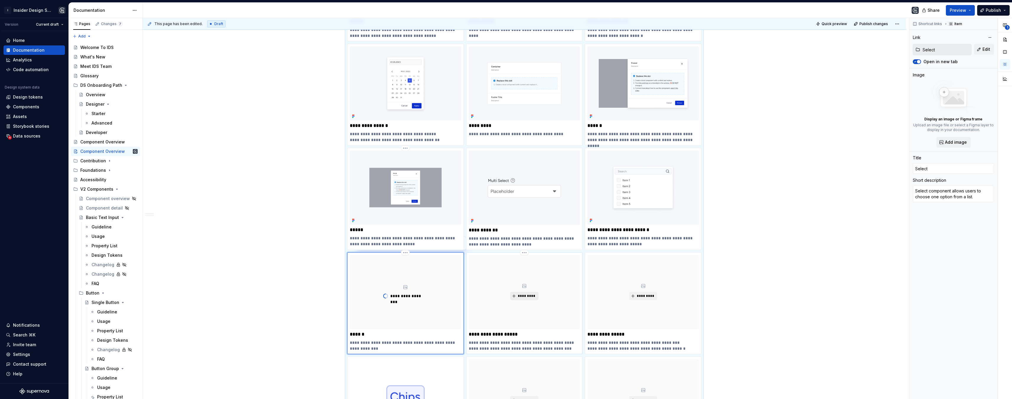
type textarea "*"
type input "Select Dropdown Menu"
type textarea "Dropdown Menu is an overlay component used for listing selectable input items a…"
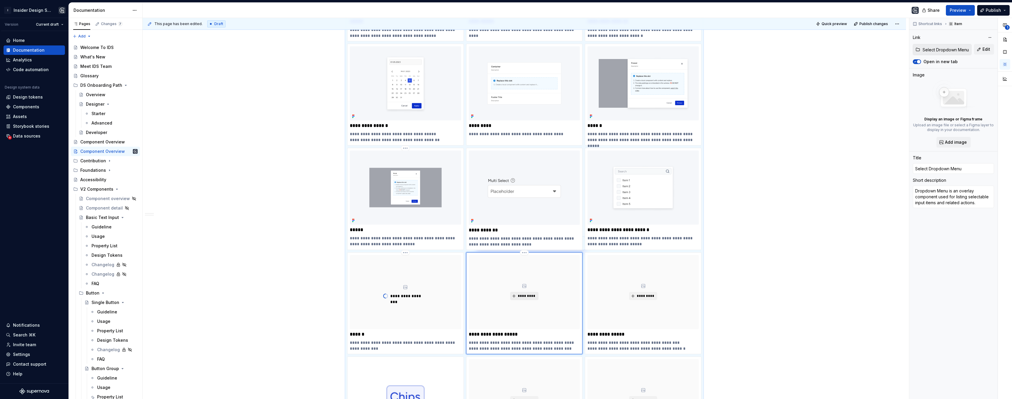
click at [527, 294] on span "*********" at bounding box center [526, 296] width 18 height 5
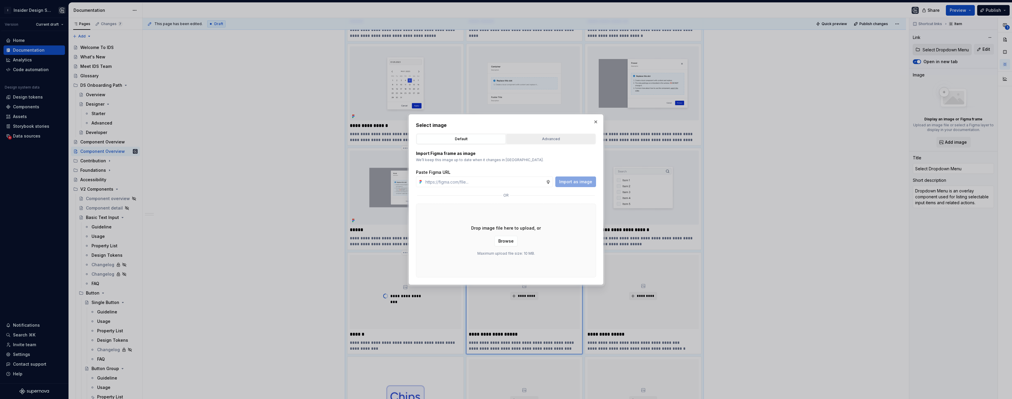
click at [549, 140] on div "Advanced" at bounding box center [550, 139] width 85 height 6
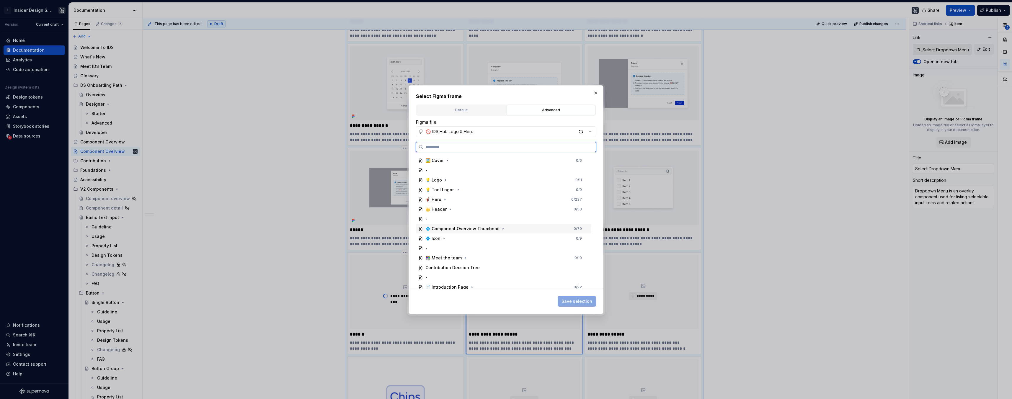
click at [463, 231] on div "💠 Component Overview Thumbnail" at bounding box center [462, 229] width 74 height 6
click at [478, 206] on div "Select Dropdown 0 / 3" at bounding box center [507, 206] width 170 height 9
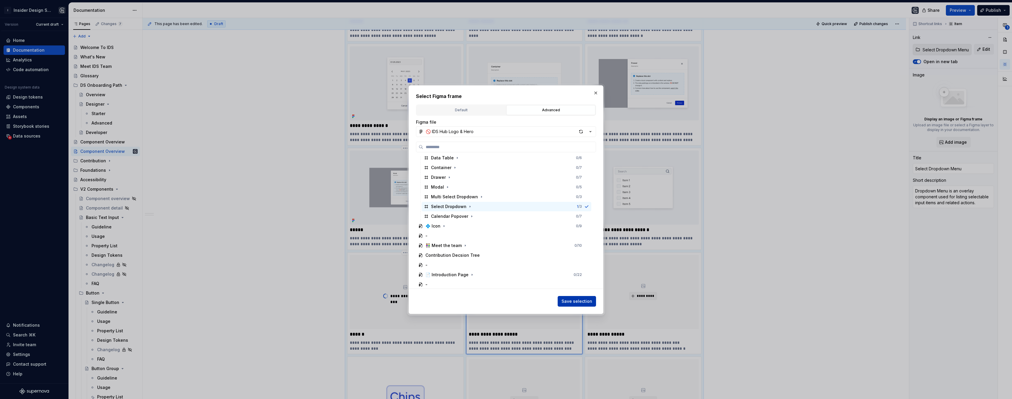
click at [570, 299] on span "Save selection" at bounding box center [576, 301] width 31 height 6
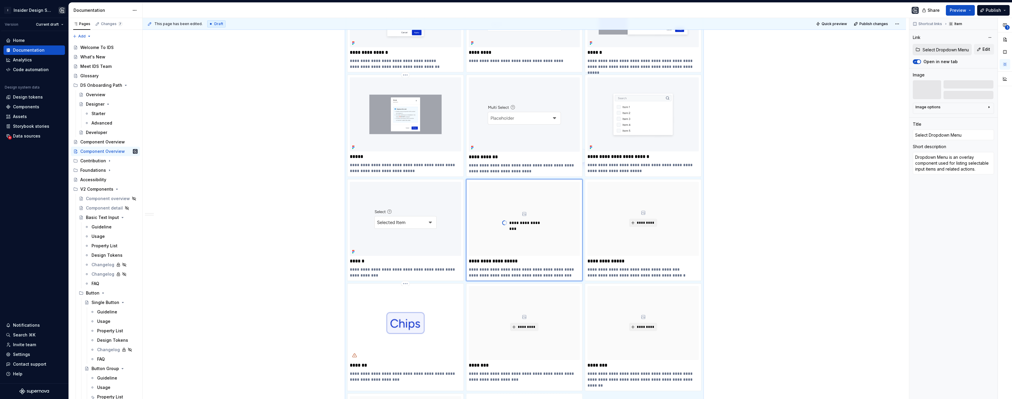
scroll to position [472, 0]
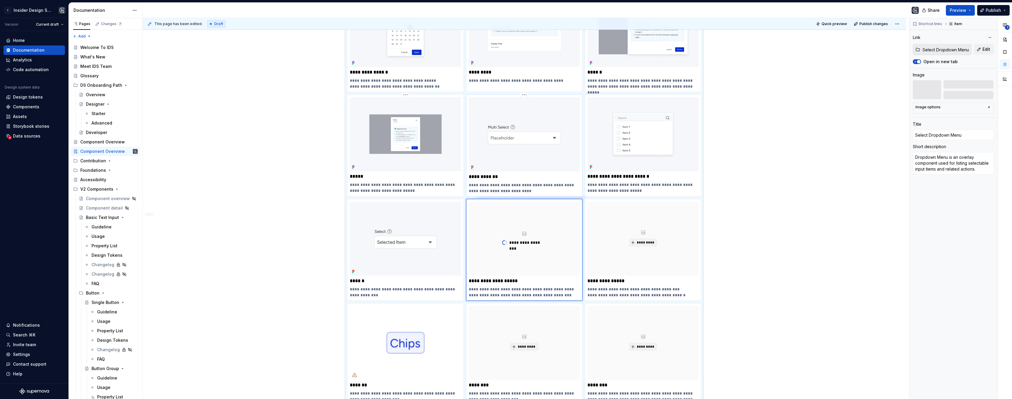
type textarea "*"
type input "Multi Select"
type textarea "The Multi Select component allows users to choose multiple options from a list."
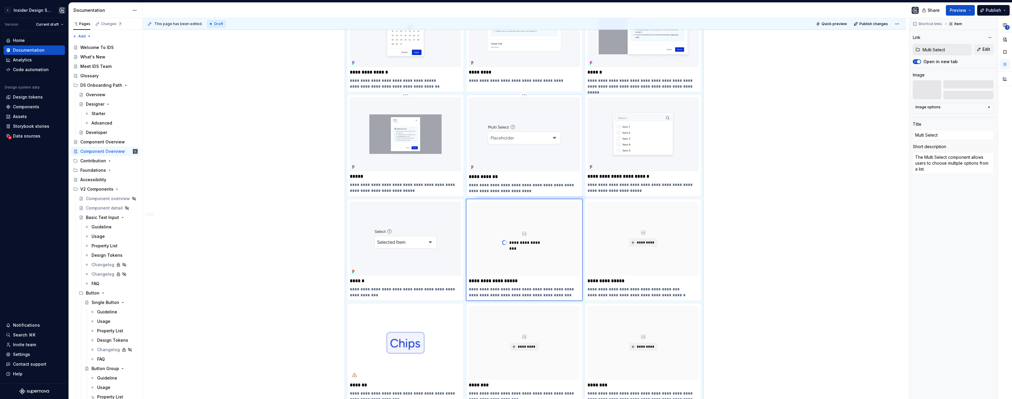
click at [512, 157] on img at bounding box center [524, 134] width 111 height 74
type textarea "*"
type input "Rich Text Input"
click at [645, 242] on span "*********" at bounding box center [645, 242] width 18 height 5
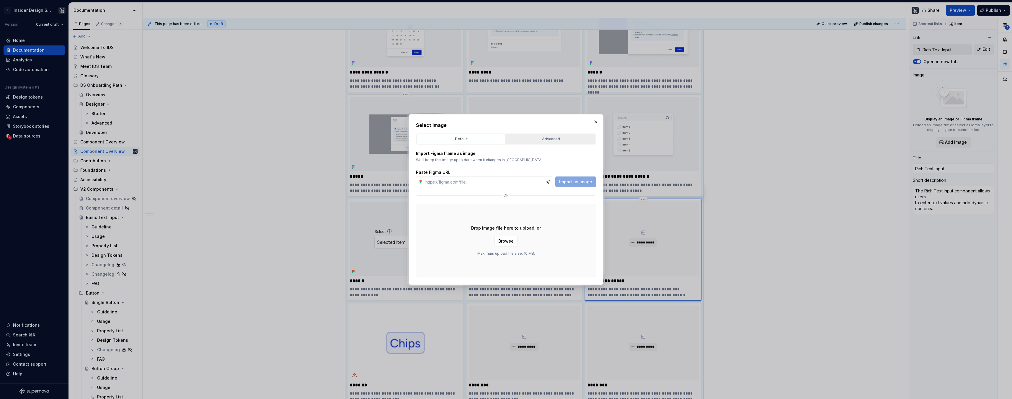
click at [555, 139] on div "Advanced" at bounding box center [550, 139] width 85 height 6
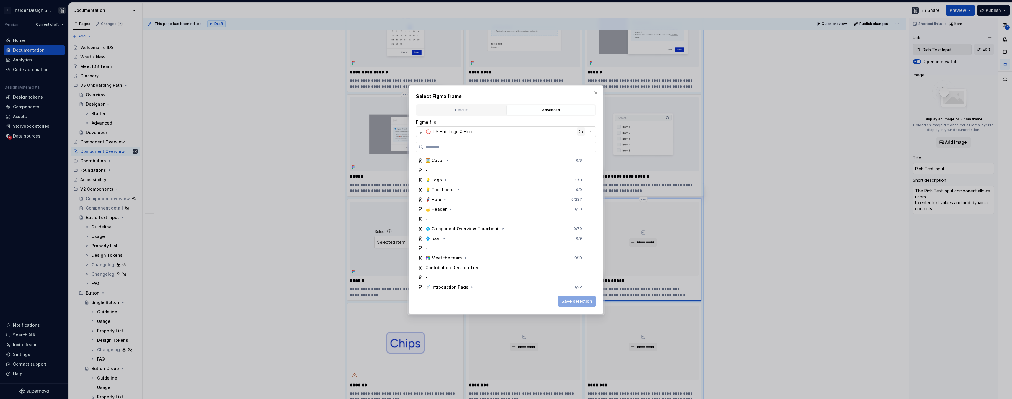
click at [582, 132] on div "button" at bounding box center [581, 132] width 8 height 8
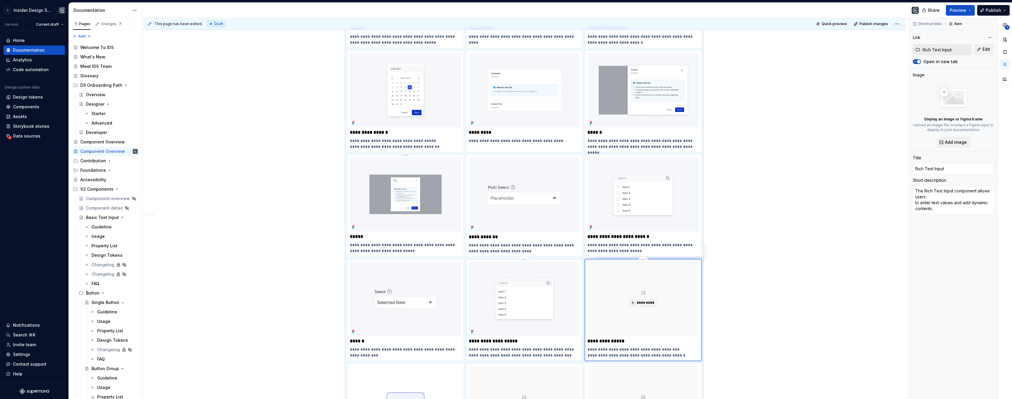
scroll to position [420, 0]
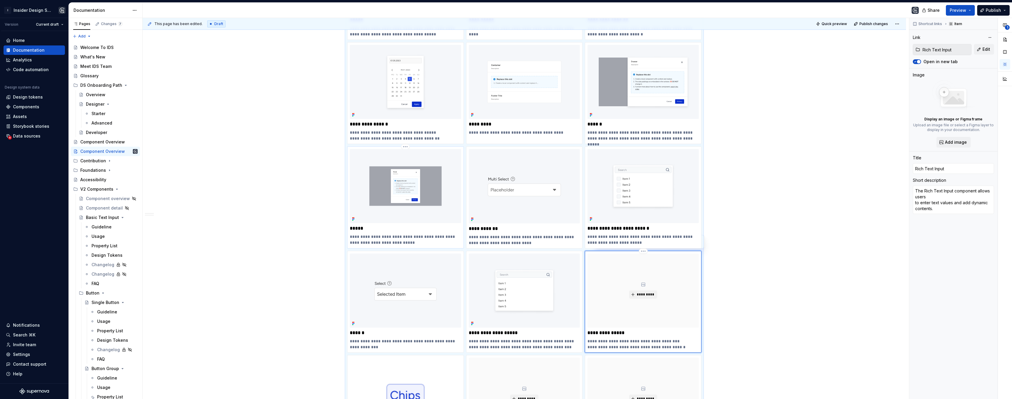
click at [394, 200] on img at bounding box center [405, 186] width 111 height 74
type textarea "*"
type input "Modal"
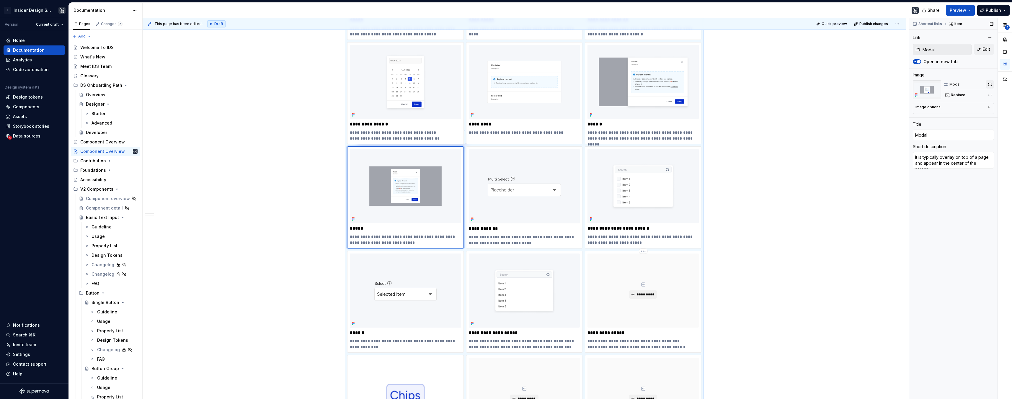
click at [990, 83] on button "button" at bounding box center [990, 84] width 8 height 8
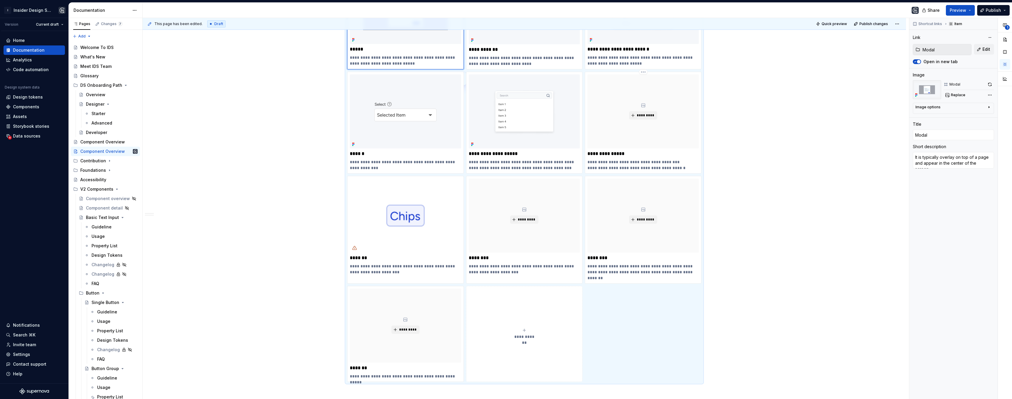
scroll to position [597, 0]
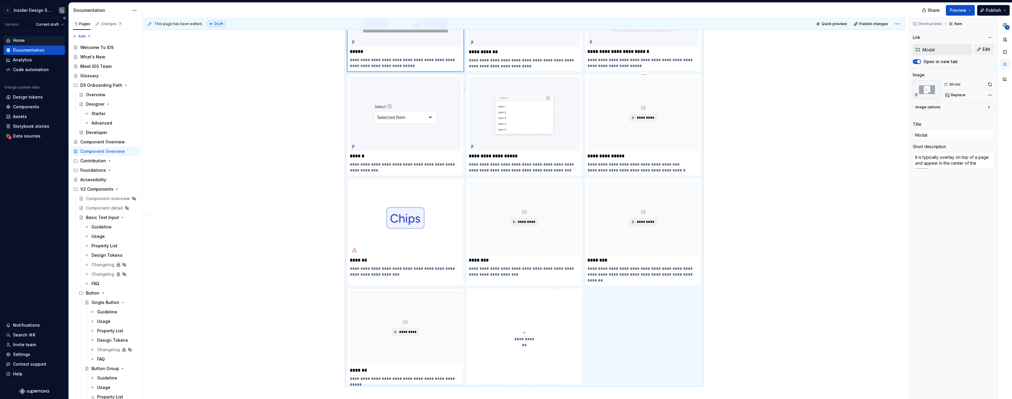
type textarea "*"
